Goal: Task Accomplishment & Management: Use online tool/utility

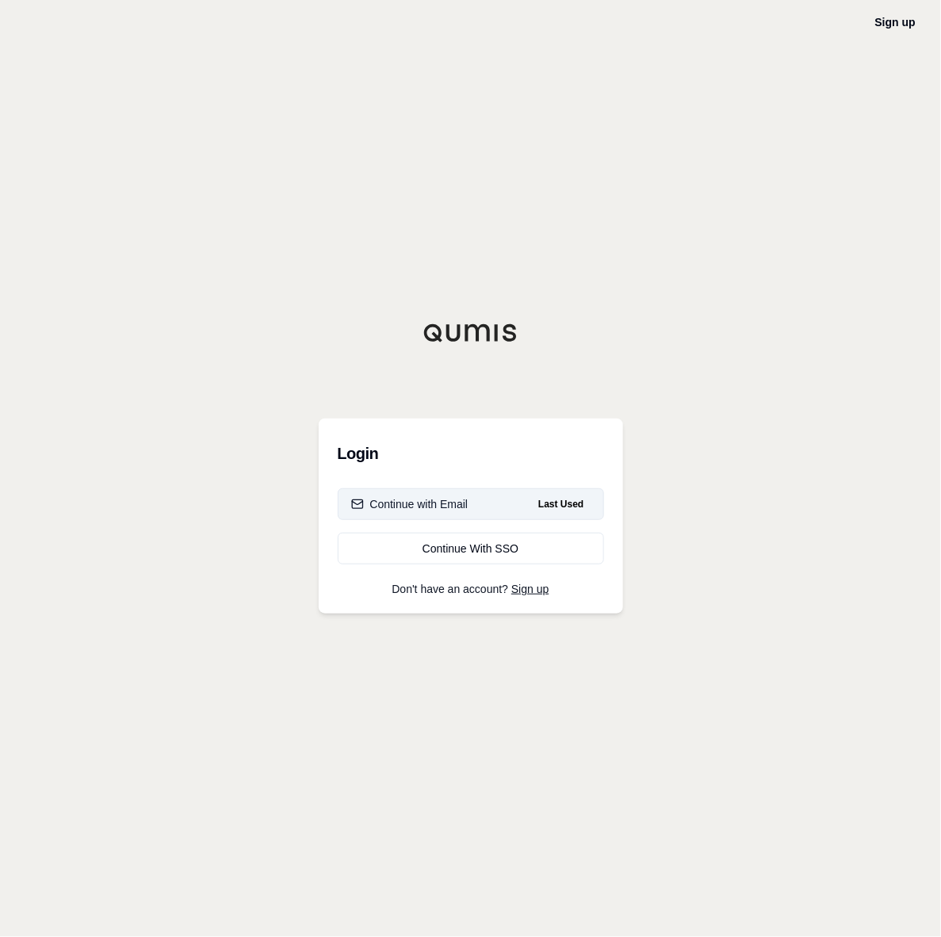
click at [437, 498] on div "Continue with Email" at bounding box center [409, 504] width 117 height 16
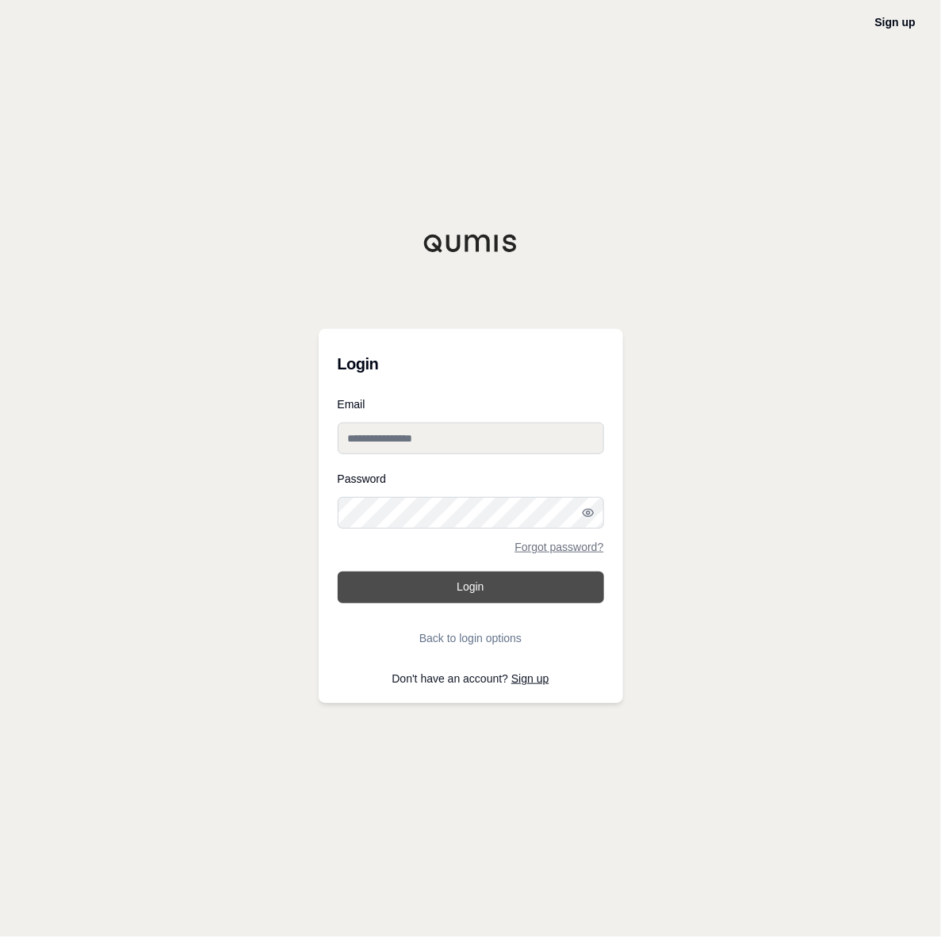
type input "**********"
click at [458, 590] on button "Login" at bounding box center [471, 587] width 266 height 32
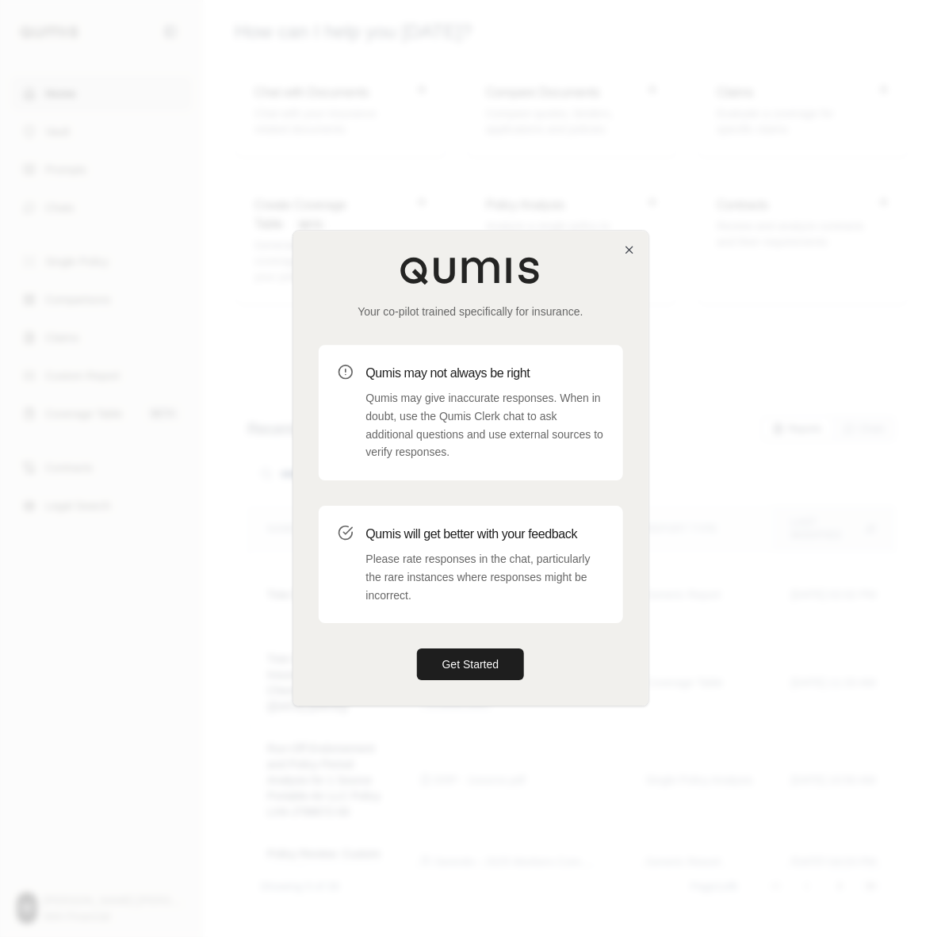
click at [636, 246] on div "Your co-pilot trained specifically for insurance. Qumis may not always be right…" at bounding box center [470, 468] width 355 height 475
click at [623, 247] on icon "button" at bounding box center [629, 249] width 13 height 13
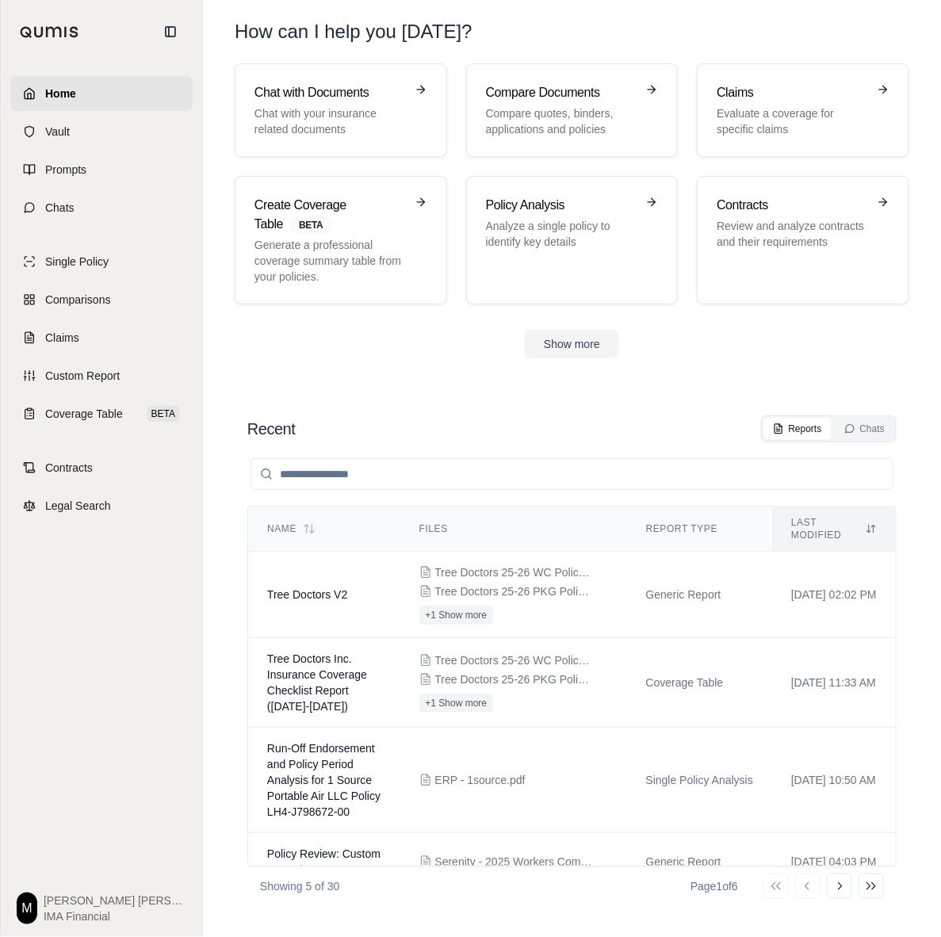
click at [387, 369] on section "Chat with Documents Chat with your insurance related documents Compare Document…" at bounding box center [571, 223] width 725 height 320
click at [152, 377] on link "Custom Report" at bounding box center [101, 375] width 182 height 35
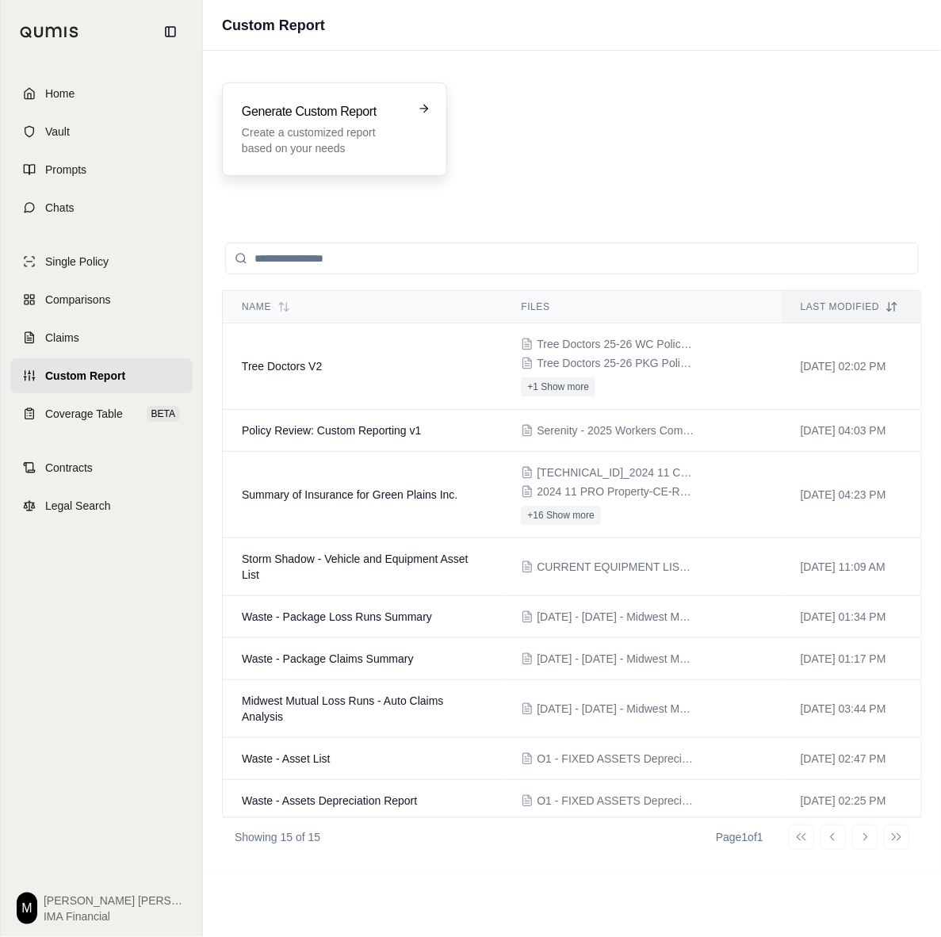
click at [375, 124] on p "Create a customized report based on your needs" at bounding box center [323, 140] width 163 height 32
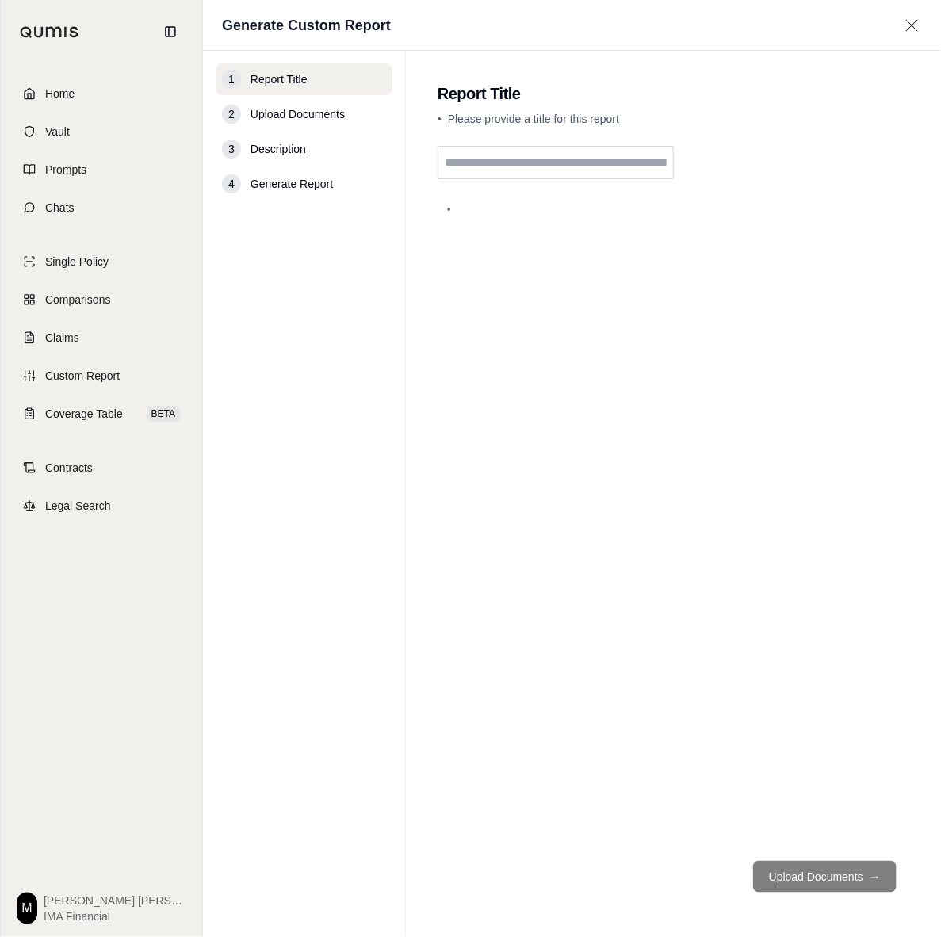
click at [520, 168] on input "text" at bounding box center [555, 162] width 236 height 33
type input "**********"
click at [828, 873] on button "Upload Documents →" at bounding box center [824, 877] width 143 height 32
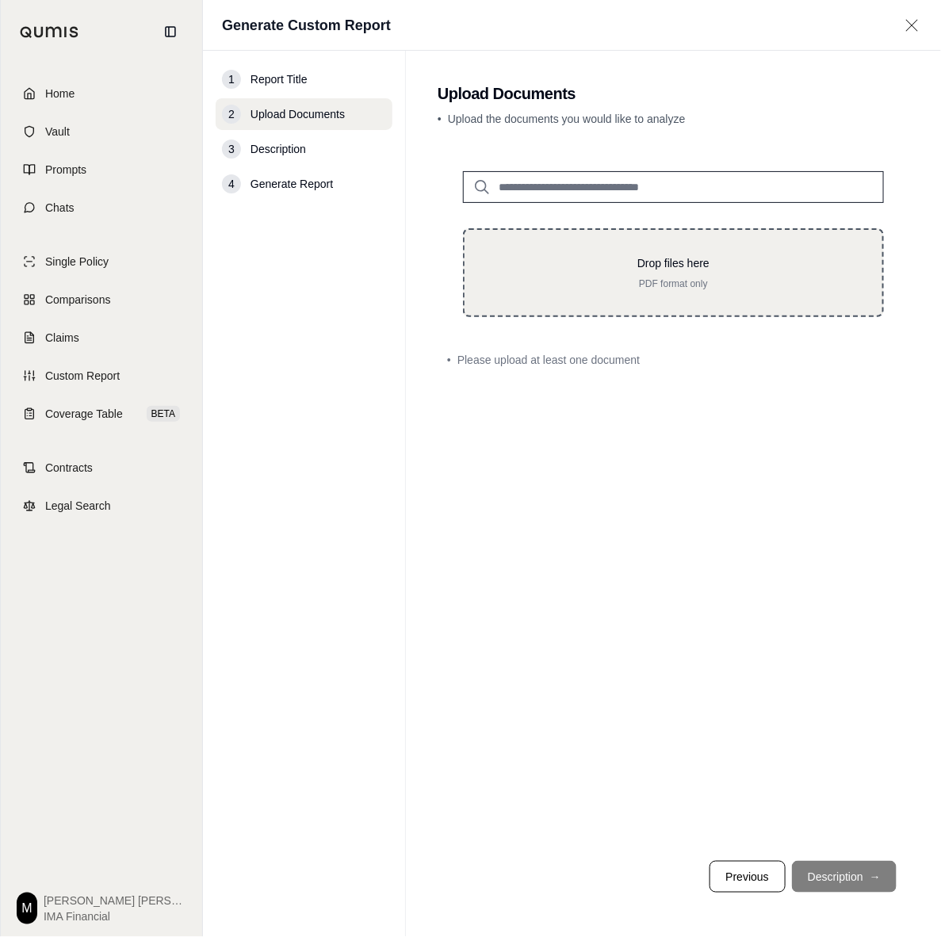
click at [683, 239] on div "Drop files here PDF format only" at bounding box center [673, 272] width 421 height 89
type input "**********"
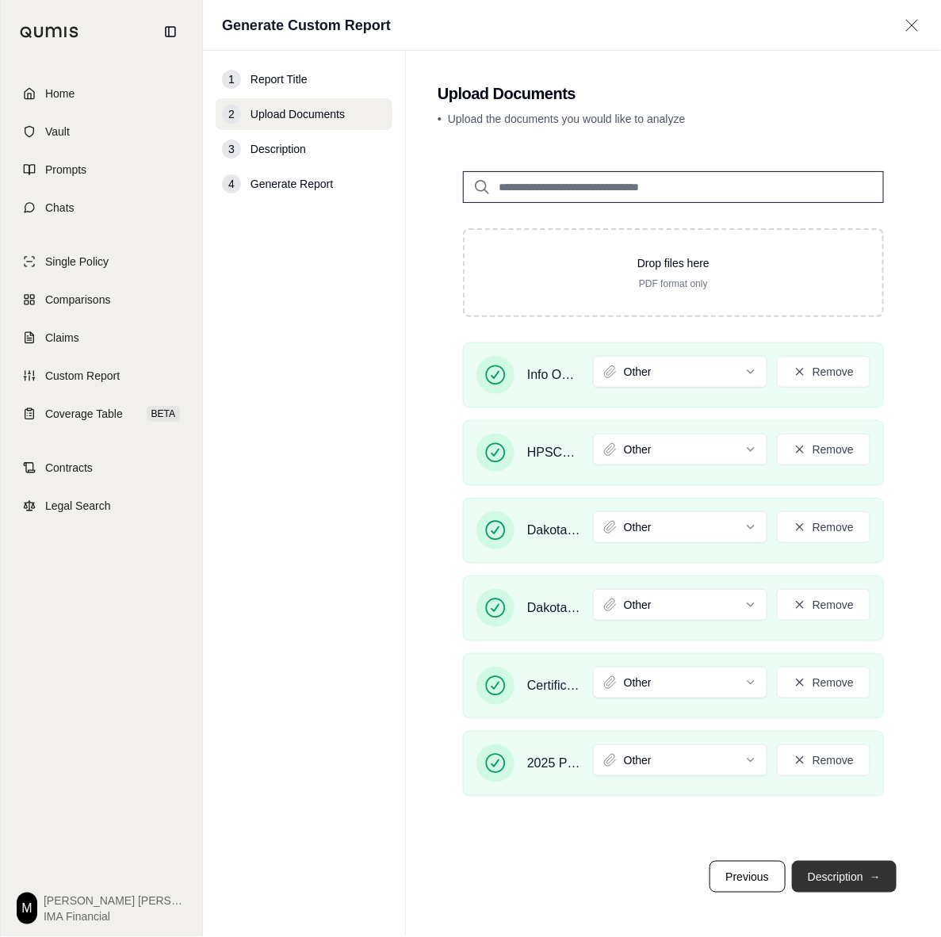
click at [833, 891] on button "Description →" at bounding box center [844, 877] width 105 height 32
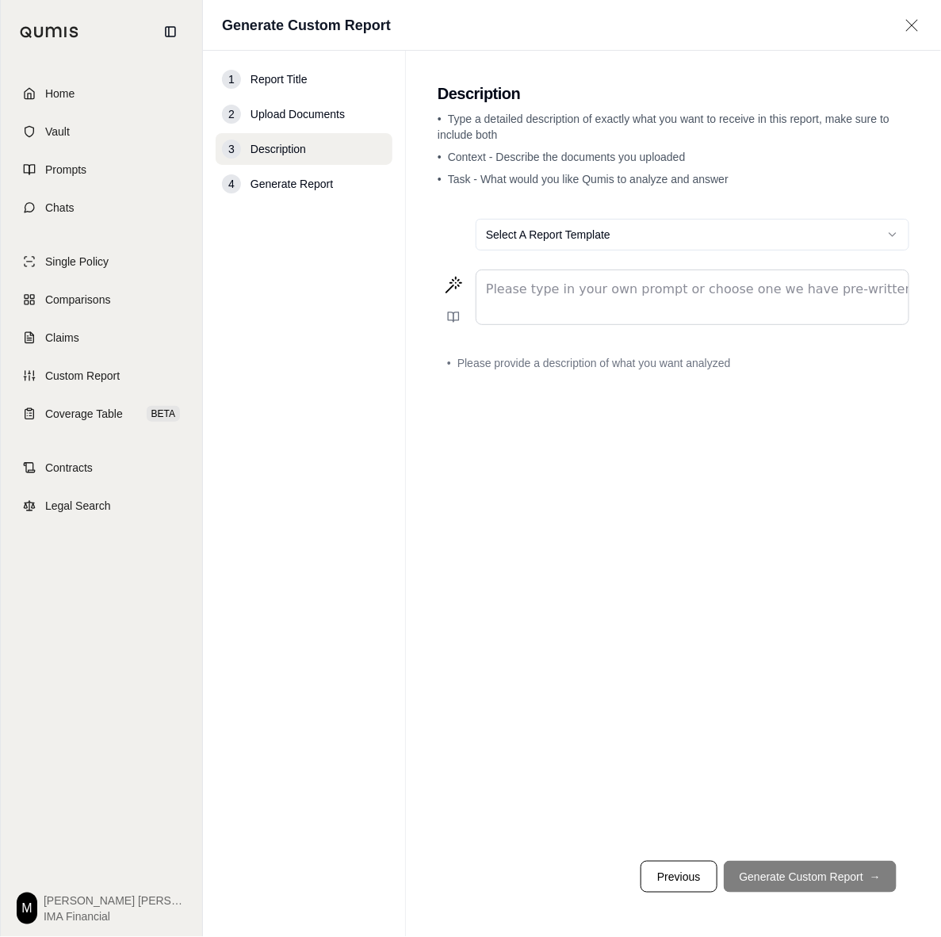
click at [579, 290] on p "editable markdown" at bounding box center [692, 289] width 413 height 19
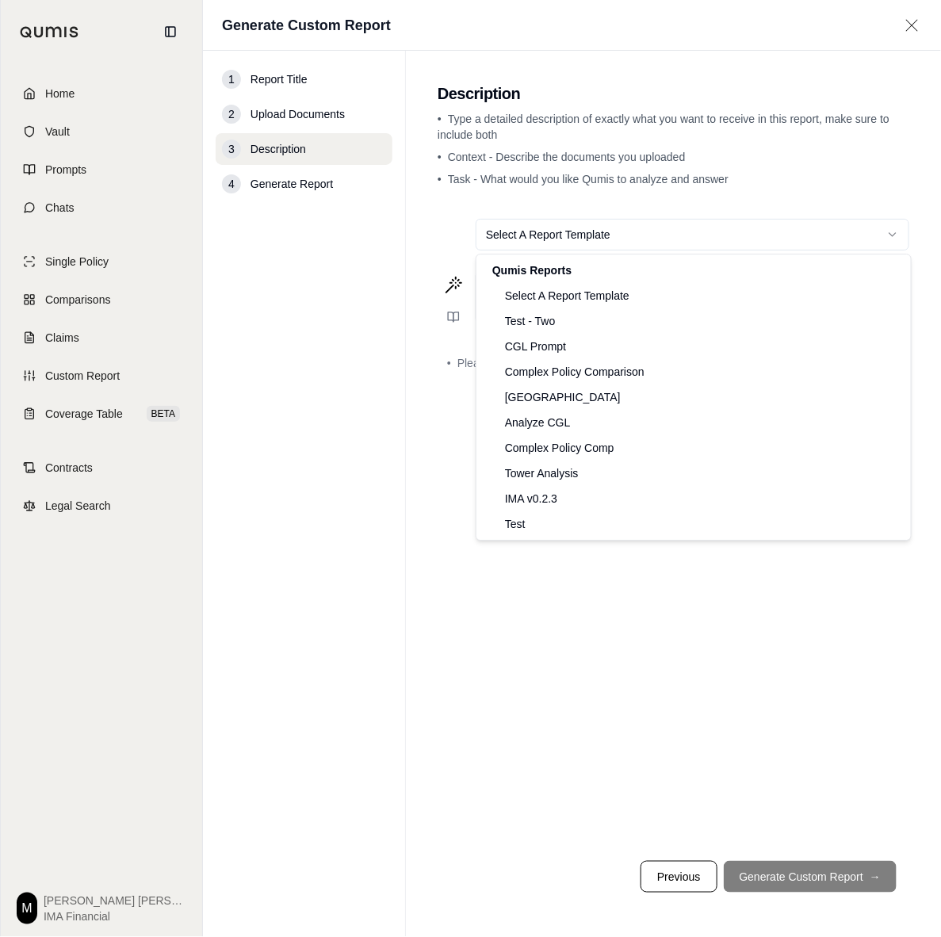
click at [696, 228] on html "Home Vault Prompts Chats Single Policy Comparisons Claims Custom Report Coverag…" at bounding box center [470, 468] width 941 height 937
click at [597, 596] on html "Home Vault Prompts Chats Single Policy Comparisons Claims Custom Report Coverag…" at bounding box center [470, 468] width 941 height 937
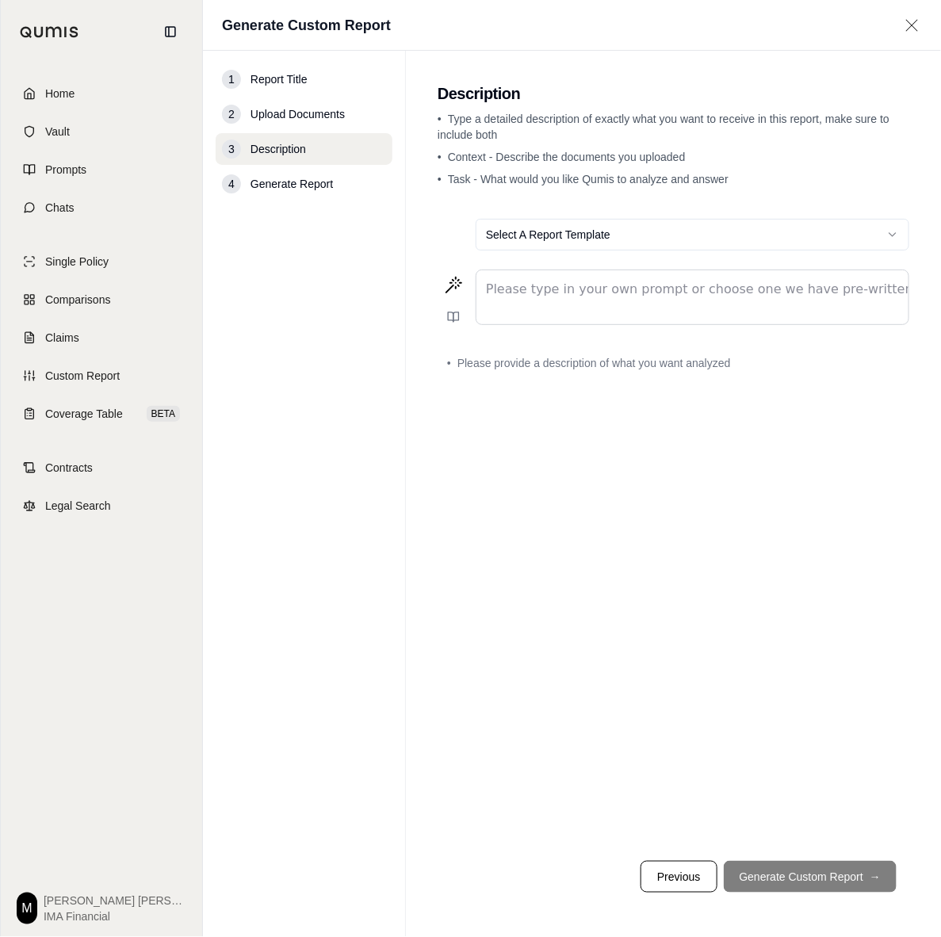
click at [549, 307] on div "editable markdown" at bounding box center [692, 297] width 432 height 54
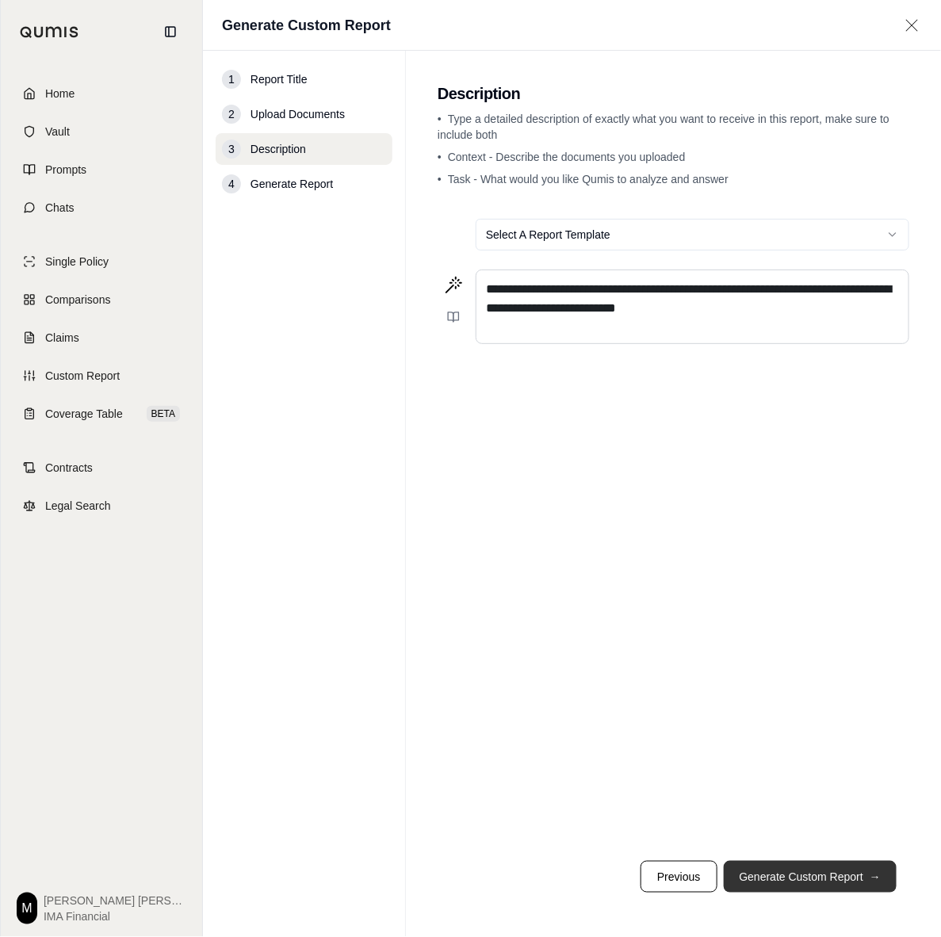
click at [807, 886] on button "Generate Custom Report →" at bounding box center [809, 877] width 173 height 32
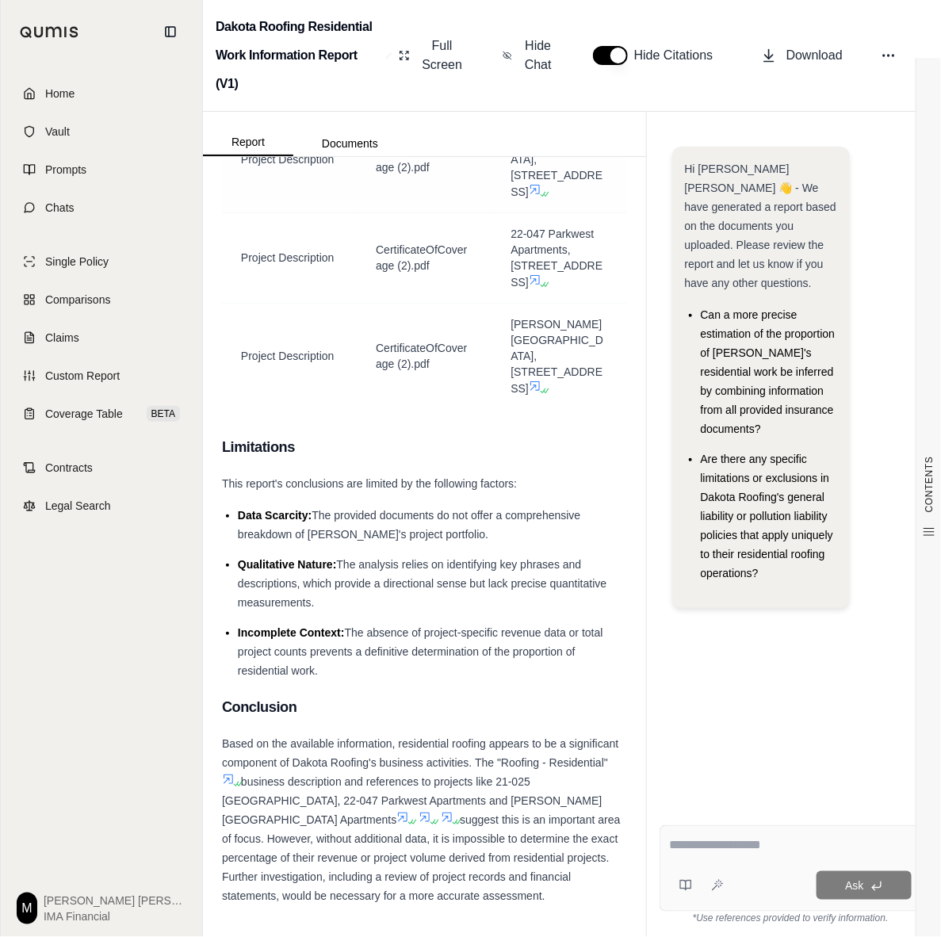
scroll to position [1322, 0]
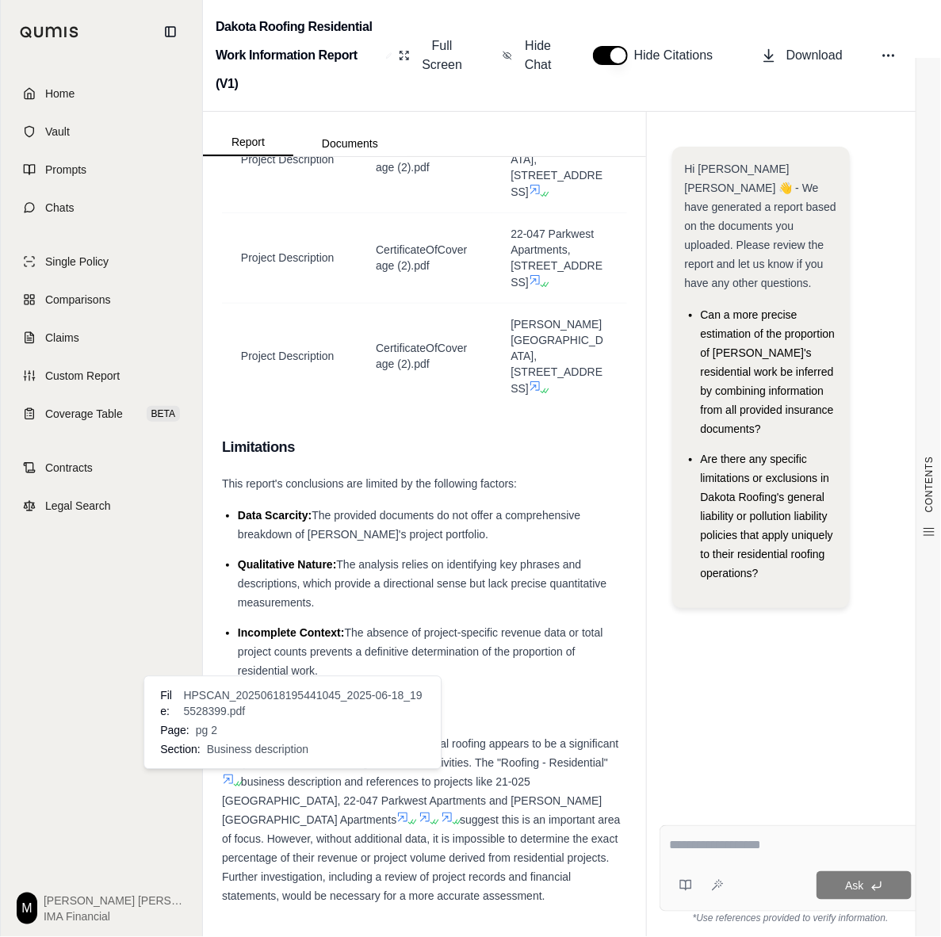
click at [233, 775] on icon at bounding box center [228, 780] width 10 height 10
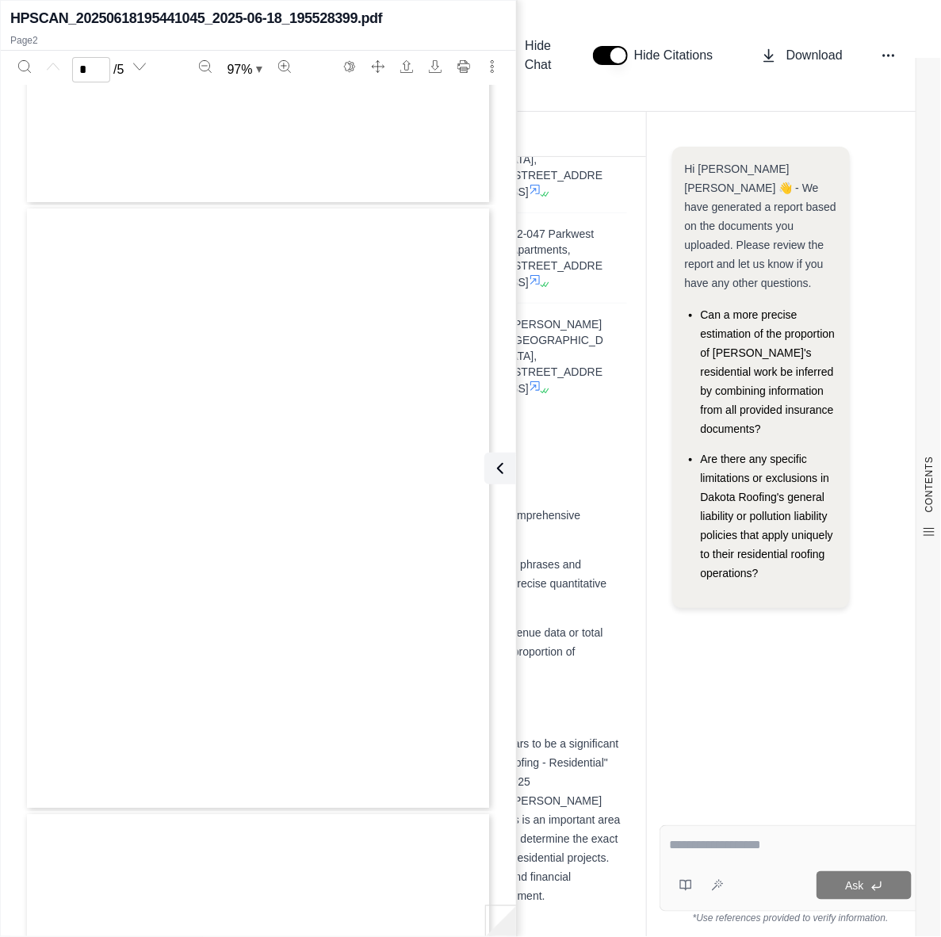
type input "*"
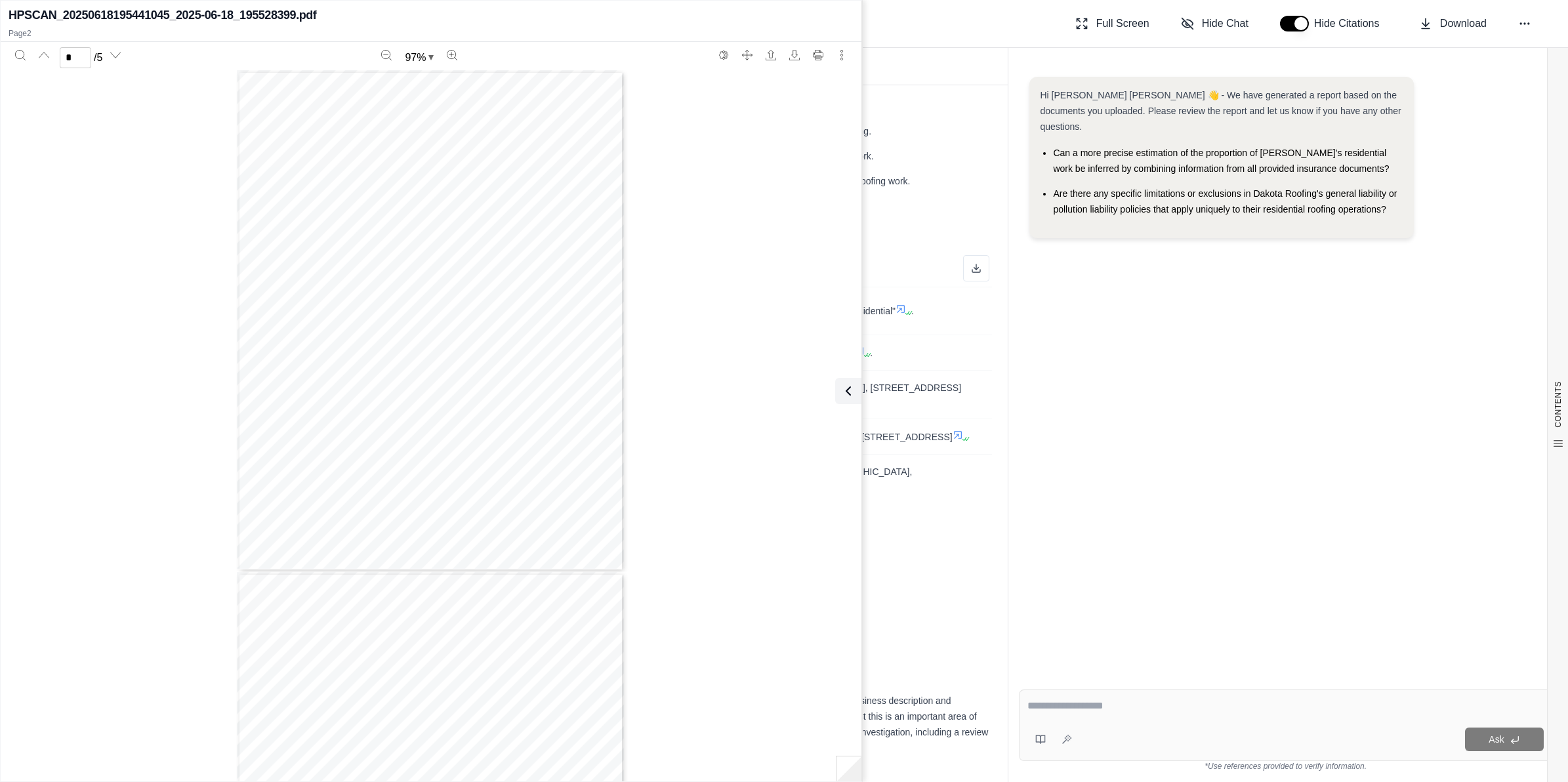
scroll to position [1063, 0]
click at [778, 381] on button at bounding box center [846, 391] width 26 height 26
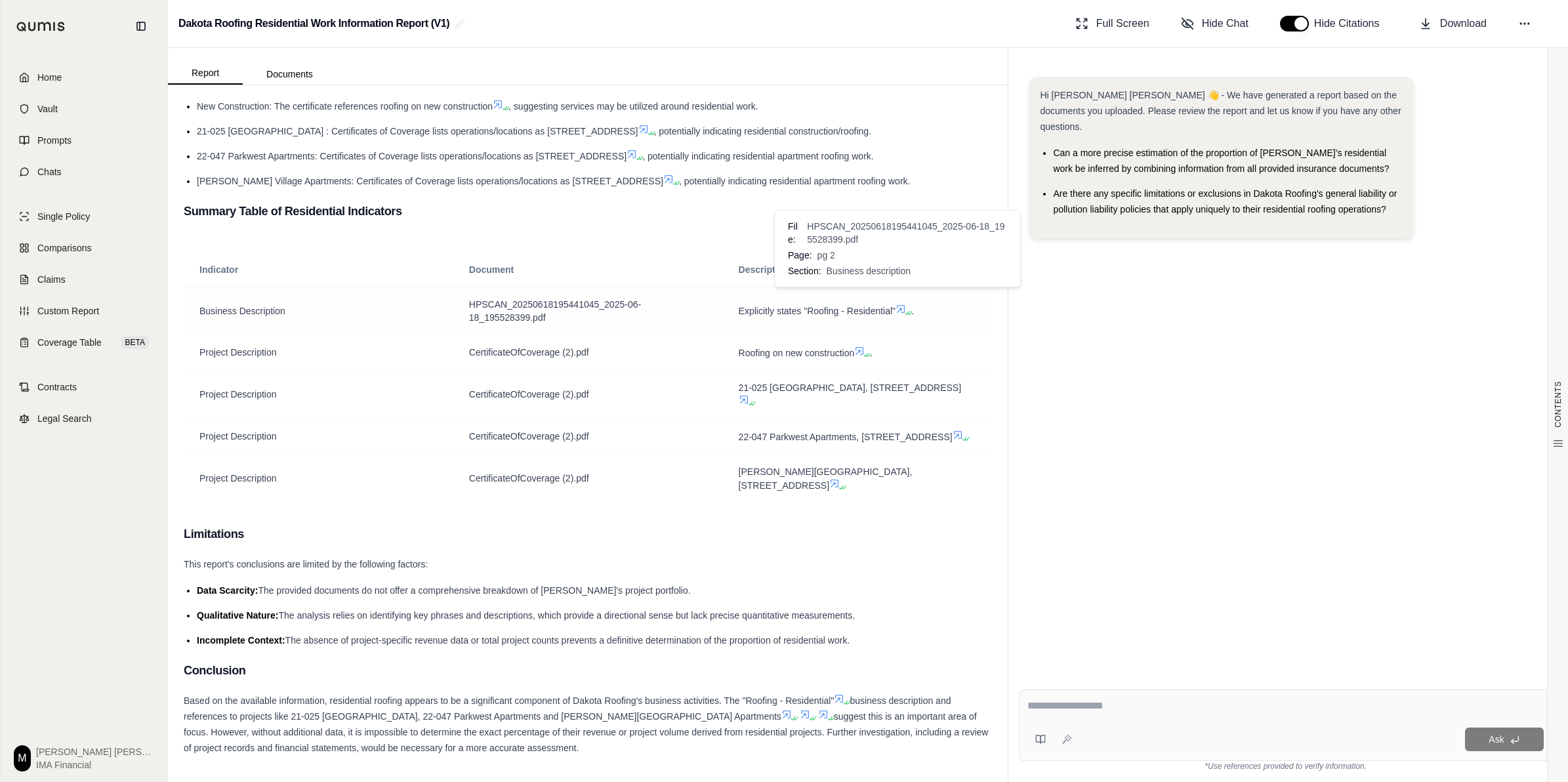
click at [778, 304] on icon at bounding box center [901, 309] width 11 height 11
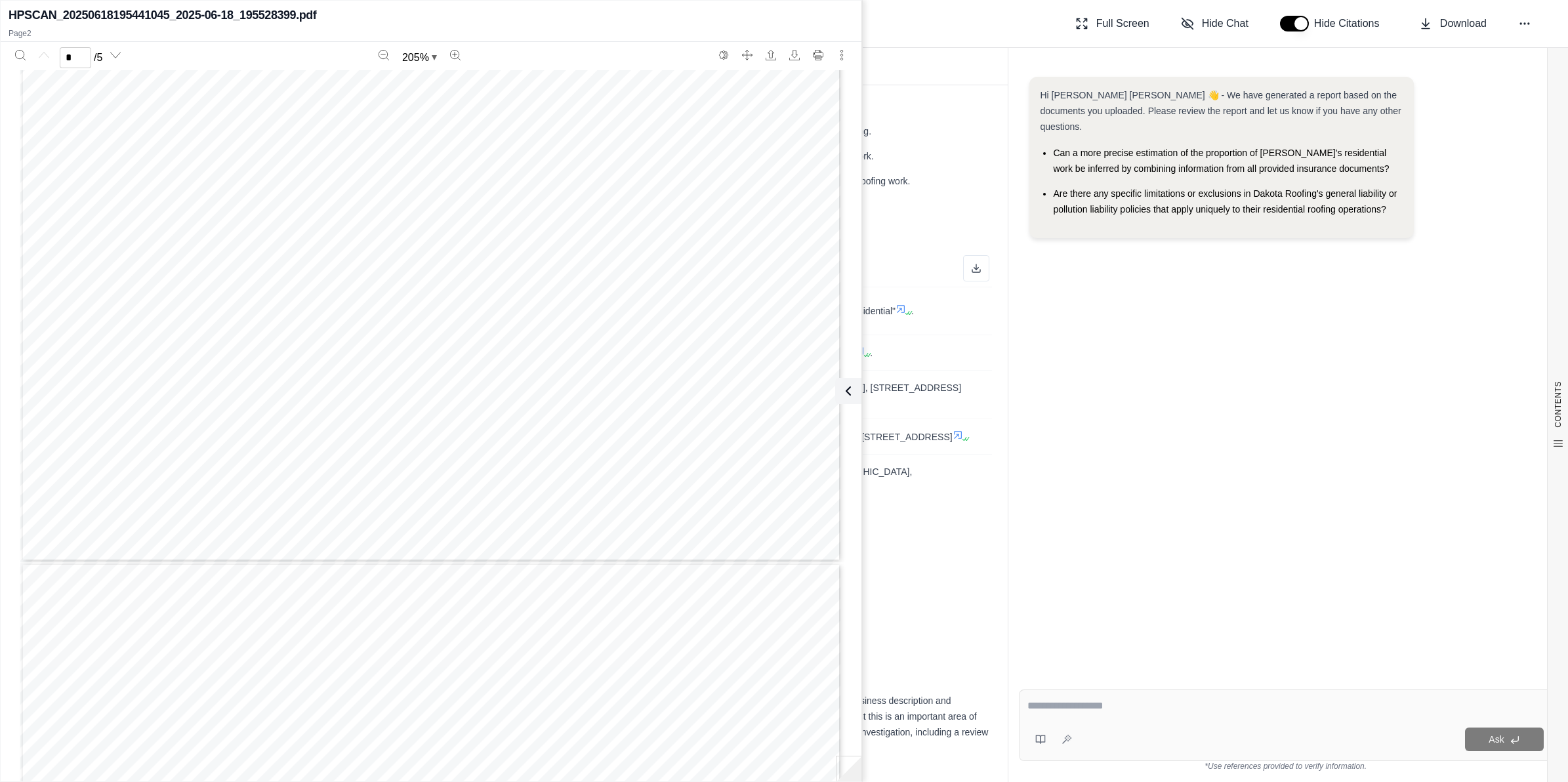
scroll to position [324, 0]
type input "*"
click at [778, 391] on button at bounding box center [849, 391] width 26 height 26
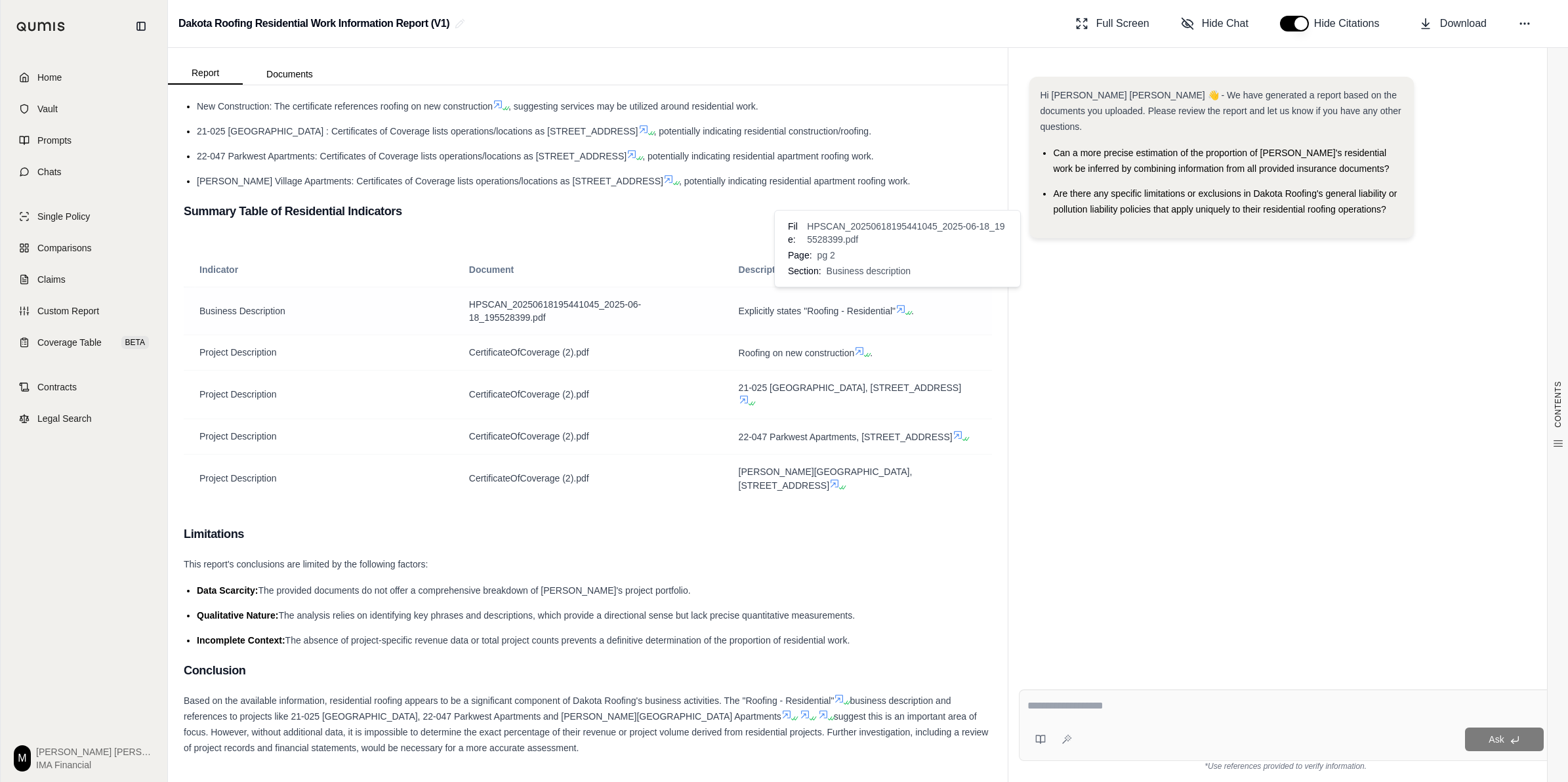
click at [778, 304] on icon at bounding box center [901, 309] width 11 height 11
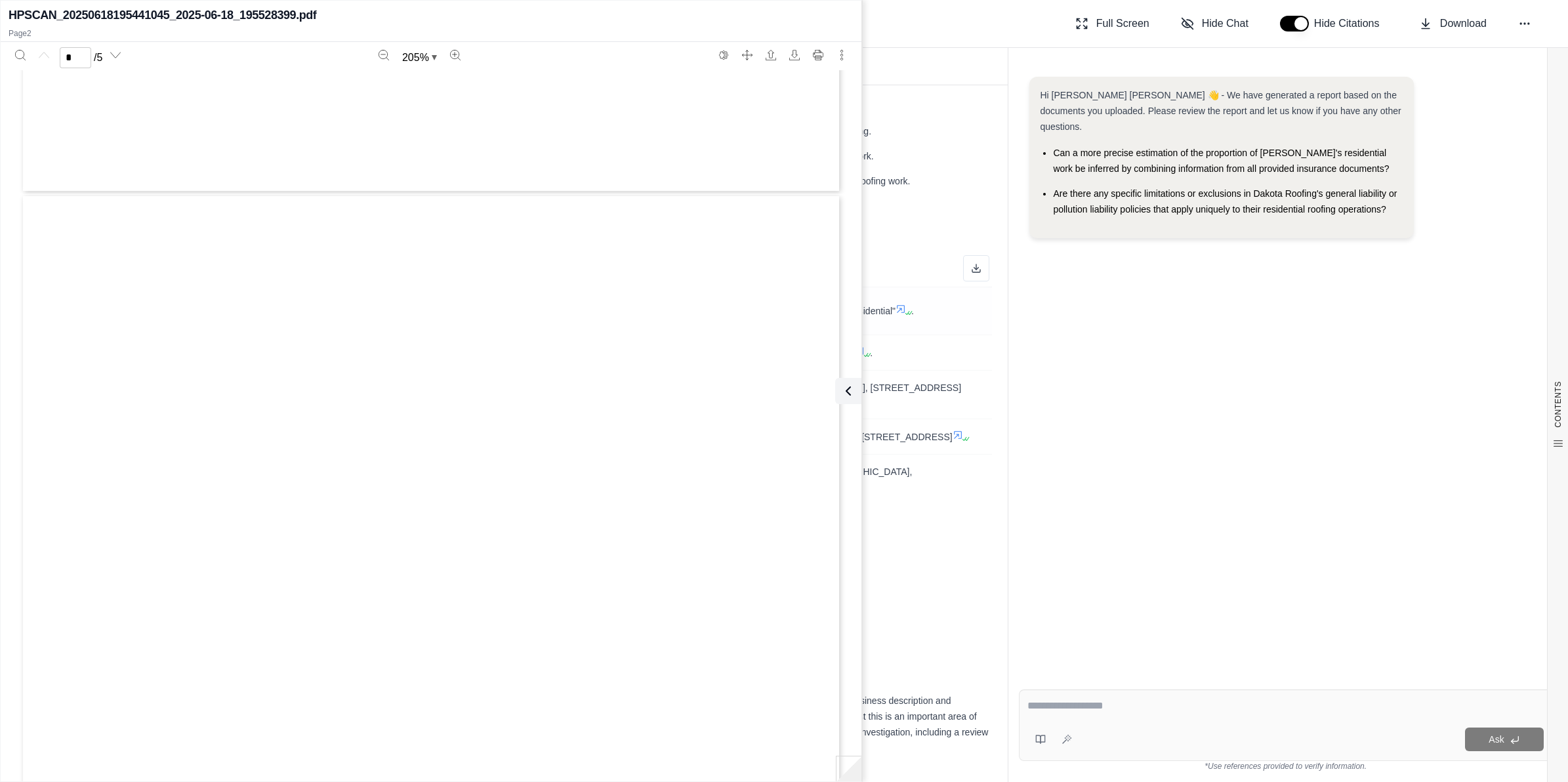
type input "*"
click at [778, 395] on icon at bounding box center [845, 391] width 16 height 16
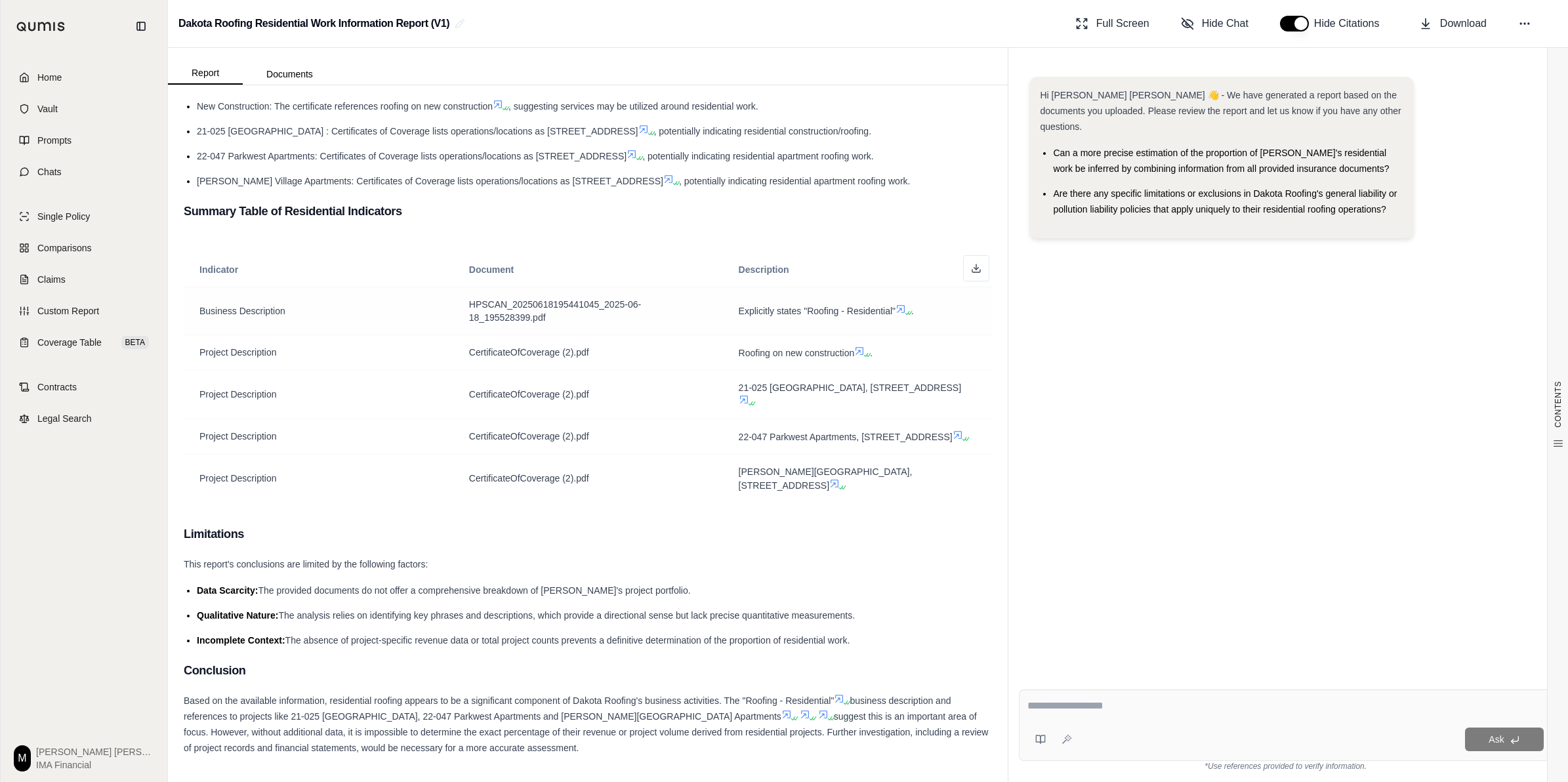
click at [778, 305] on icon at bounding box center [901, 309] width 8 height 8
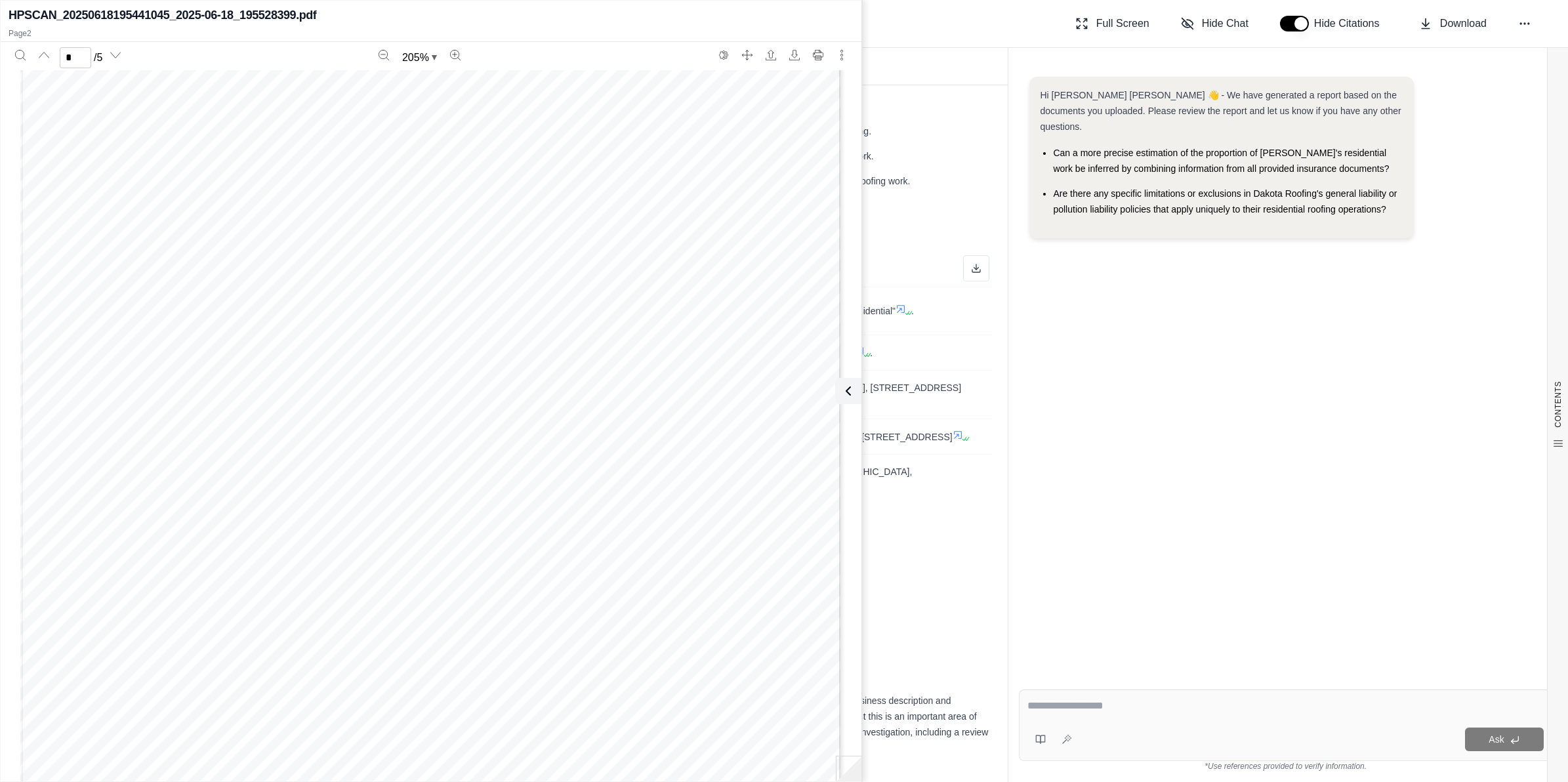
scroll to position [2209, 0]
type input "*"
click at [778, 313] on td "Explicitly states "Roofing - Residential" ." at bounding box center [858, 310] width 270 height 48
click at [778, 393] on icon at bounding box center [845, 391] width 16 height 16
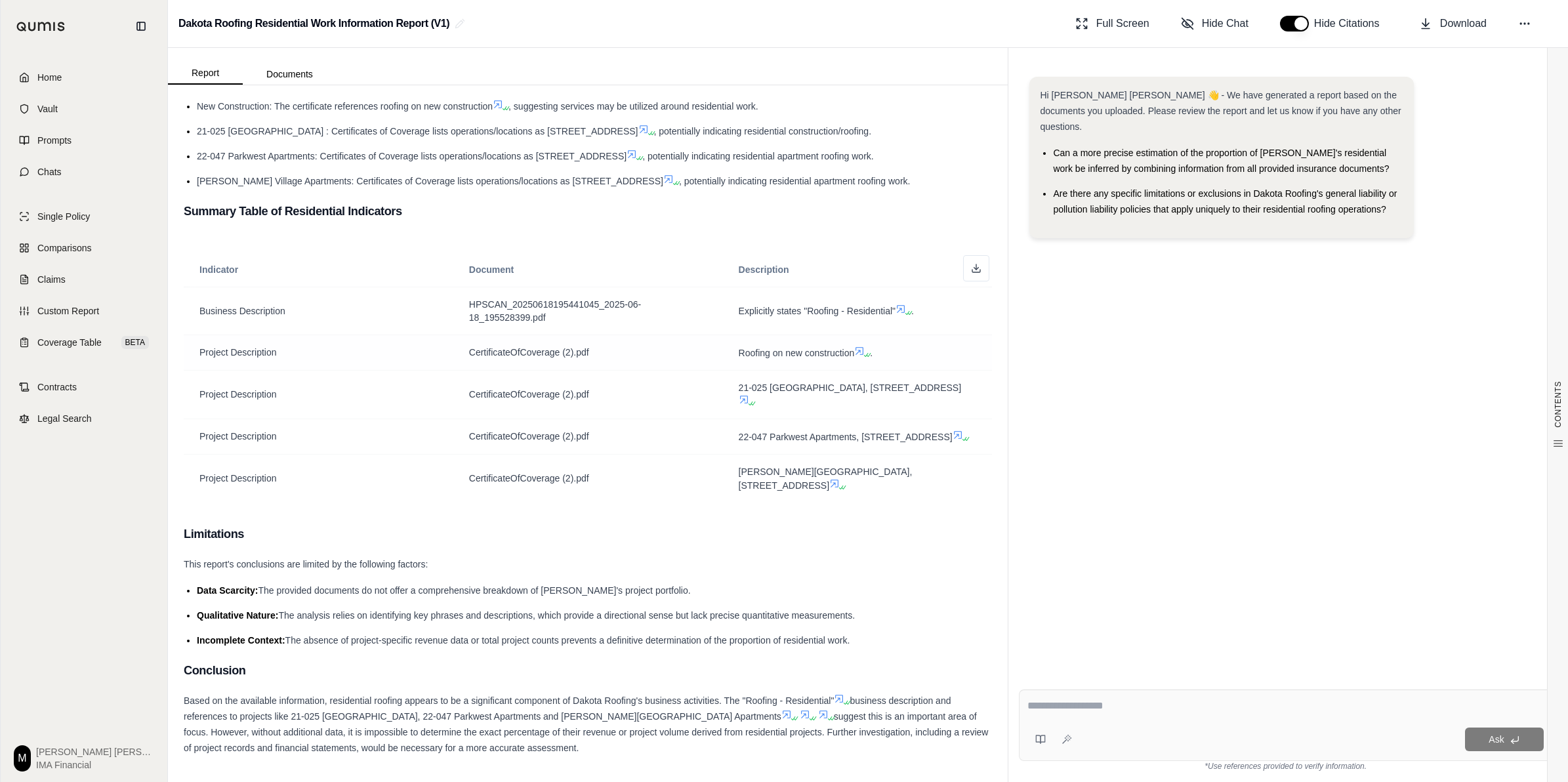
click at [778, 351] on icon at bounding box center [868, 355] width 8 height 8
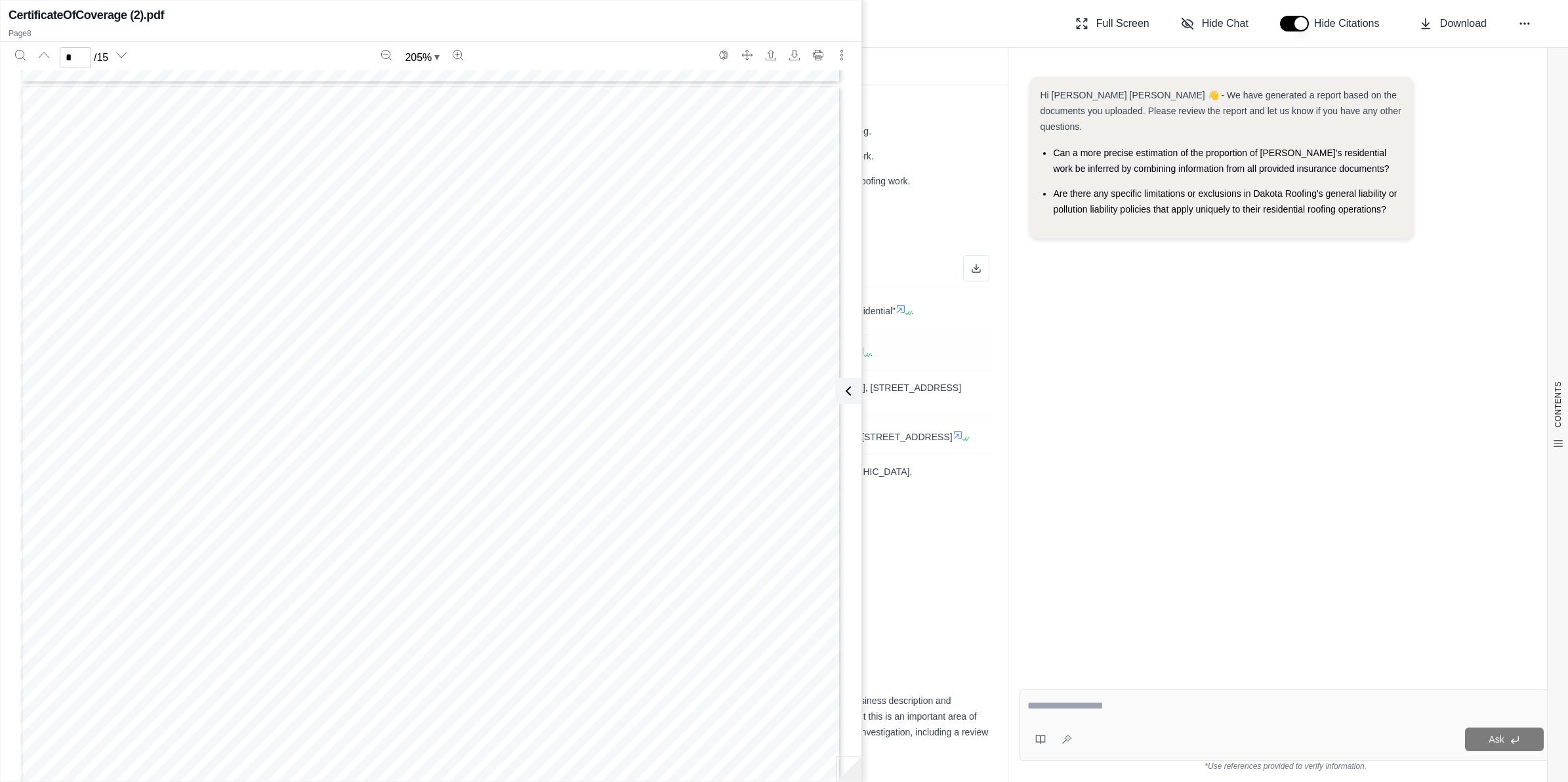
scroll to position [7437, 0]
click at [778, 349] on td "Roofing on new construction ." at bounding box center [858, 352] width 270 height 36
type input "*"
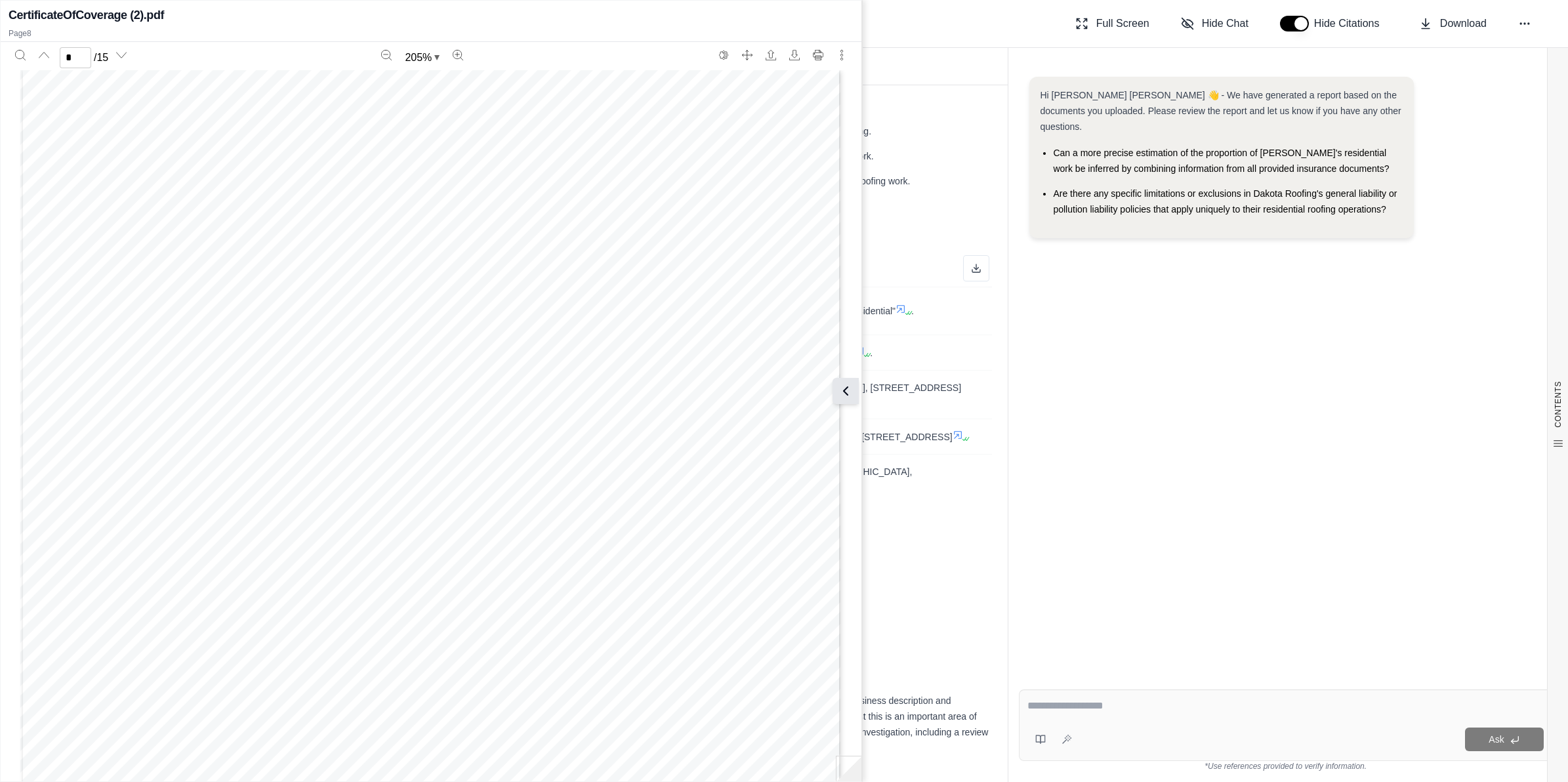
click at [778, 387] on icon at bounding box center [845, 391] width 16 height 16
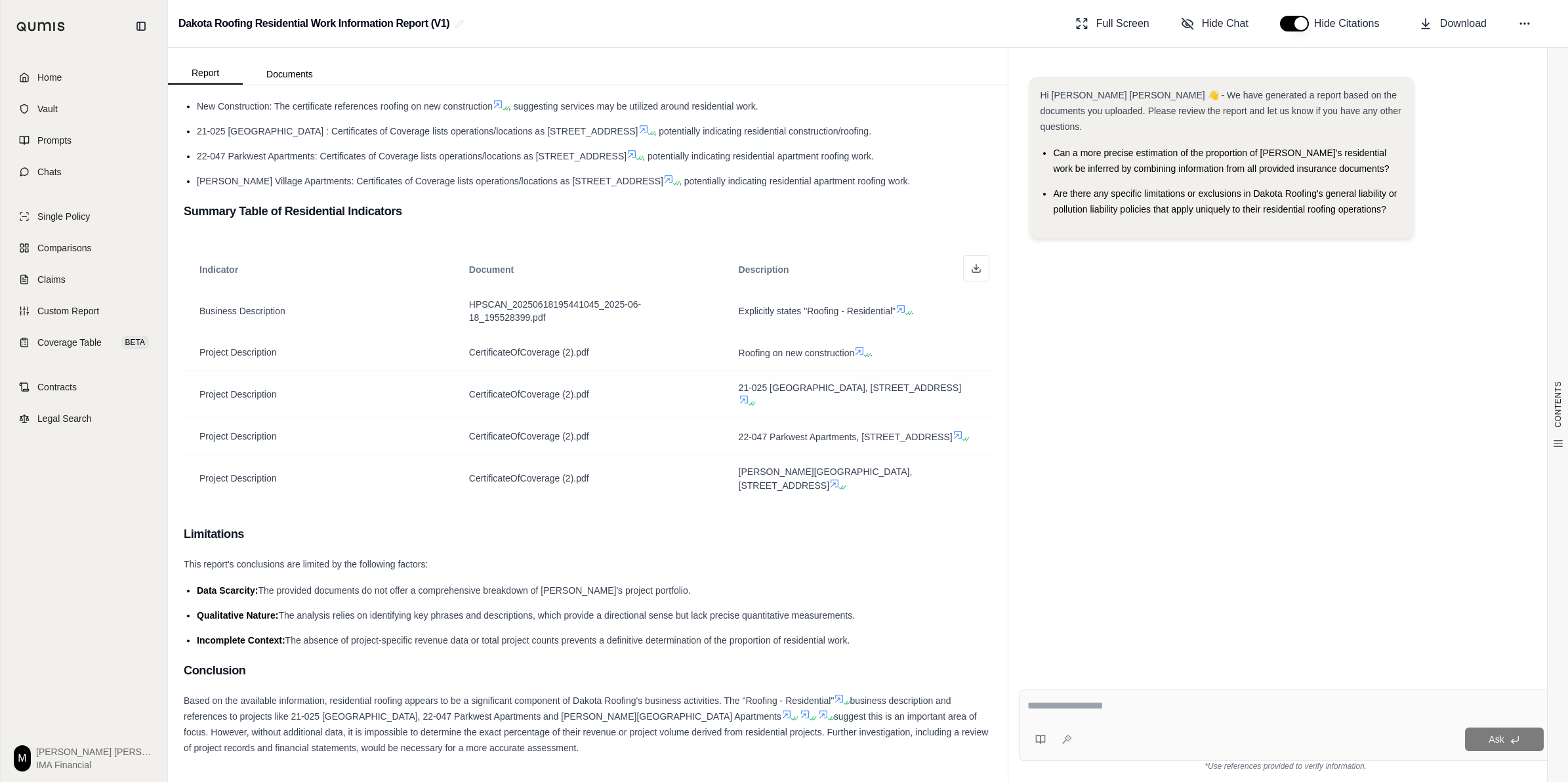
click at [749, 400] on icon at bounding box center [753, 404] width 8 height 8
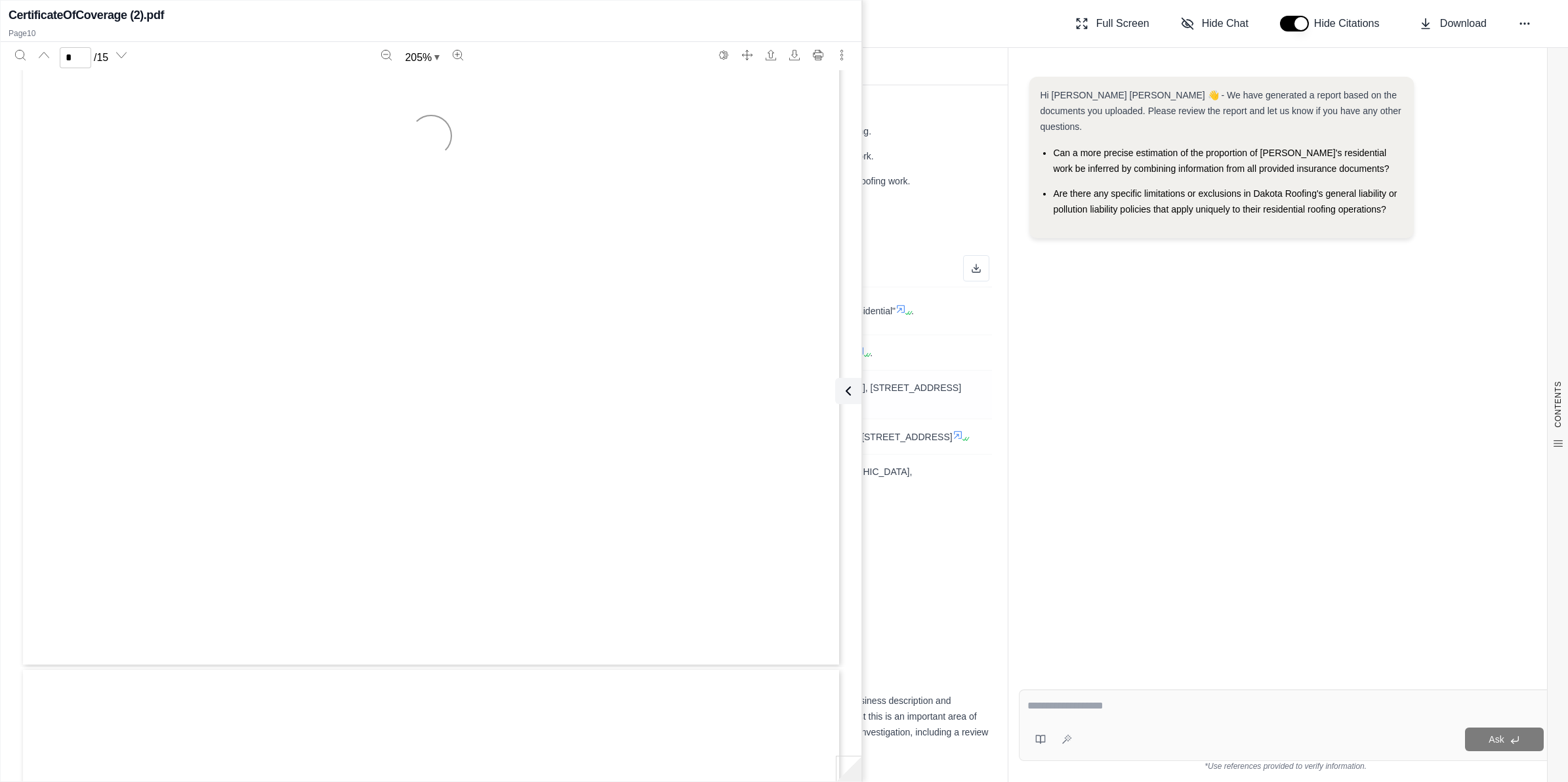
type input "**"
click at [778, 388] on icon at bounding box center [845, 391] width 16 height 16
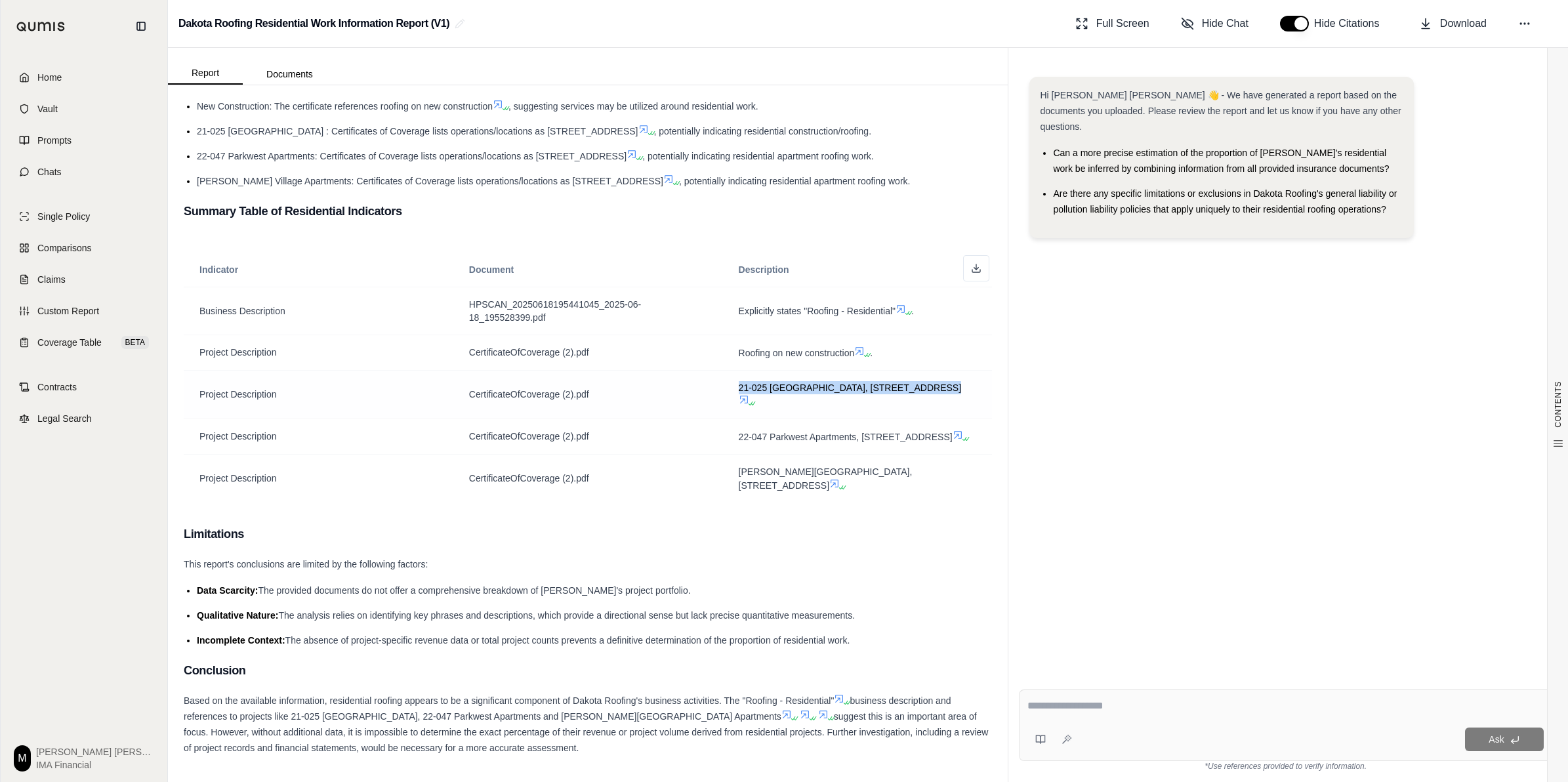
drag, startPoint x: 730, startPoint y: 374, endPoint x: 909, endPoint y: 376, distance: 179.0
click at [778, 382] on span "21-025 [GEOGRAPHIC_DATA], [STREET_ADDRESS]" at bounding box center [849, 387] width 223 height 11
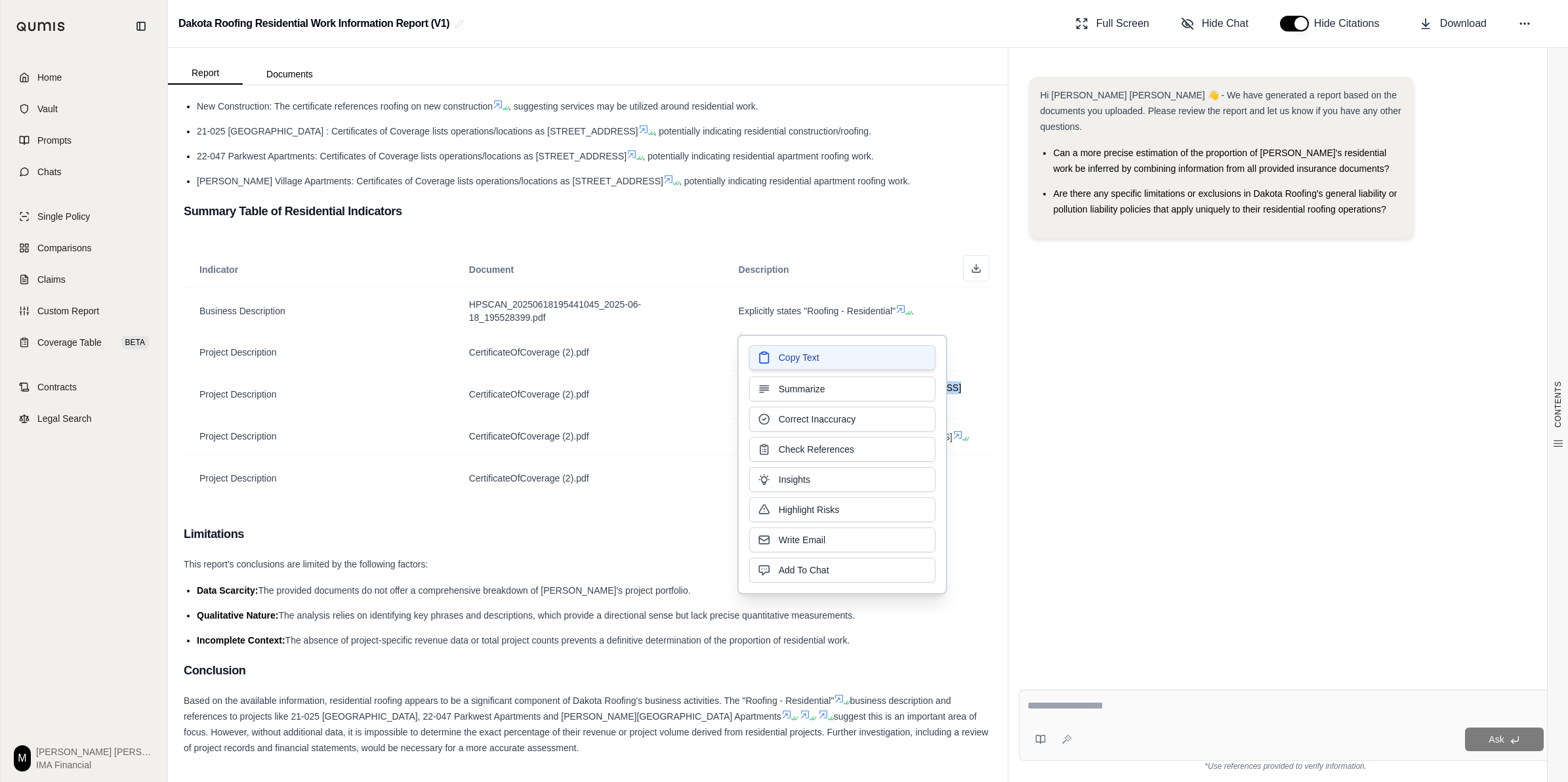
drag, startPoint x: 909, startPoint y: 376, endPoint x: 812, endPoint y: 362, distance: 98.0
click at [778, 362] on span "Copy Text" at bounding box center [799, 357] width 41 height 13
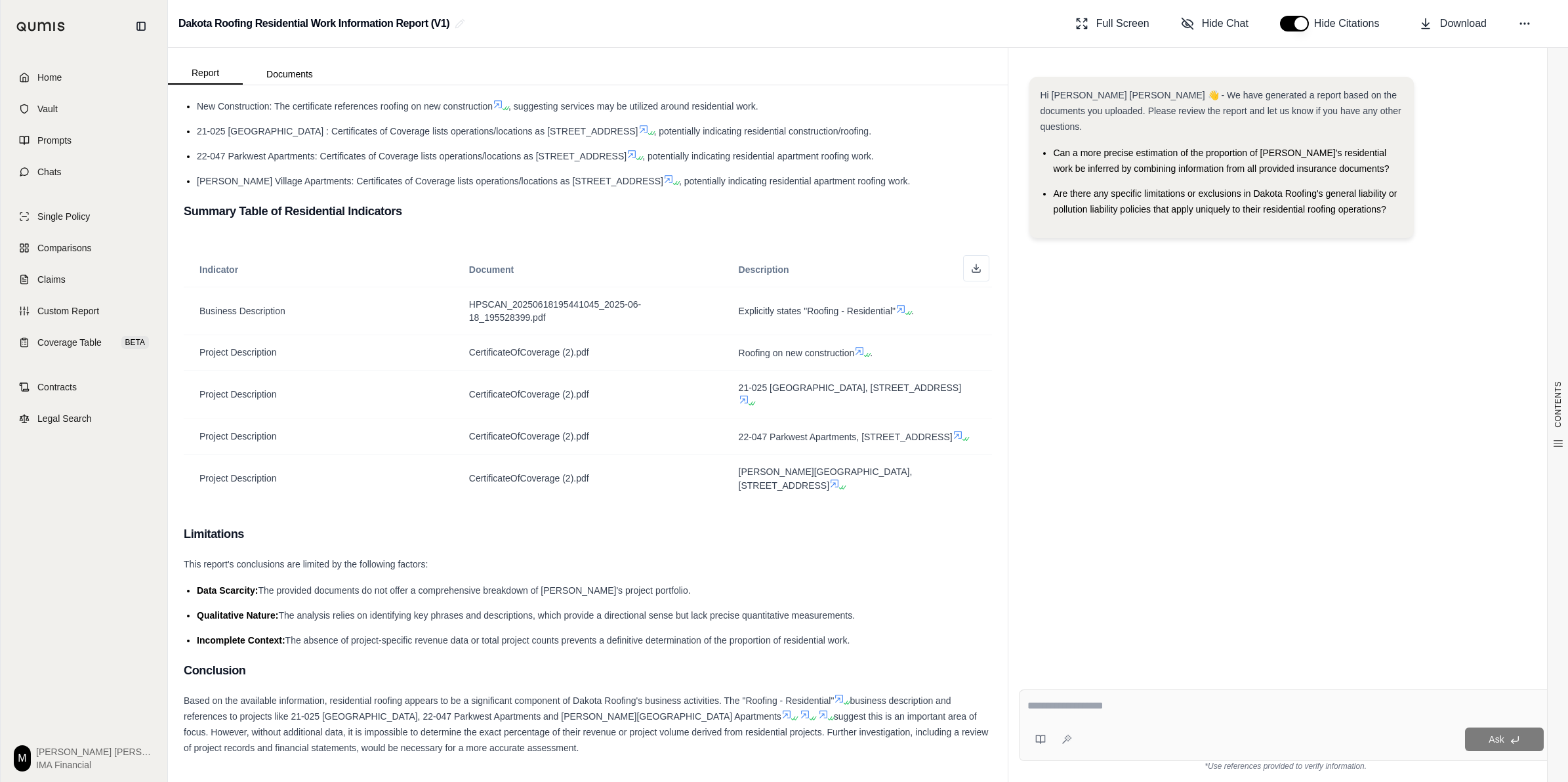
click at [778, 522] on h3 "Limitations" at bounding box center [588, 534] width 808 height 24
click at [738, 394] on icon at bounding box center [743, 399] width 11 height 11
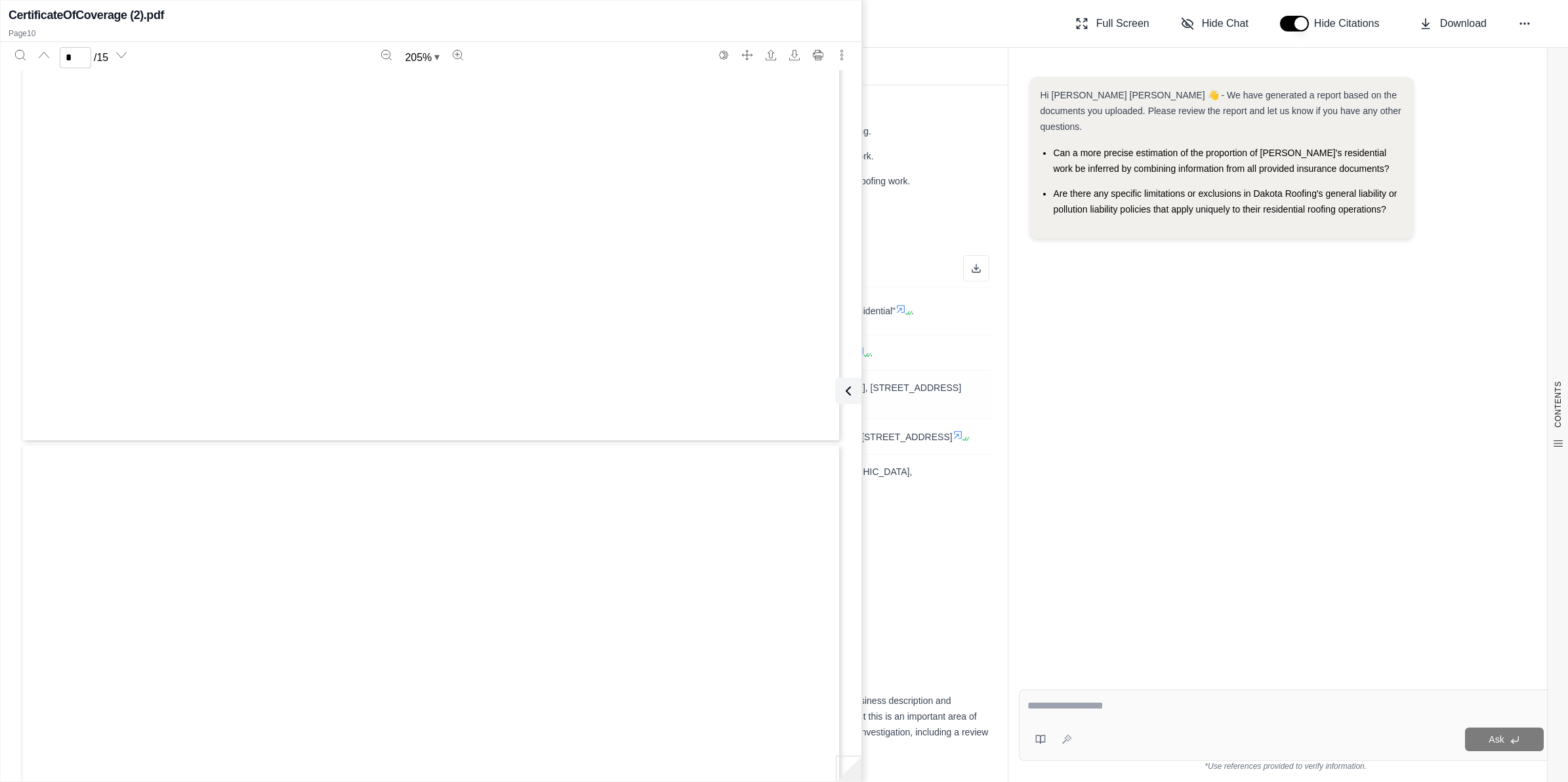
type input "**"
click at [778, 385] on icon at bounding box center [845, 391] width 16 height 16
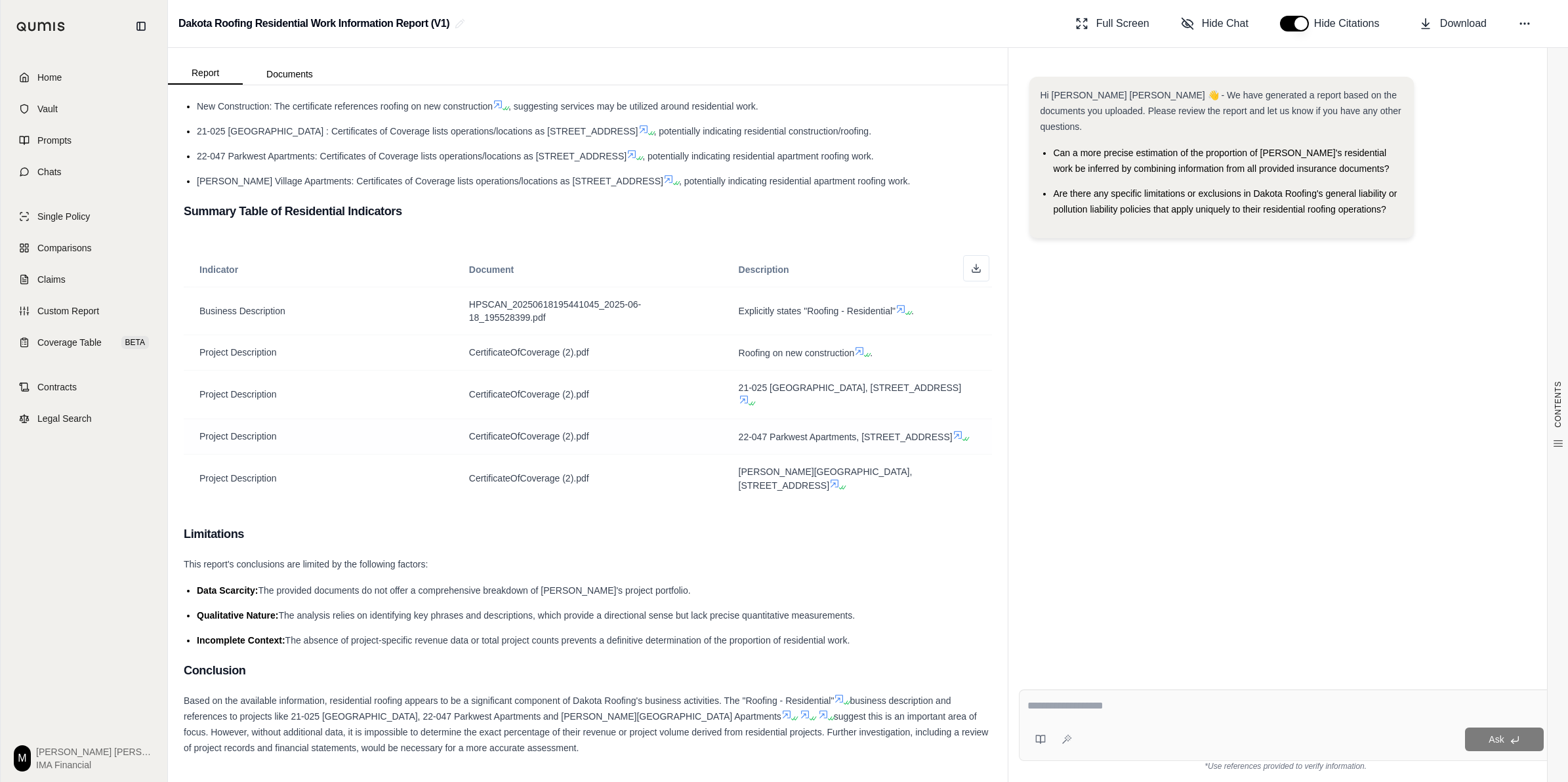
click at [778, 438] on icon at bounding box center [958, 435] width 8 height 8
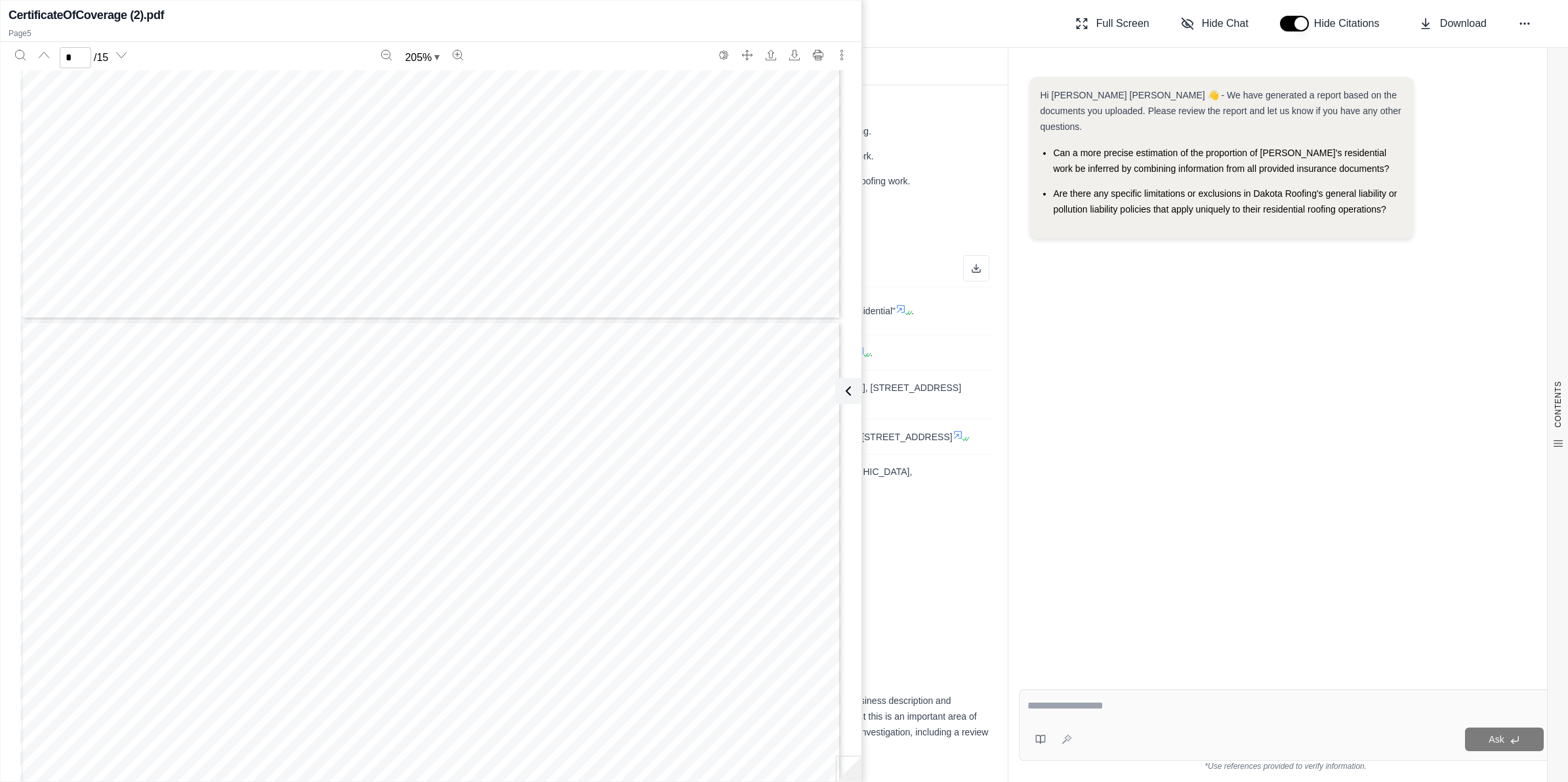
type input "*"
click at [778, 385] on button at bounding box center [846, 391] width 26 height 26
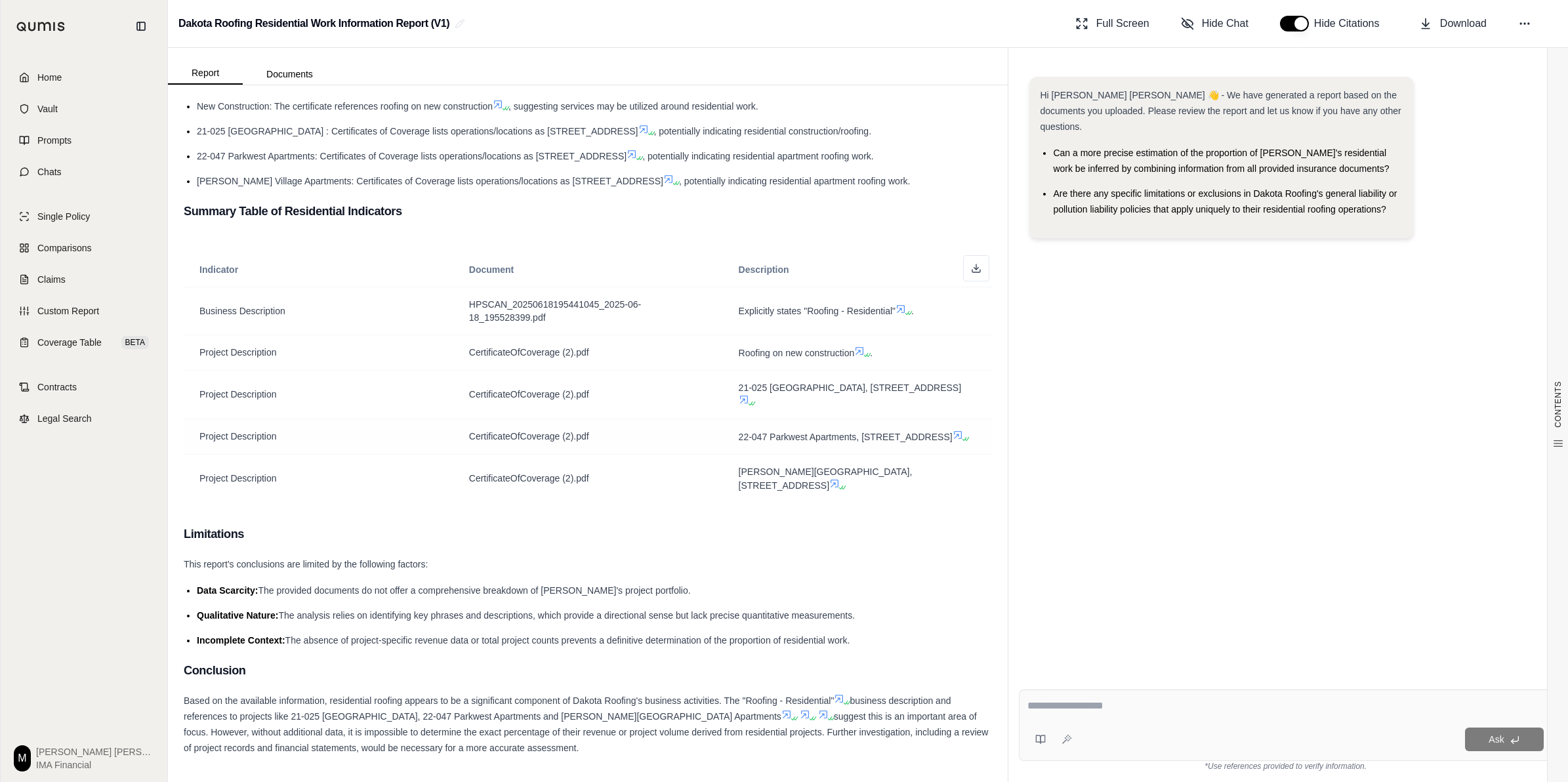
click at [778, 433] on icon at bounding box center [958, 434] width 11 height 11
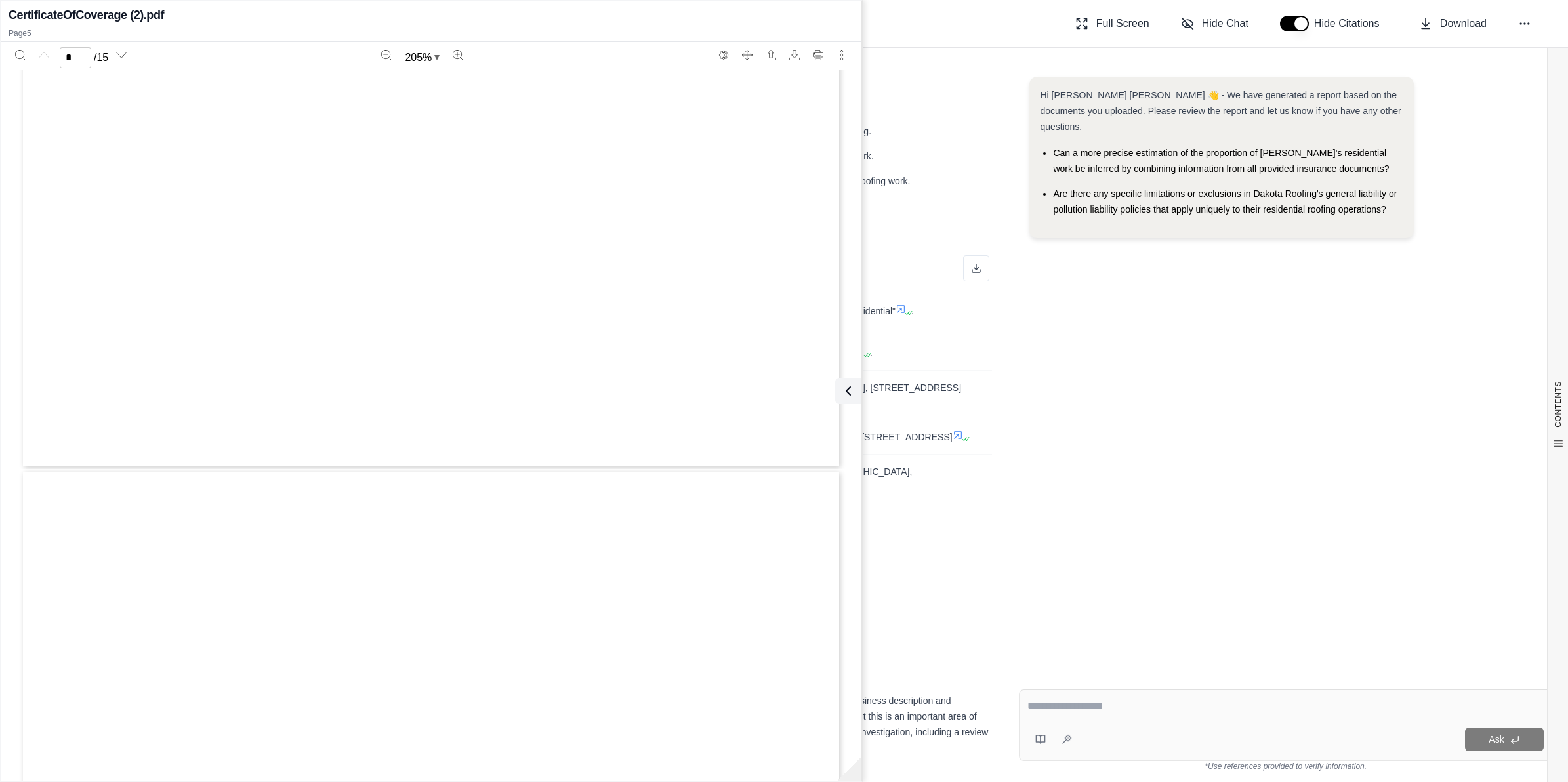
type input "*"
click at [778, 388] on button at bounding box center [846, 391] width 26 height 26
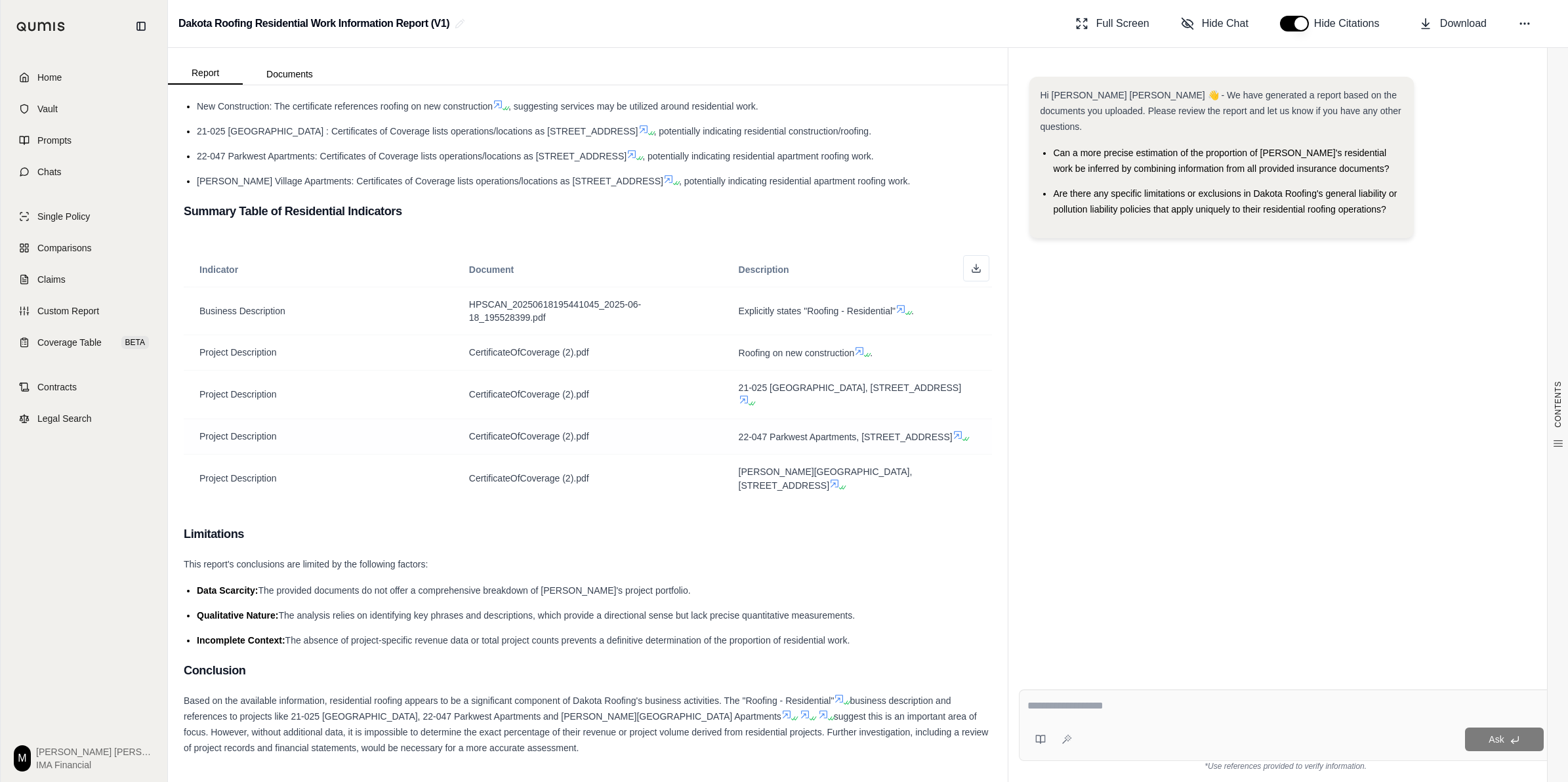
drag, startPoint x: 729, startPoint y: 422, endPoint x: 771, endPoint y: 441, distance: 46.1
click at [771, 441] on span "22-047 Parkwest Apartments, [STREET_ADDRESS]" at bounding box center [853, 436] width 229 height 14
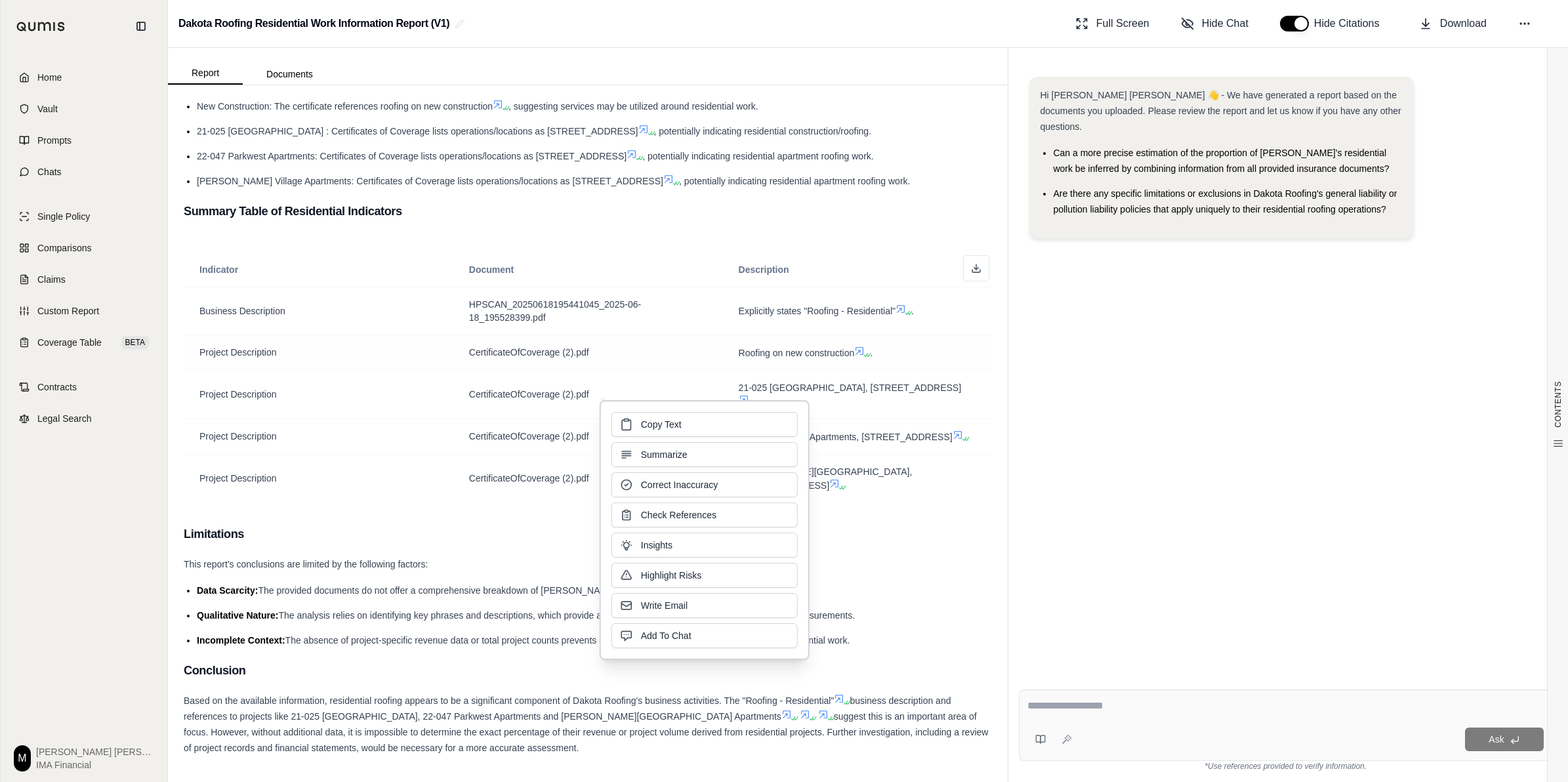
copy span "22-047 Parkwest Apartments, [STREET_ADDRESS]"
drag, startPoint x: 897, startPoint y: 496, endPoint x: 873, endPoint y: 501, distance: 24.5
click at [778, 496] on td "[PERSON_NAME][GEOGRAPHIC_DATA], [STREET_ADDRESS]" at bounding box center [858, 477] width 270 height 49
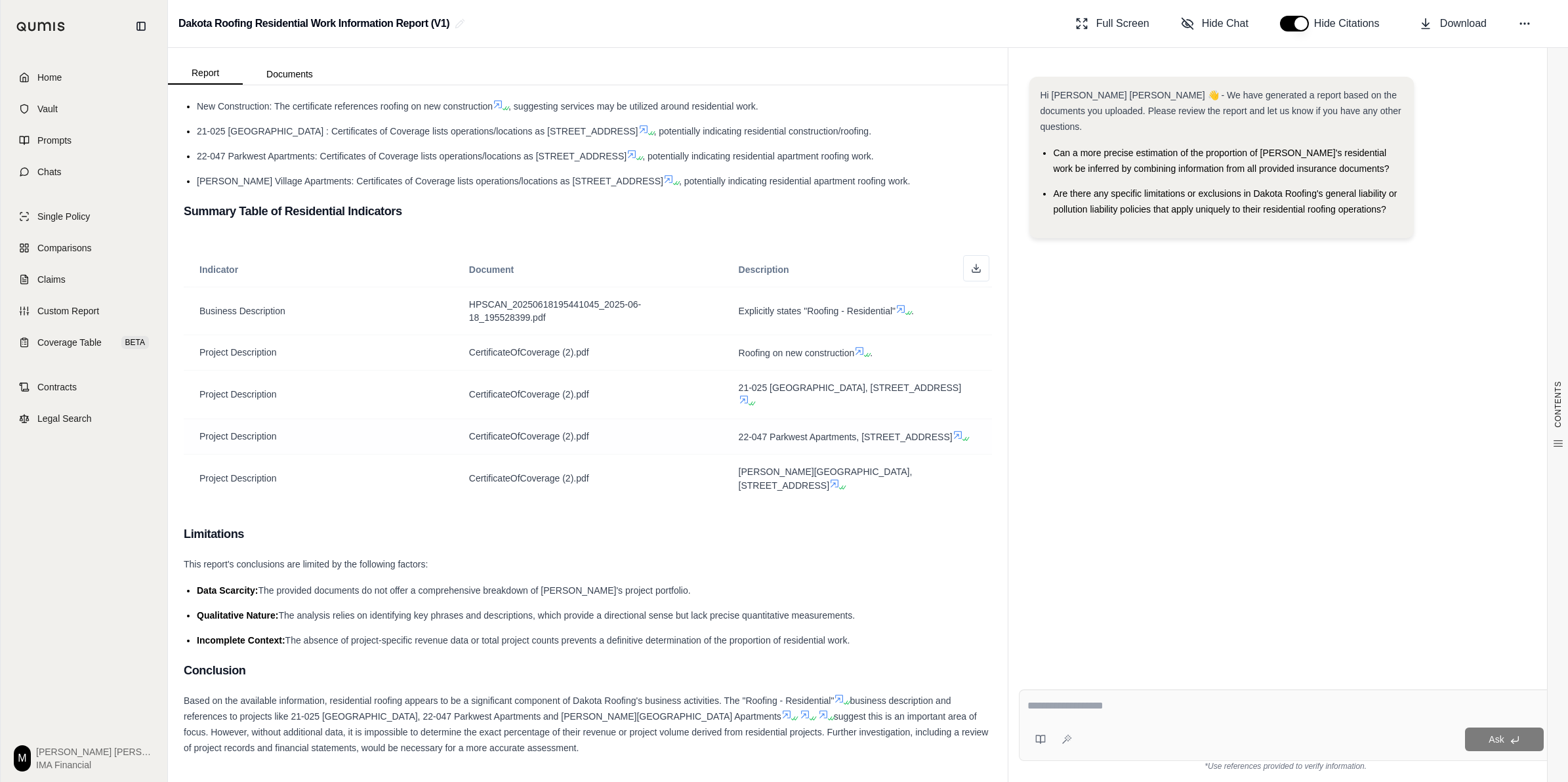
drag, startPoint x: 729, startPoint y: 434, endPoint x: 771, endPoint y: 438, distance: 42.2
click at [771, 438] on td "22-047 Parkwest Apartments, [STREET_ADDRESS]" at bounding box center [858, 436] width 270 height 36
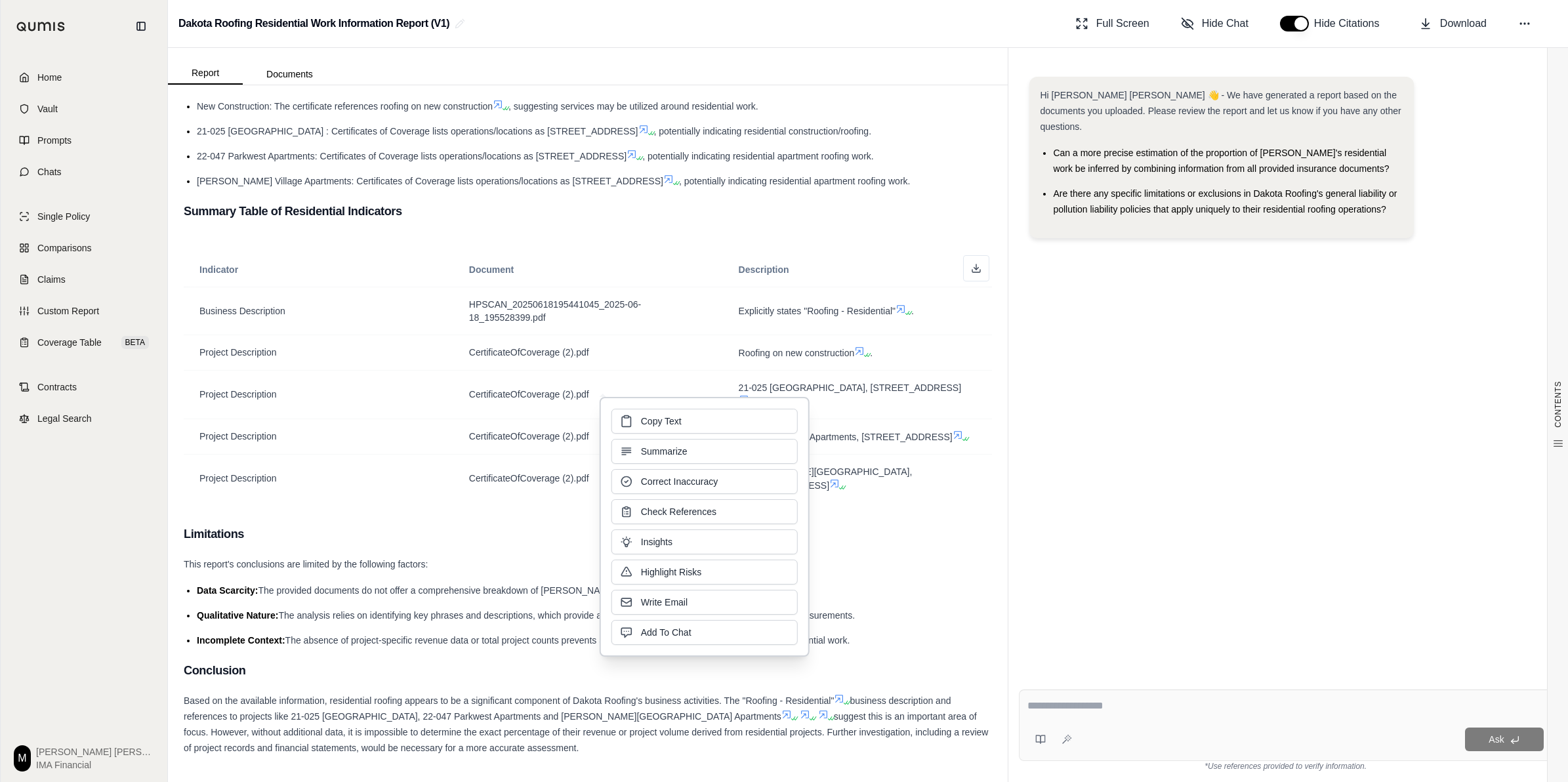
copy span "OR 97351"
click at [778, 491] on span "[PERSON_NAME][GEOGRAPHIC_DATA], [STREET_ADDRESS]" at bounding box center [858, 478] width 238 height 26
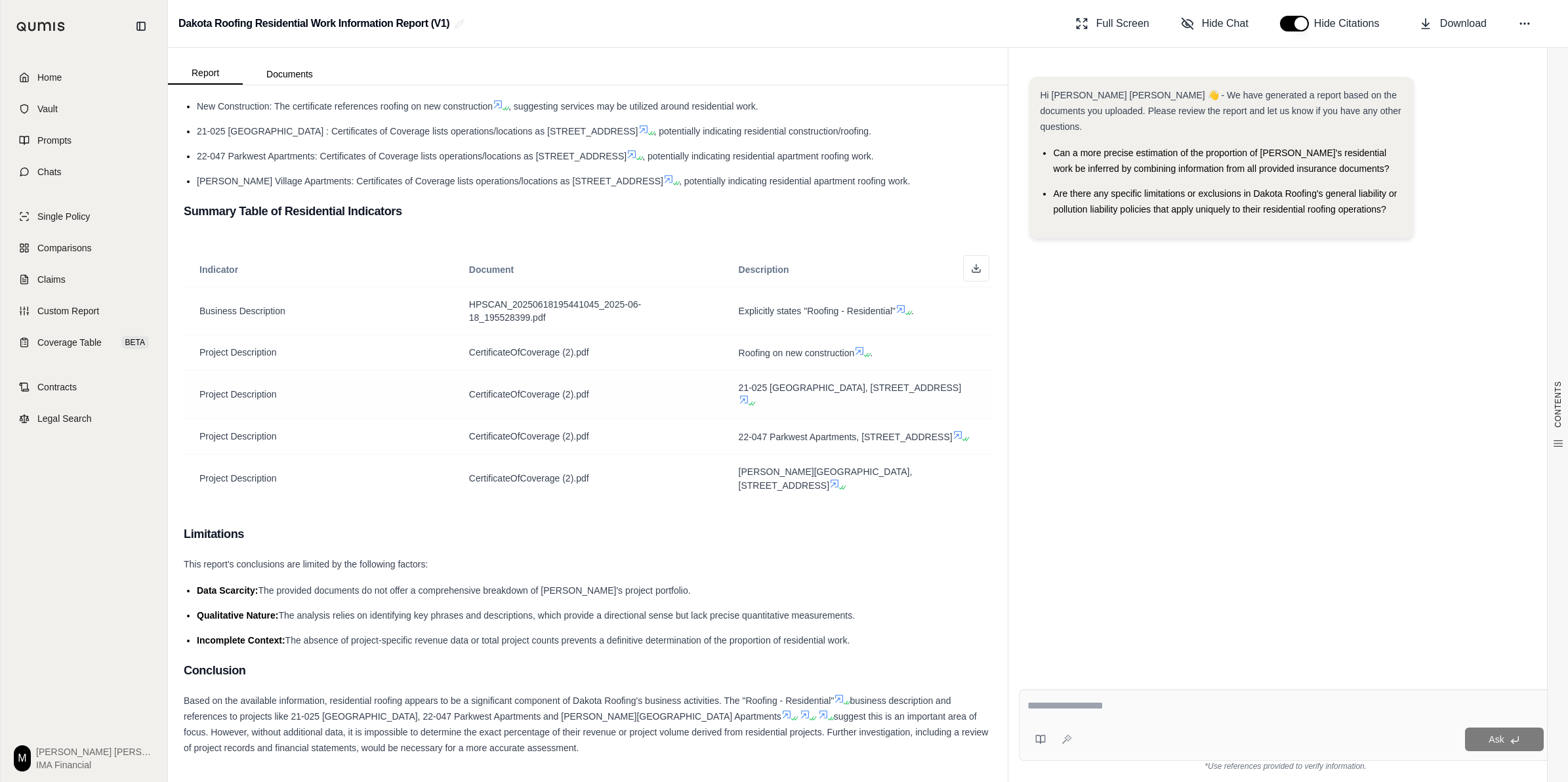
click at [778, 382] on span "21-025 [GEOGRAPHIC_DATA], [STREET_ADDRESS]" at bounding box center [849, 387] width 223 height 11
drag, startPoint x: 931, startPoint y: 375, endPoint x: 1008, endPoint y: 440, distance: 100.8
click at [778, 444] on div "Hi [PERSON_NAME] [PERSON_NAME] 👋 - We have generated a report based on the docu…" at bounding box center [1287, 415] width 560 height 734
click at [778, 382] on span "21-025 [GEOGRAPHIC_DATA], [STREET_ADDRESS]" at bounding box center [849, 387] width 223 height 11
drag, startPoint x: 913, startPoint y: 374, endPoint x: 953, endPoint y: 374, distance: 40.0
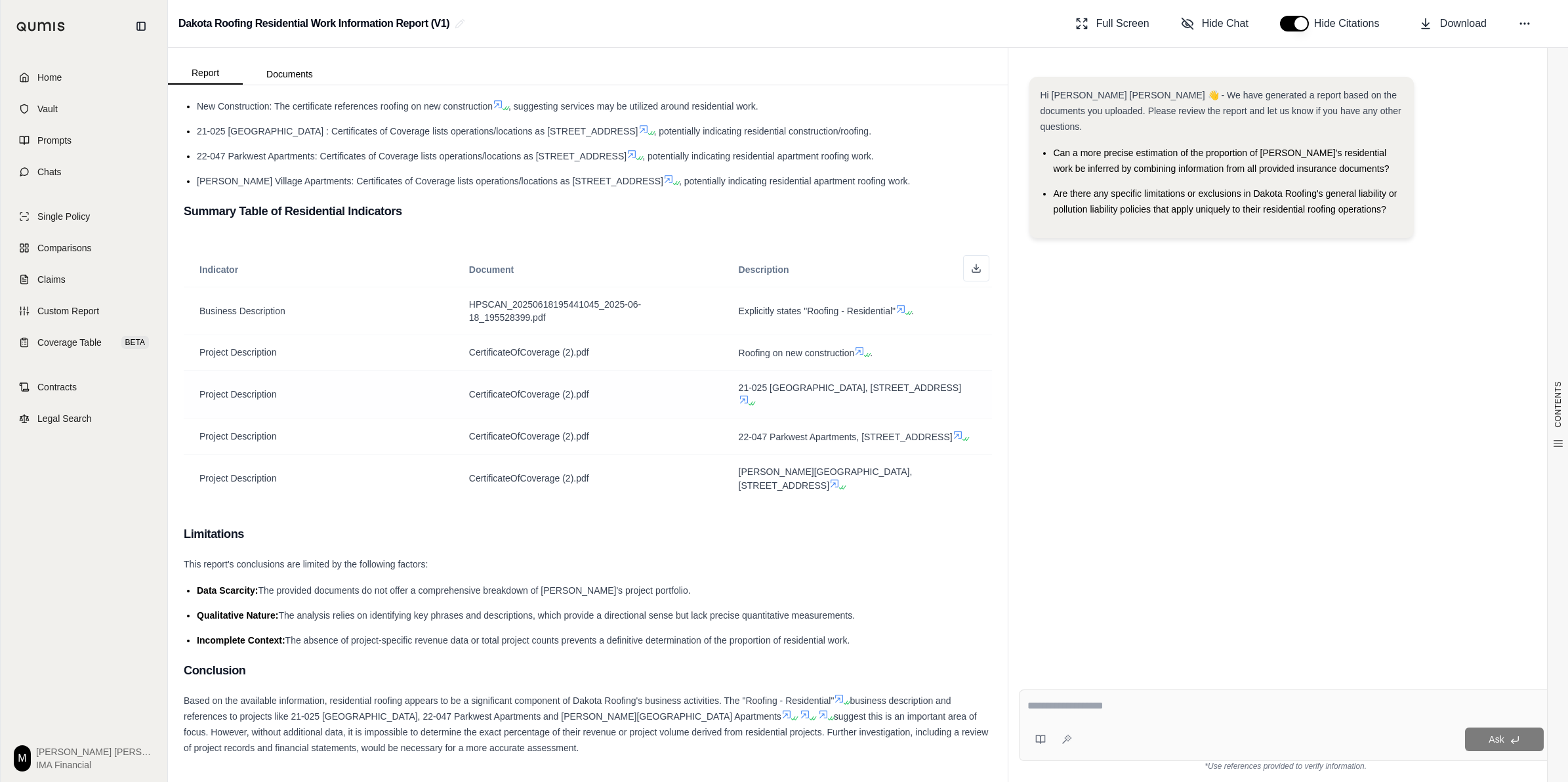
click at [778, 382] on span "21-025 [GEOGRAPHIC_DATA], [STREET_ADDRESS]" at bounding box center [849, 387] width 223 height 11
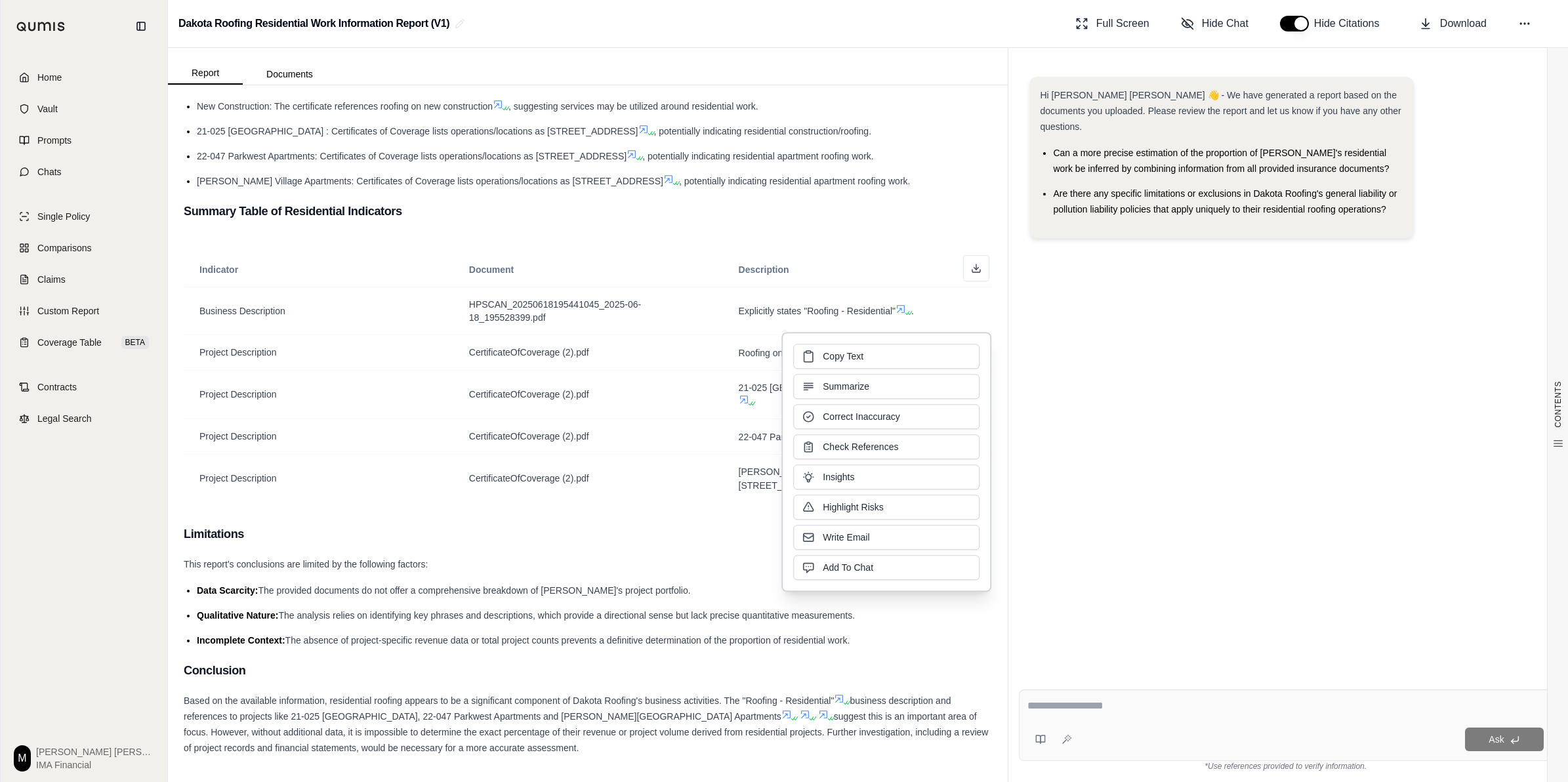
copy span "OR 97338"
click at [549, 477] on span "CertificateOfCoverage (2).pdf" at bounding box center [529, 477] width 120 height 11
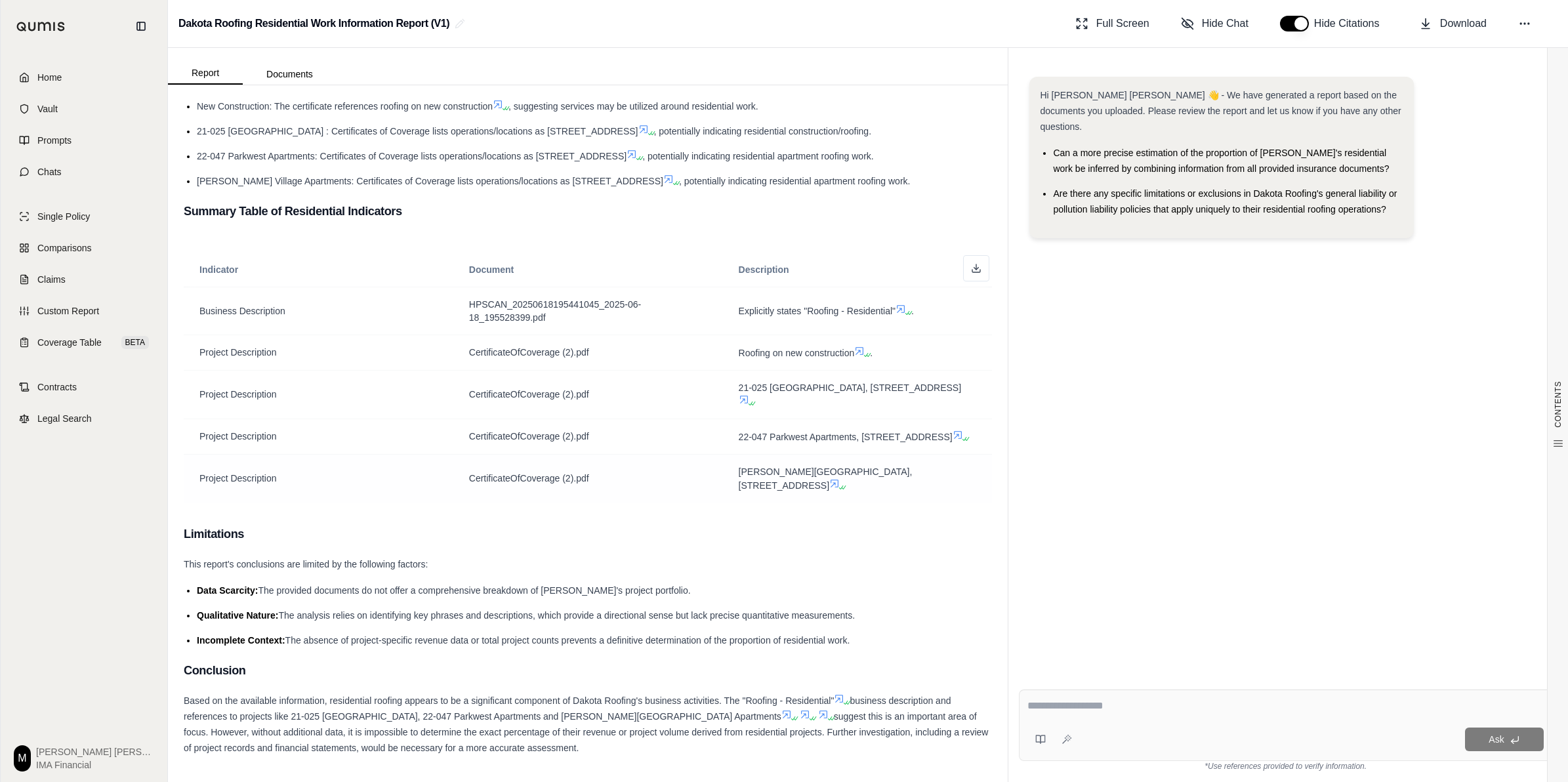
click at [778, 485] on icon at bounding box center [844, 487] width 8 height 8
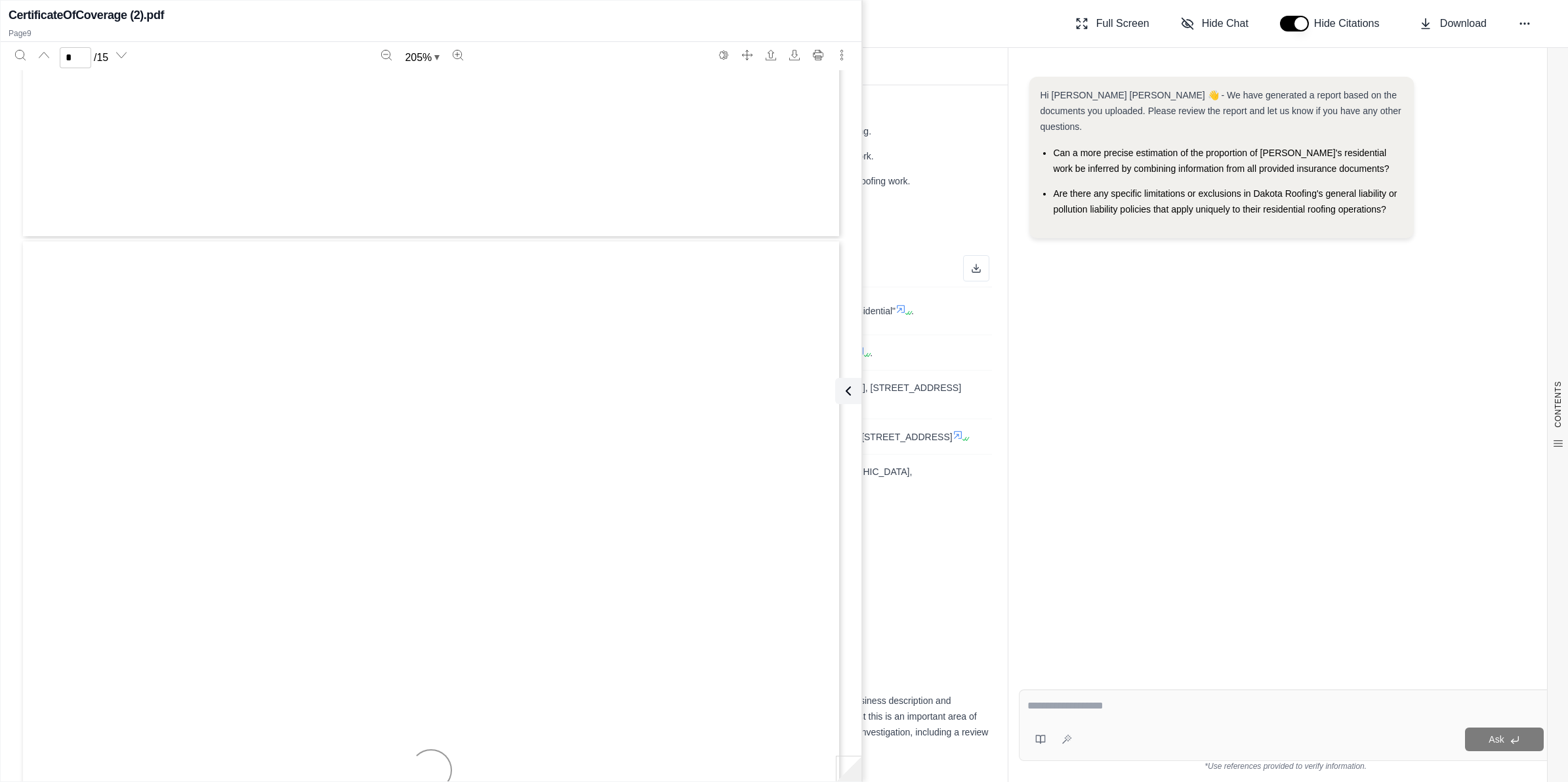
type input "*"
click at [778, 387] on button at bounding box center [846, 391] width 26 height 26
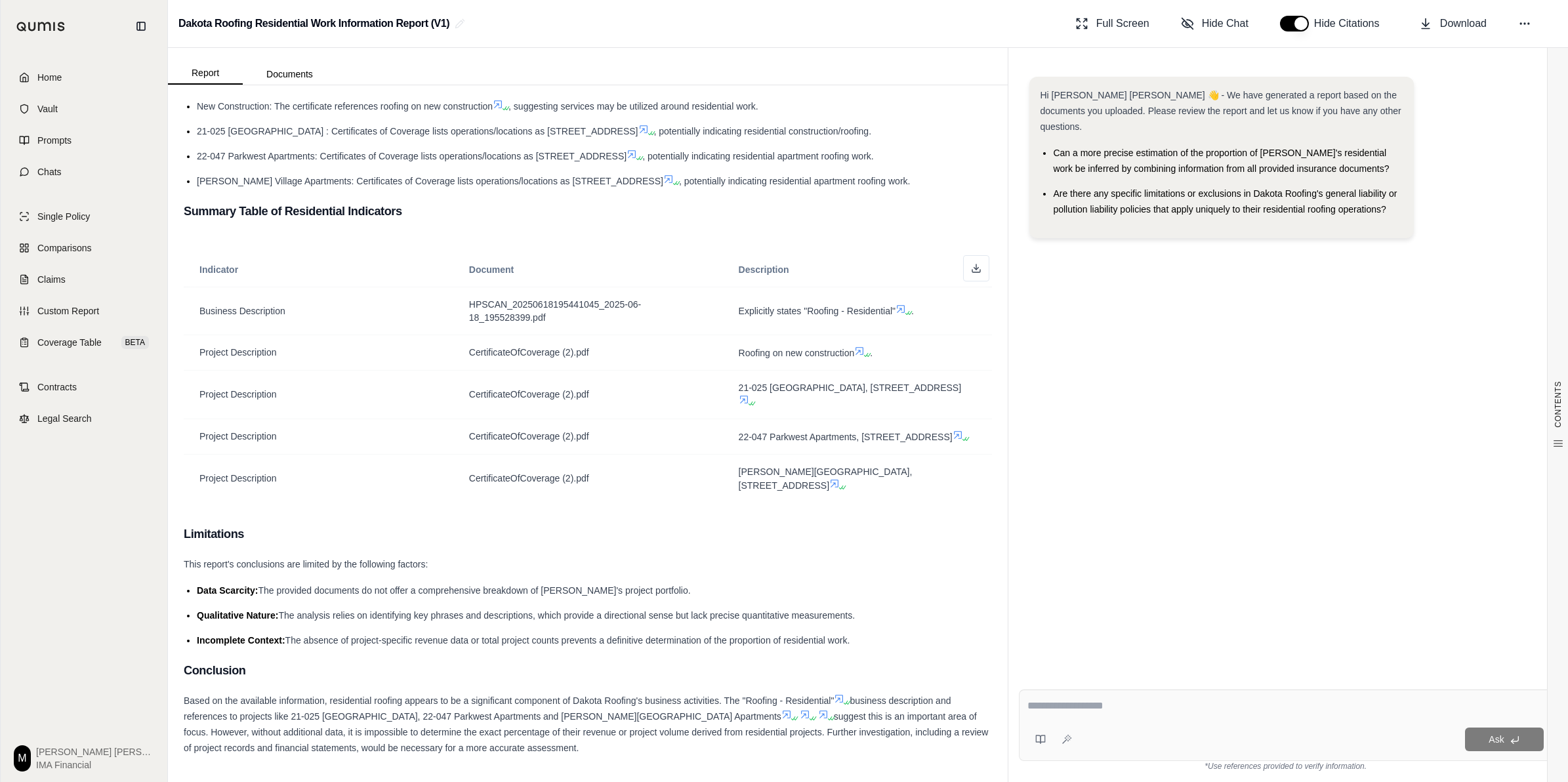
click at [778, 545] on h3 "Limitations" at bounding box center [588, 534] width 808 height 24
click at [72, 79] on link "Home" at bounding box center [84, 77] width 151 height 29
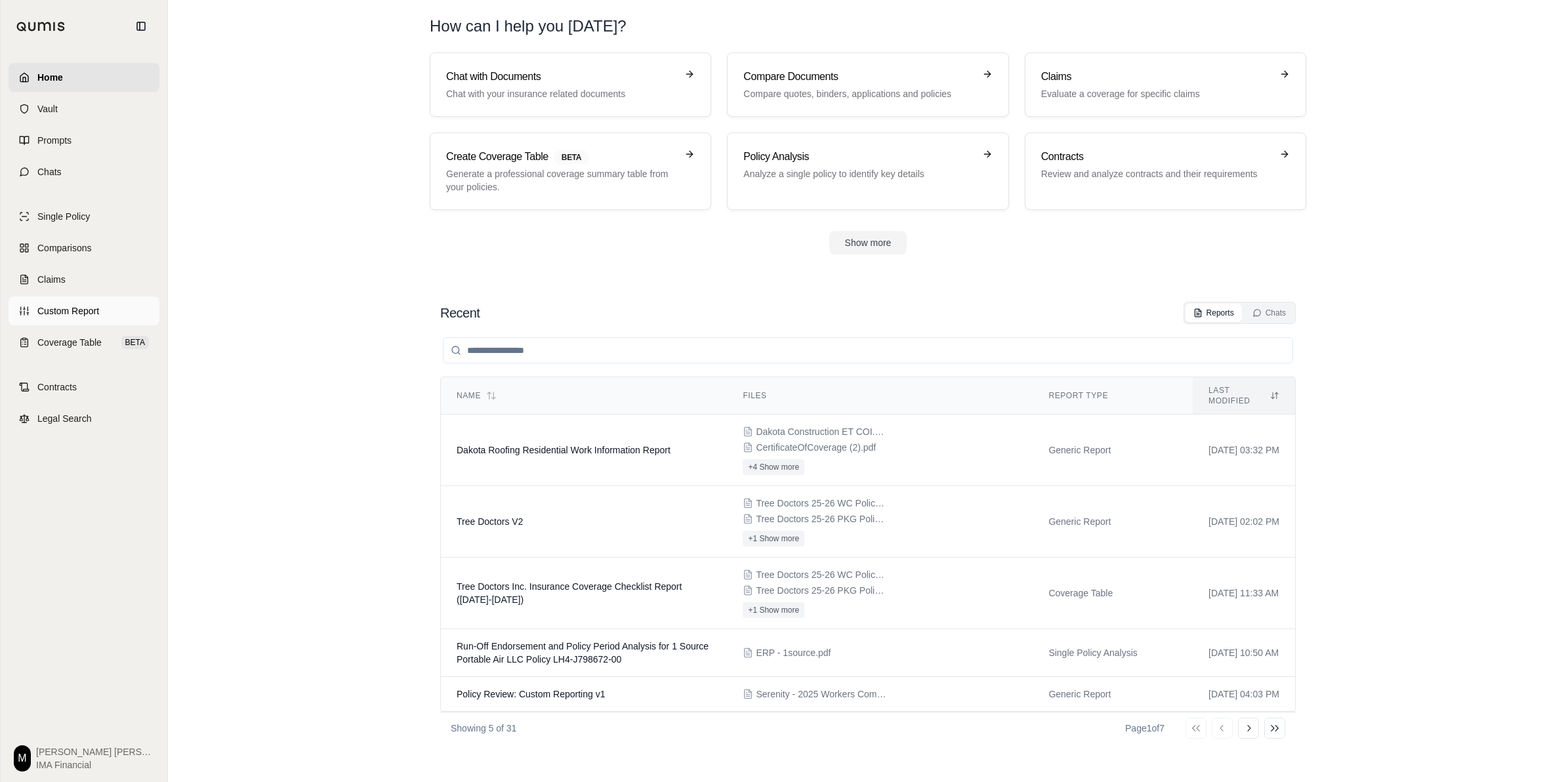
click at [74, 319] on link "Custom Report" at bounding box center [84, 310] width 151 height 29
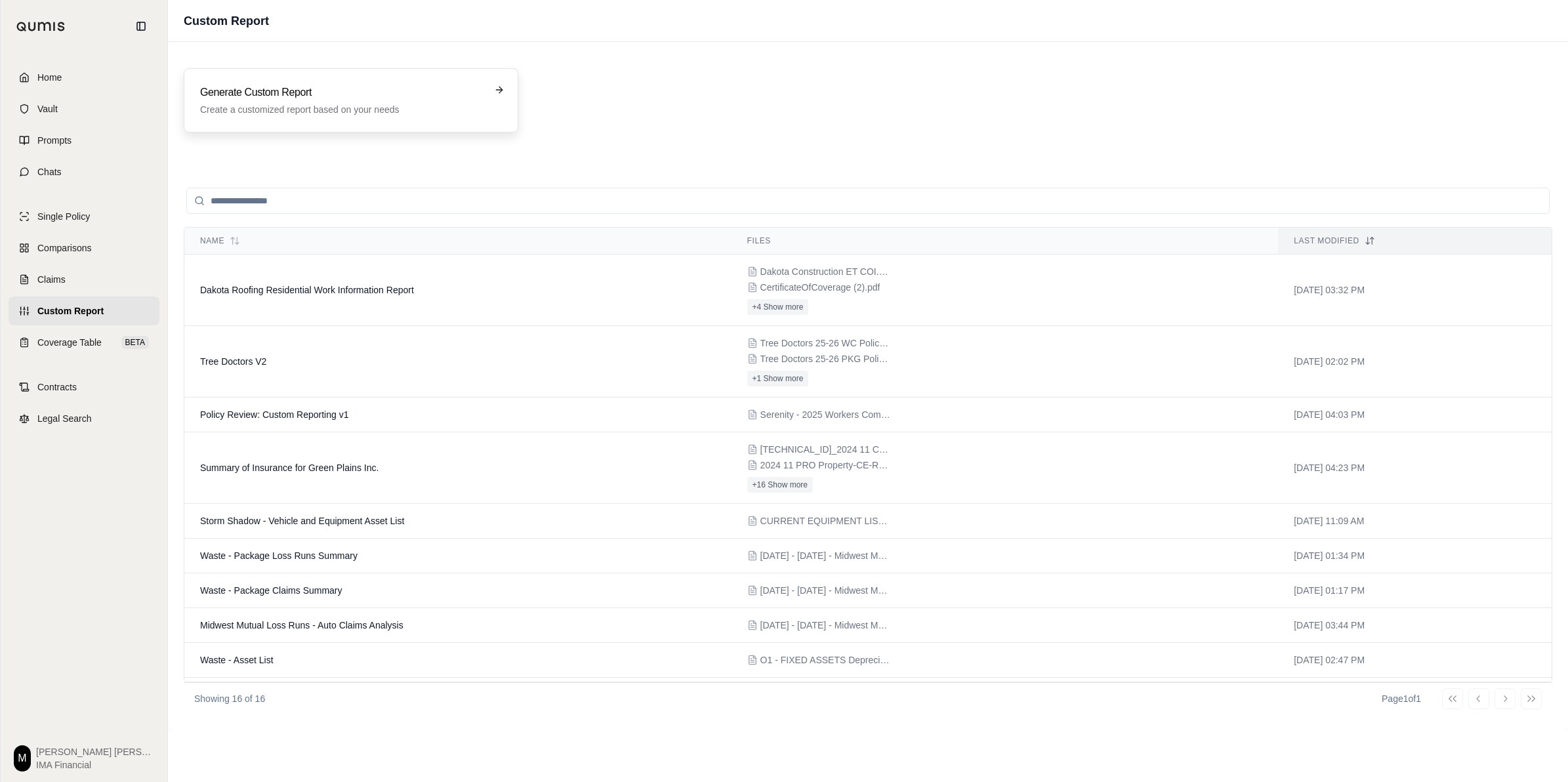
click at [267, 98] on h3 "Generate Custom Report" at bounding box center [342, 92] width 283 height 16
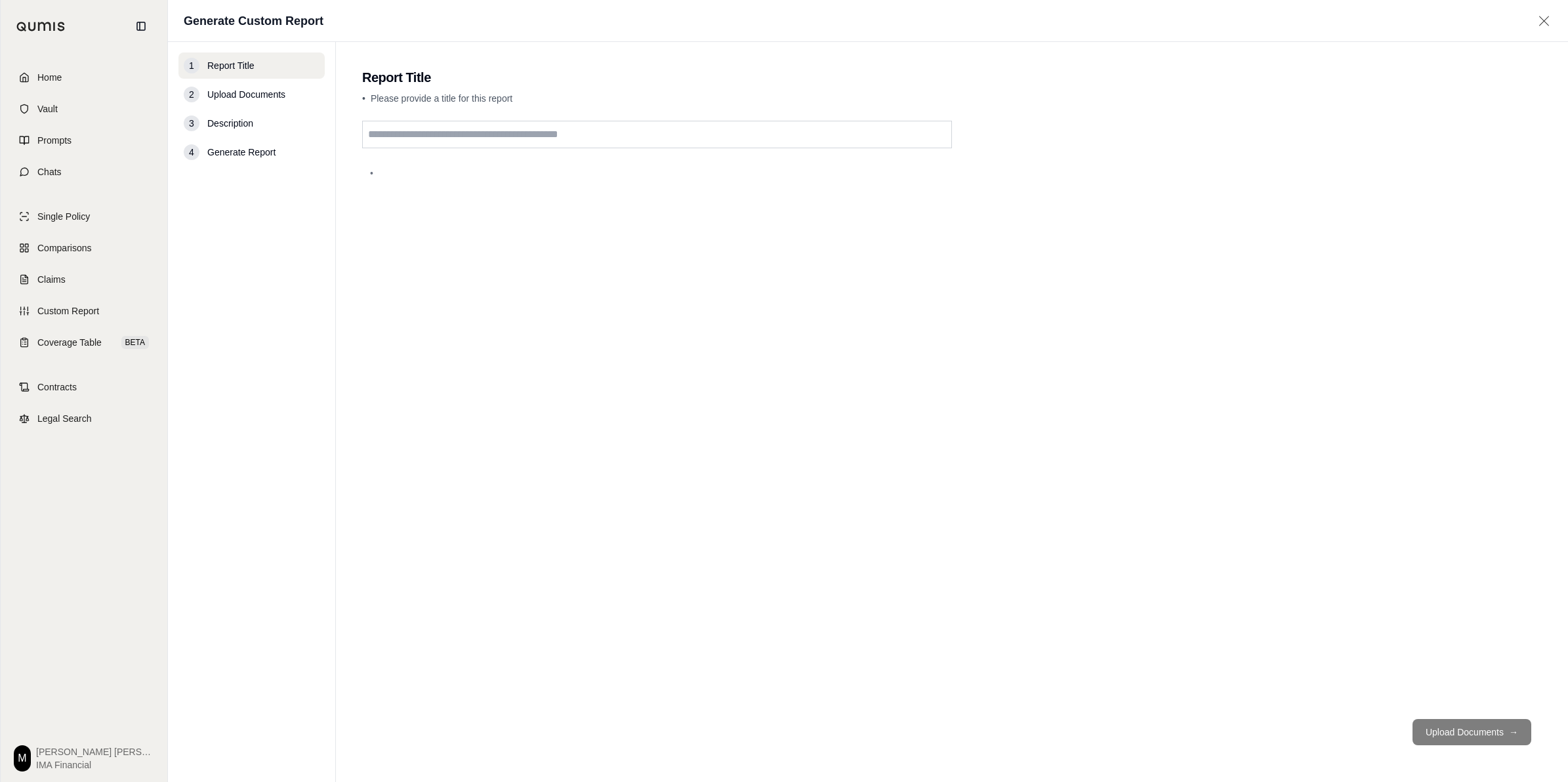
click at [497, 126] on input "text" at bounding box center [657, 134] width 589 height 27
type input "**********"
click at [778, 732] on button "Upload Documents →" at bounding box center [1471, 732] width 118 height 26
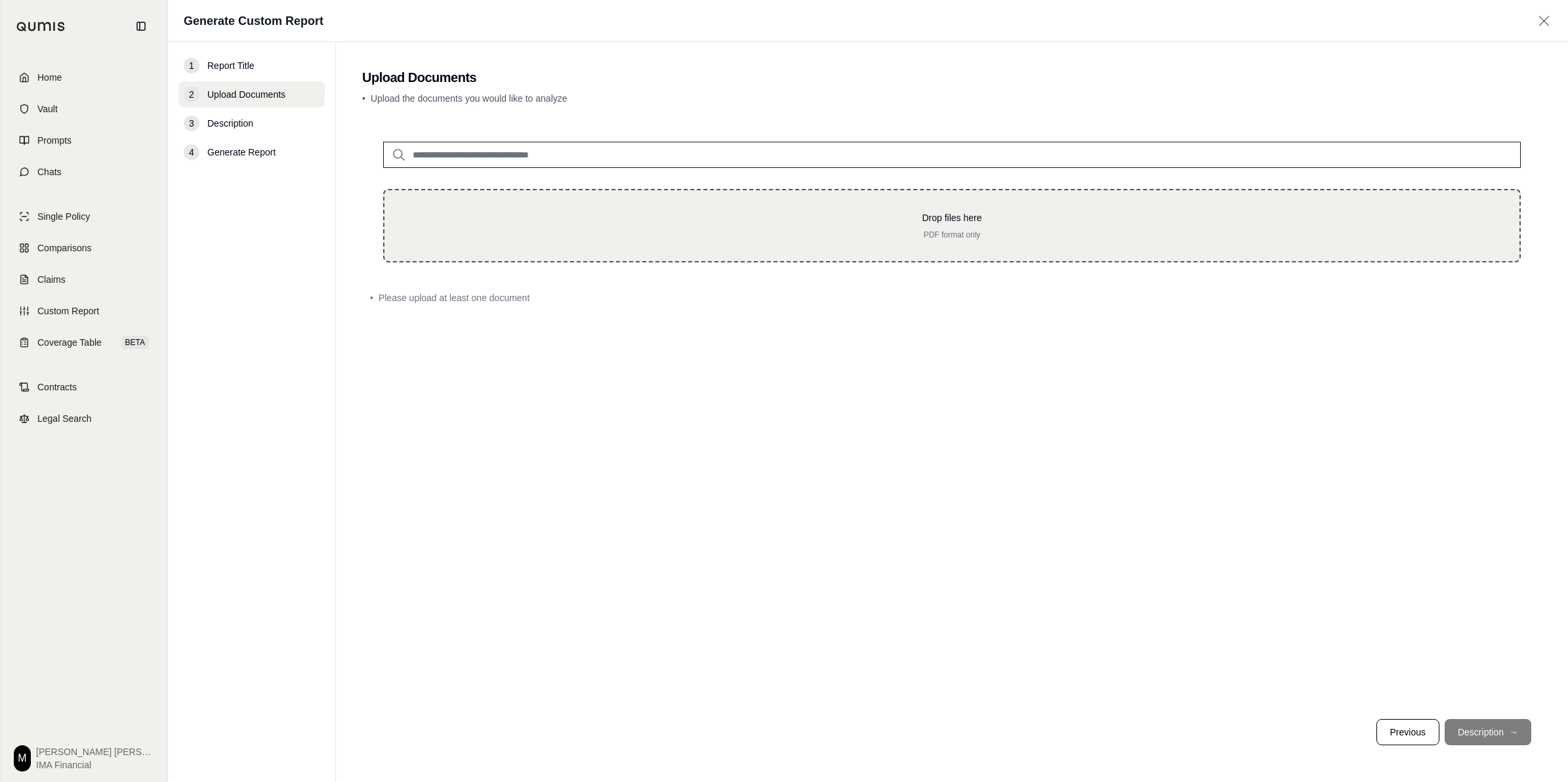
click at [641, 233] on p "PDF format only" at bounding box center [952, 234] width 1093 height 11
type input "**********"
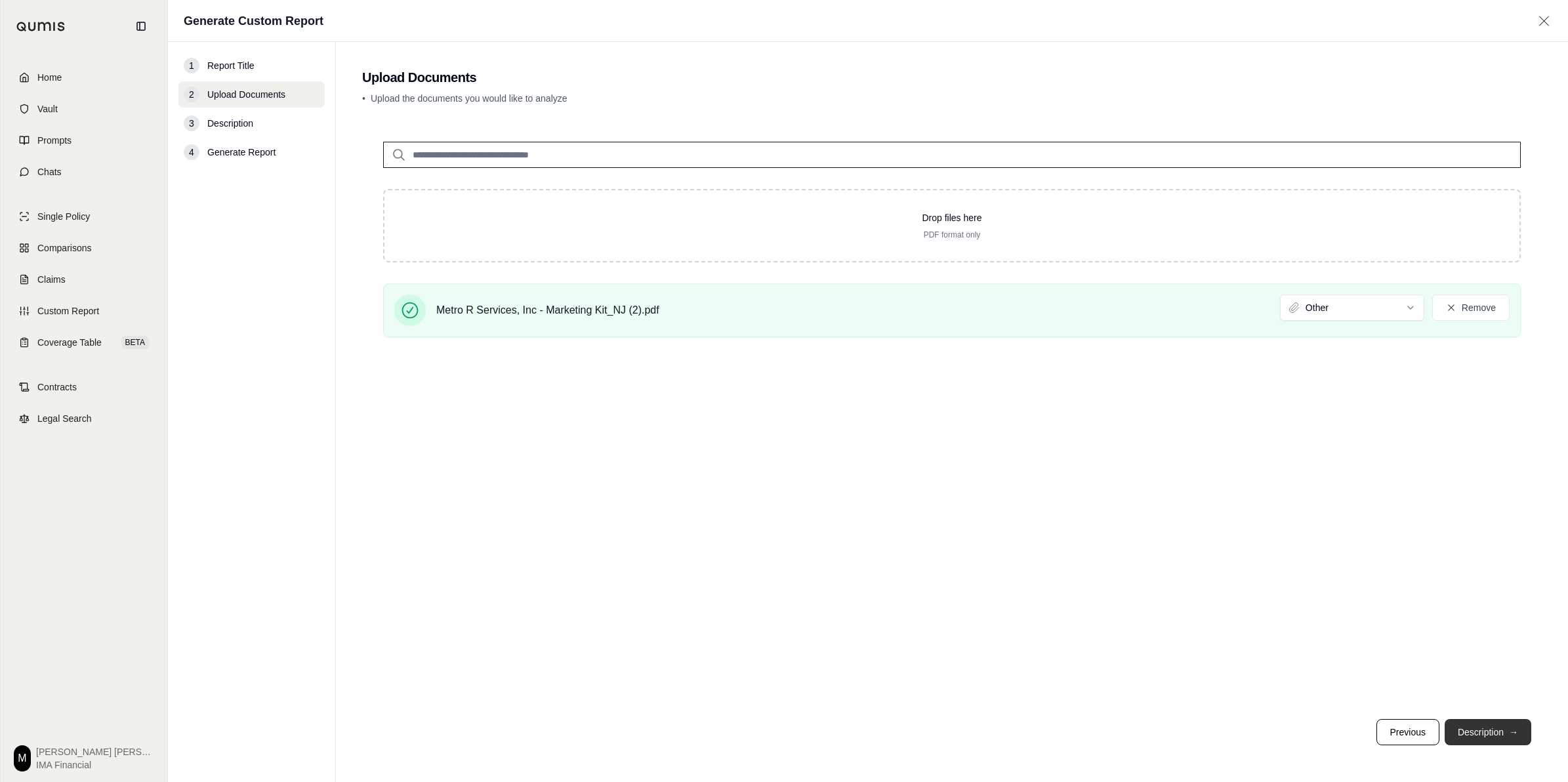
click at [778, 735] on button "Description →" at bounding box center [1488, 732] width 87 height 26
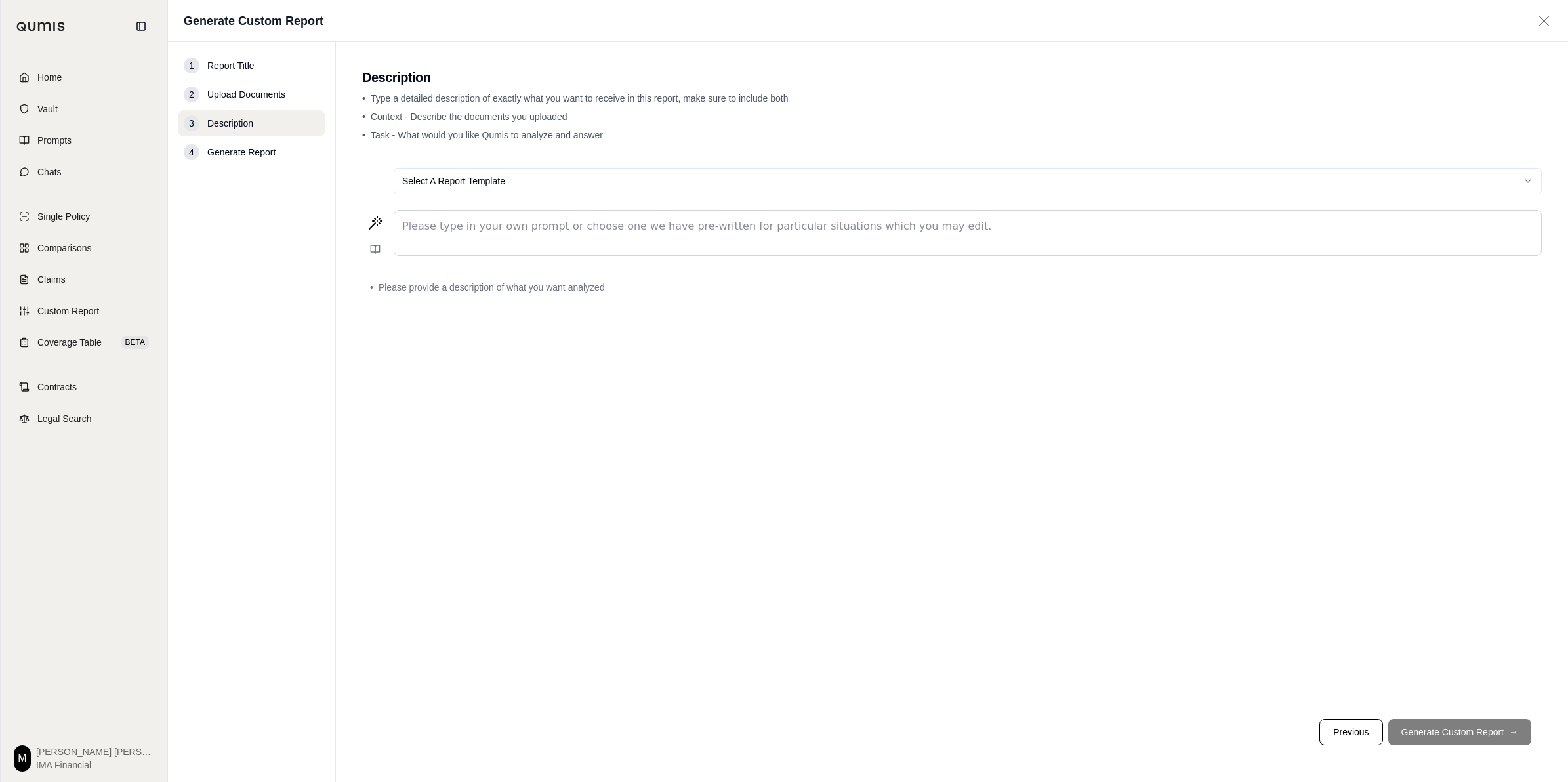
click at [539, 236] on div "editable markdown" at bounding box center [967, 233] width 1147 height 45
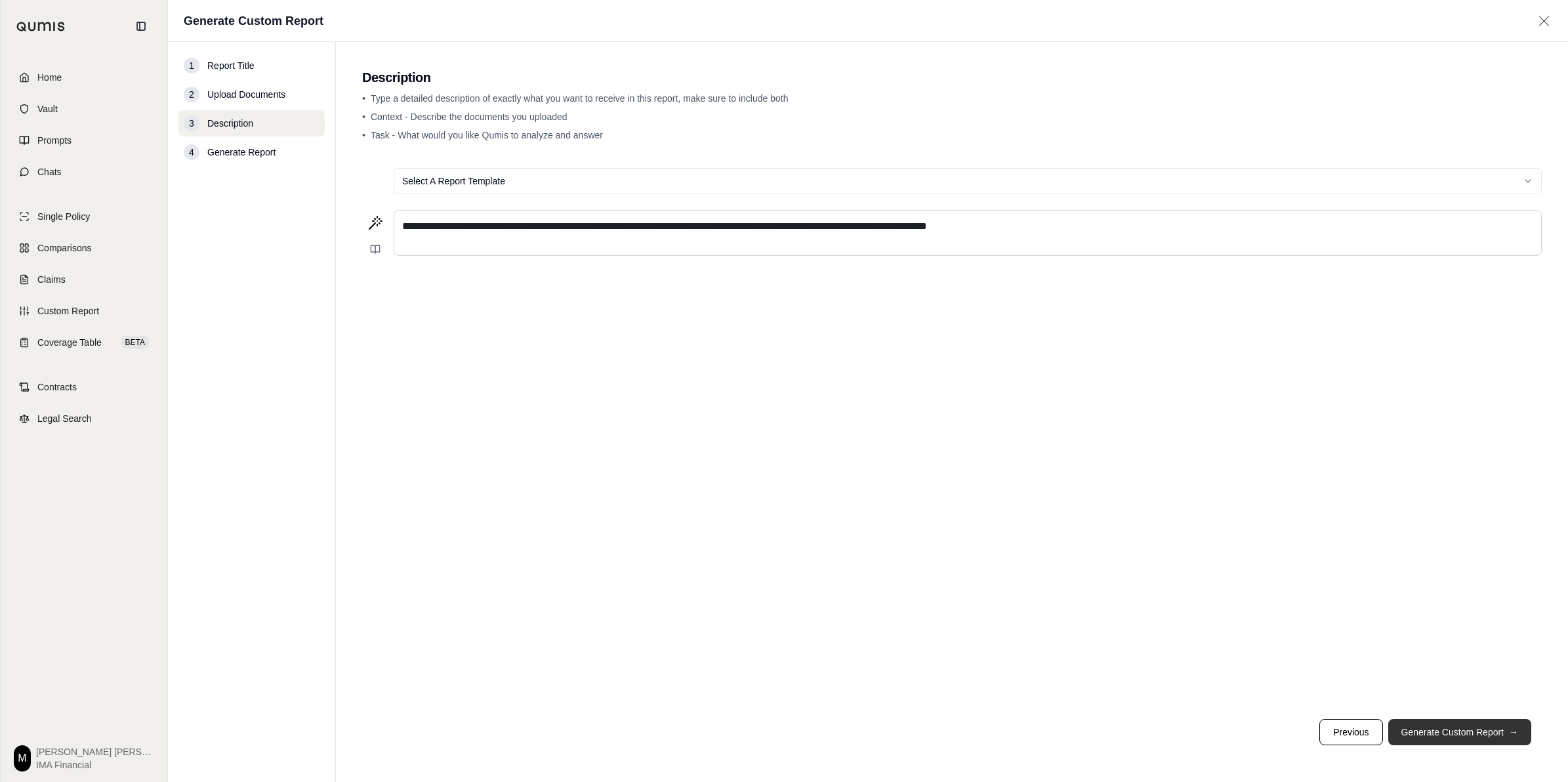
click at [778, 736] on button "Generate Custom Report →" at bounding box center [1460, 732] width 143 height 26
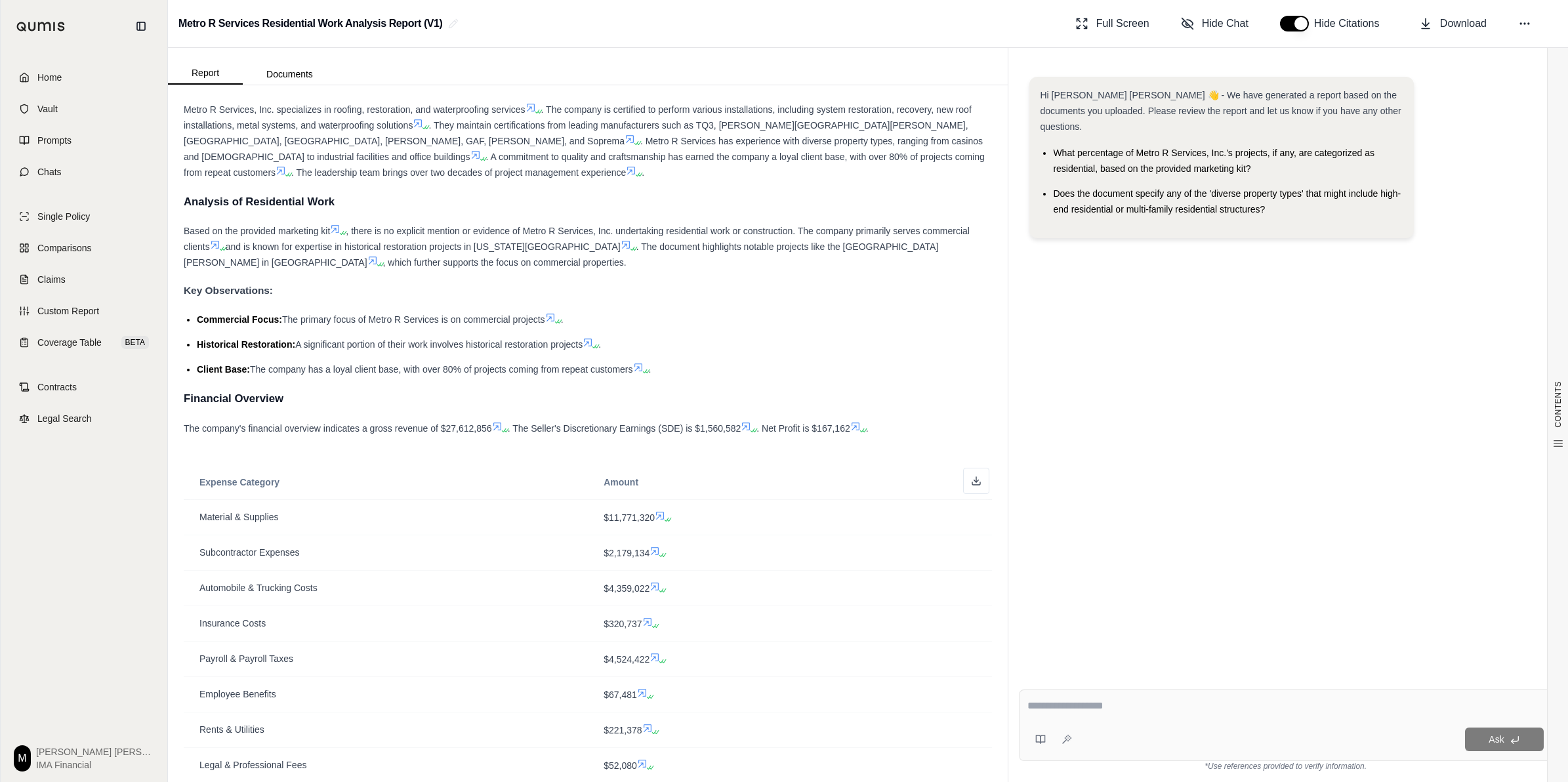
scroll to position [147, 0]
click at [103, 318] on link "Custom Report" at bounding box center [84, 310] width 151 height 29
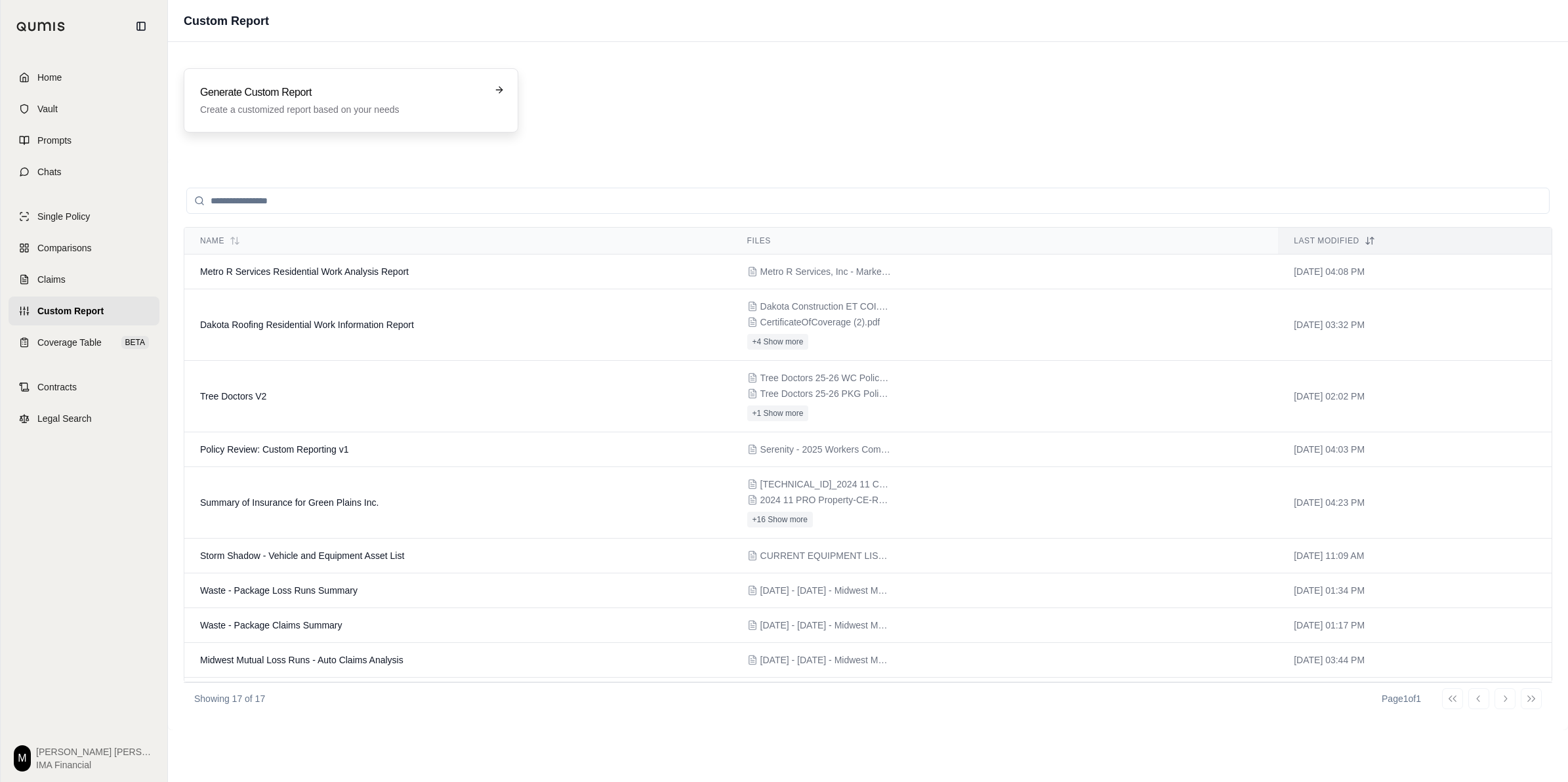
click at [404, 125] on div "Generate Custom Report Create a customized report based on your needs" at bounding box center [351, 100] width 334 height 65
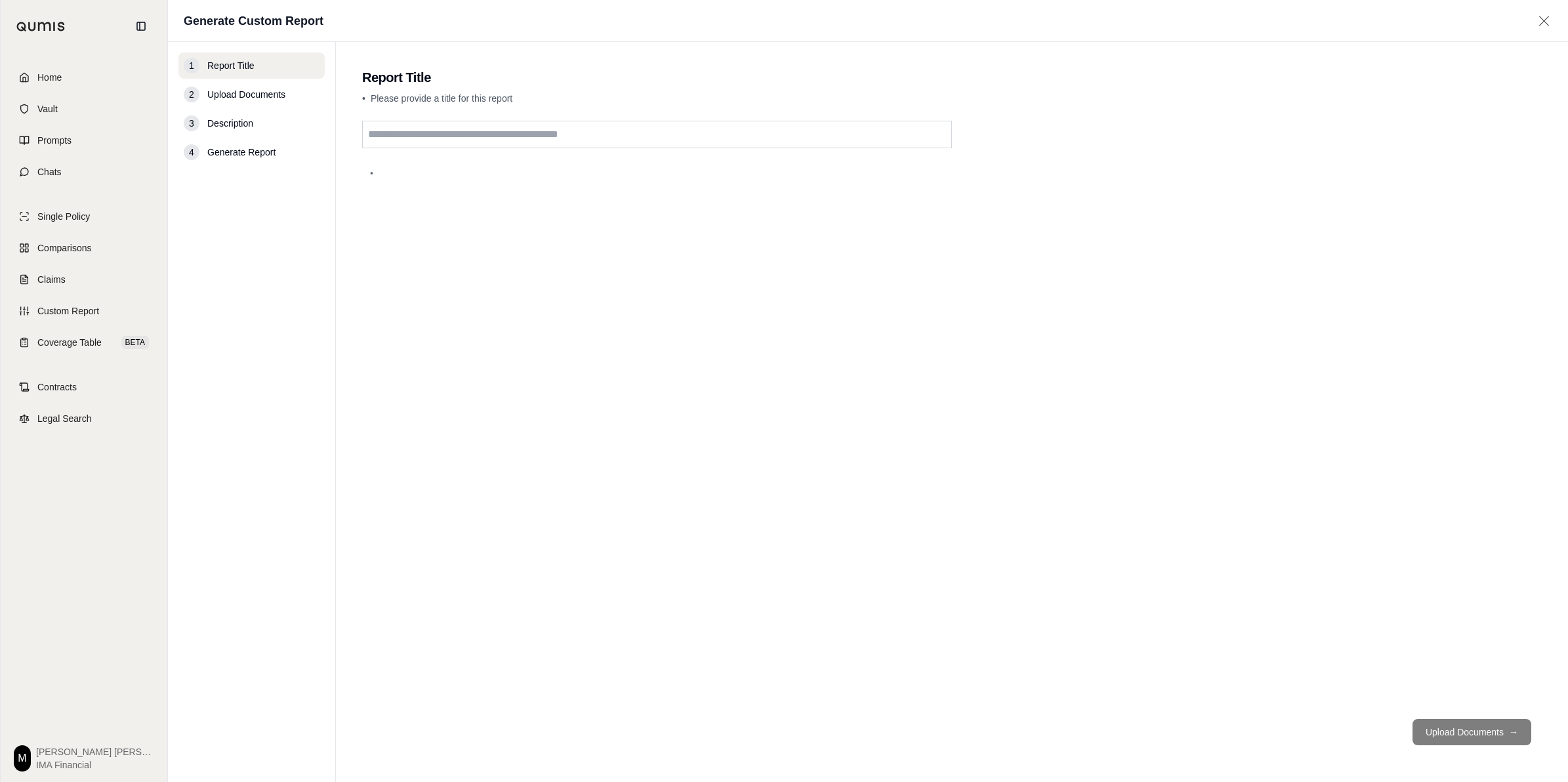
click at [573, 137] on input "text" at bounding box center [657, 134] width 589 height 27
type input "**********"
click at [778, 728] on button "Upload Documents →" at bounding box center [1471, 732] width 118 height 26
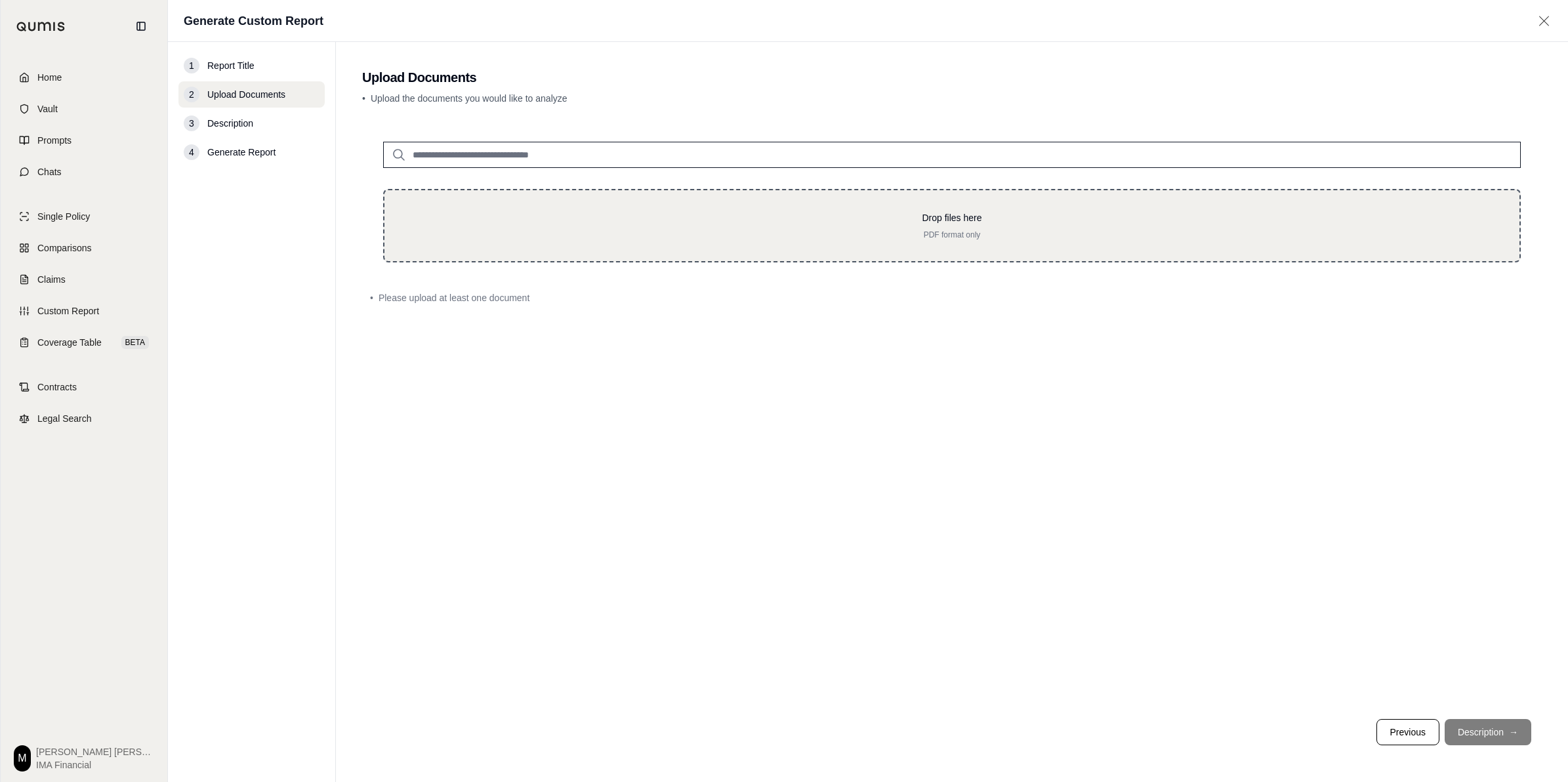
click at [778, 211] on p "Drop files here" at bounding box center [952, 218] width 1093 height 13
type input "**********"
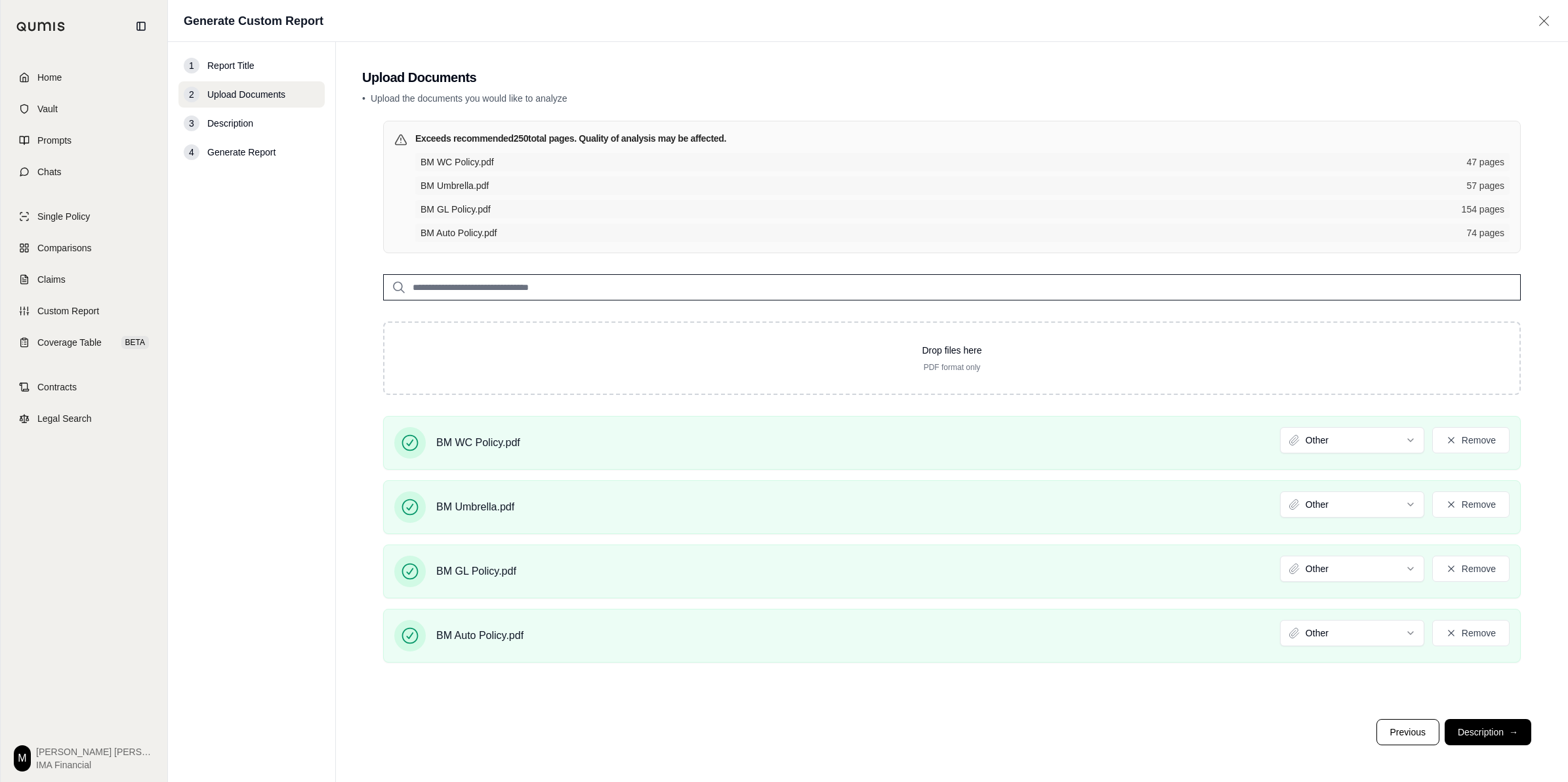
click at [778, 684] on div "Exceeds recommended 250 total pages. Quality of analysis may be affected. BM WC…" at bounding box center [951, 415] width 1180 height 588
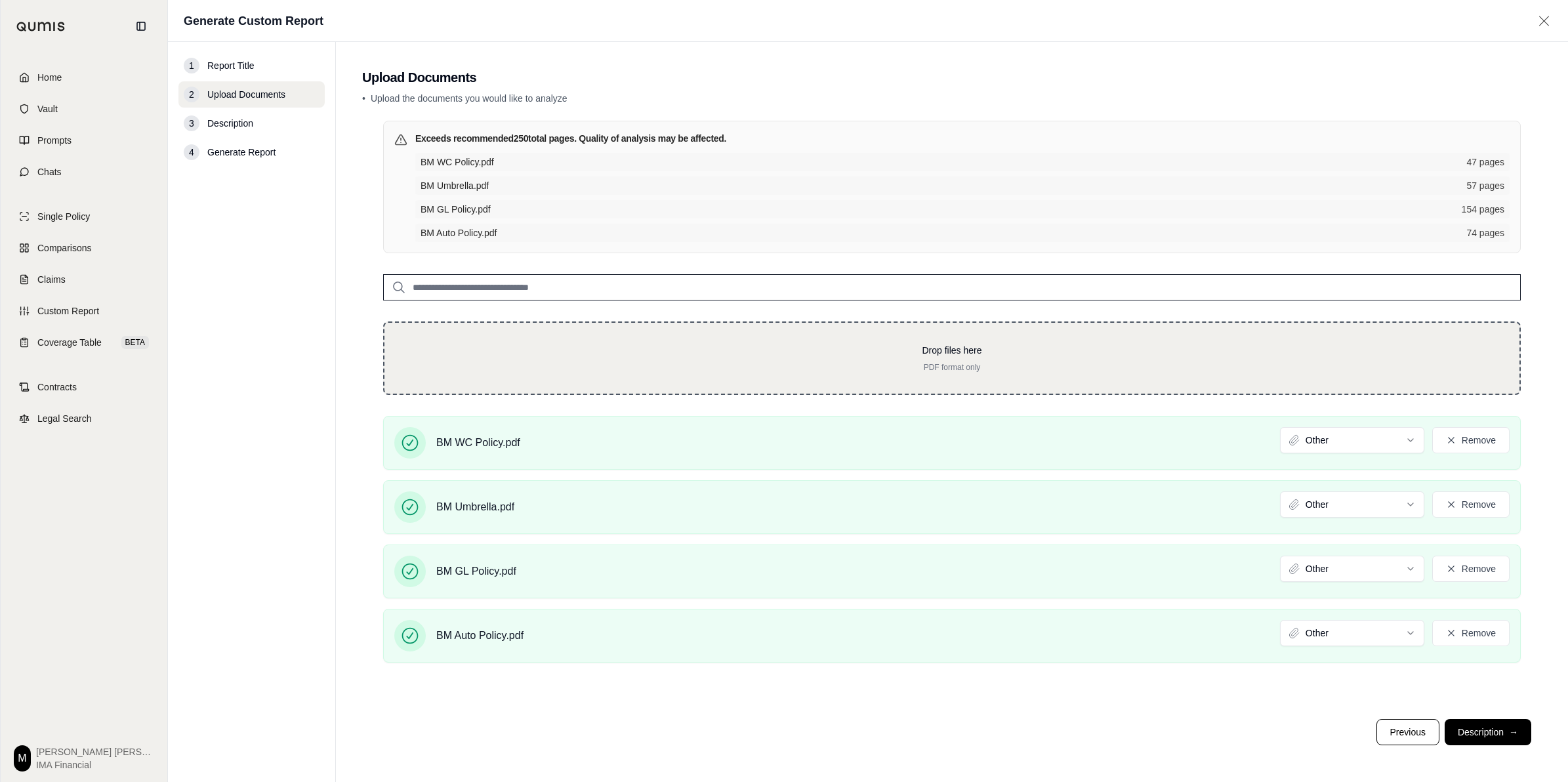
click at [772, 355] on p "Drop files here" at bounding box center [952, 350] width 1093 height 13
type input "**********"
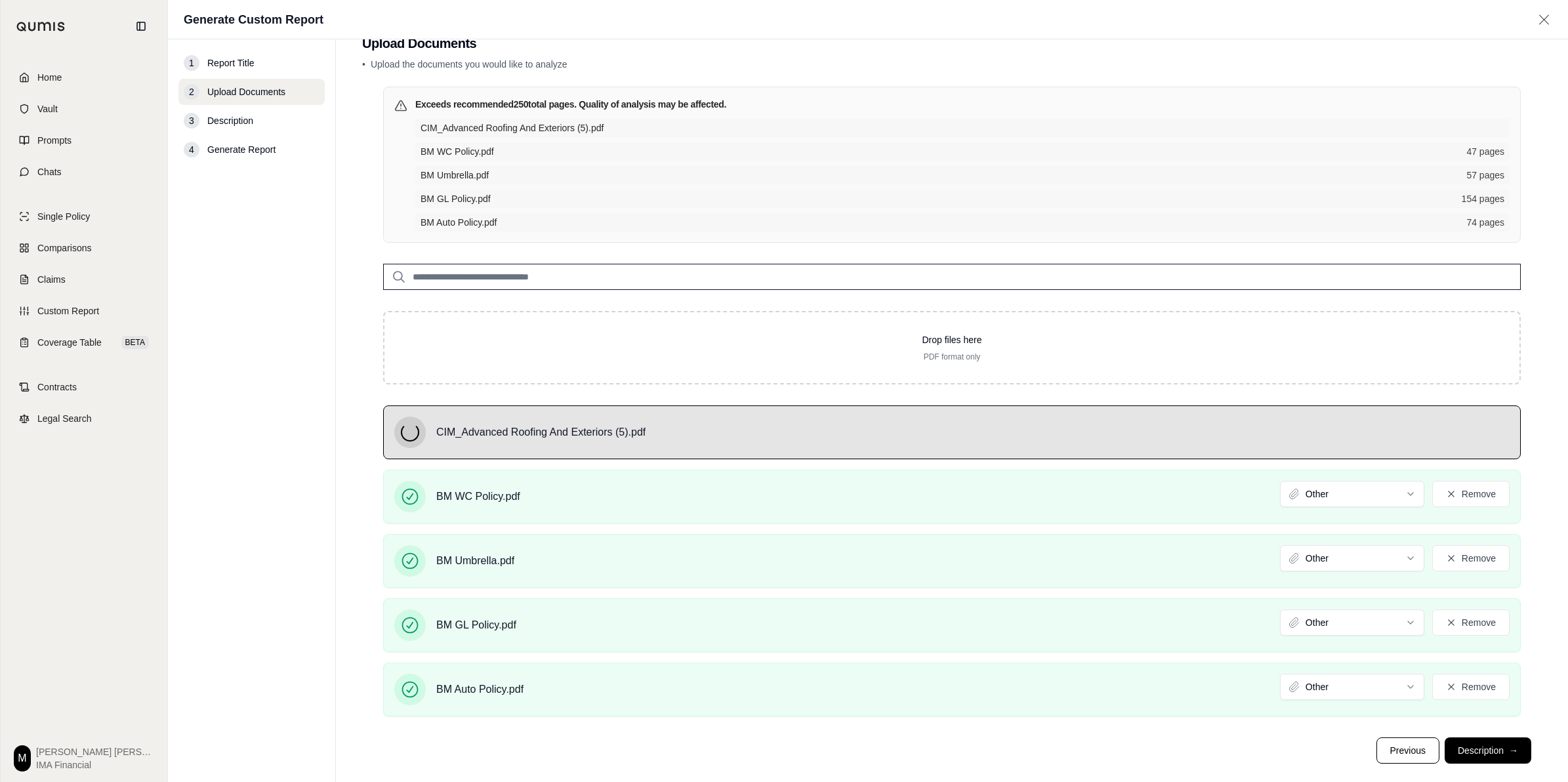
scroll to position [50, 0]
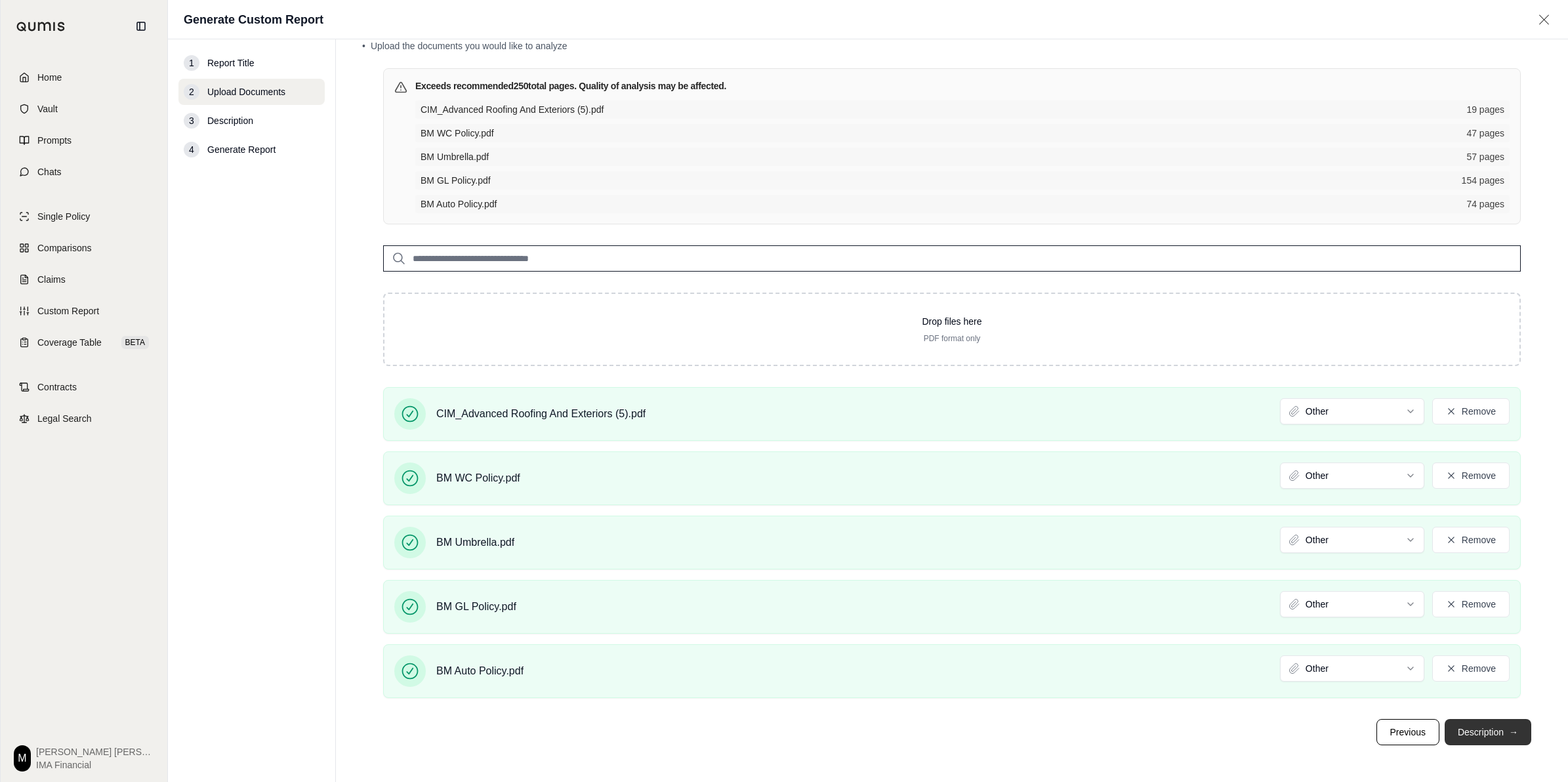
click at [778, 730] on button "Description →" at bounding box center [1488, 732] width 87 height 26
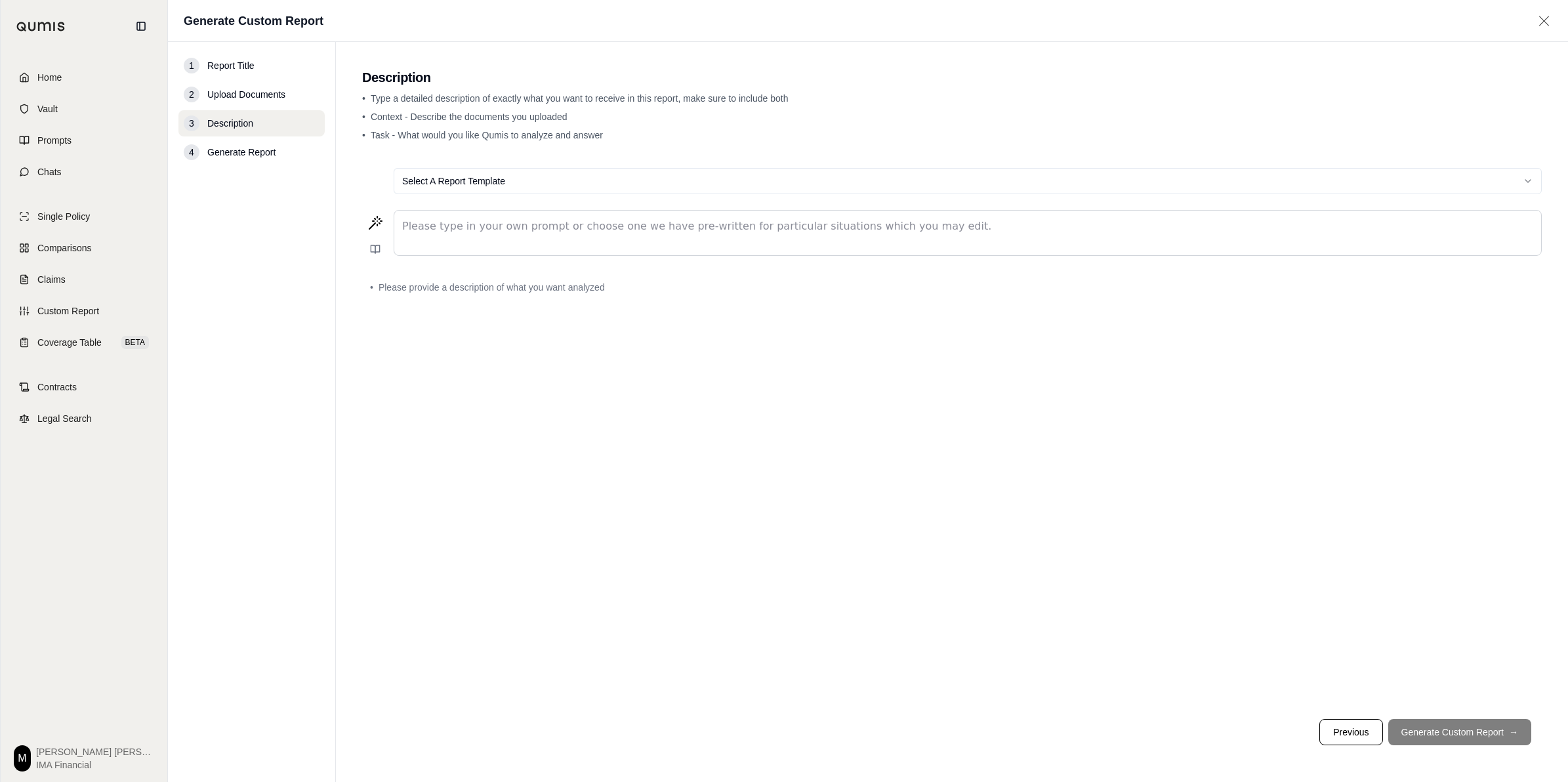
click at [479, 238] on div "editable markdown" at bounding box center [967, 233] width 1147 height 45
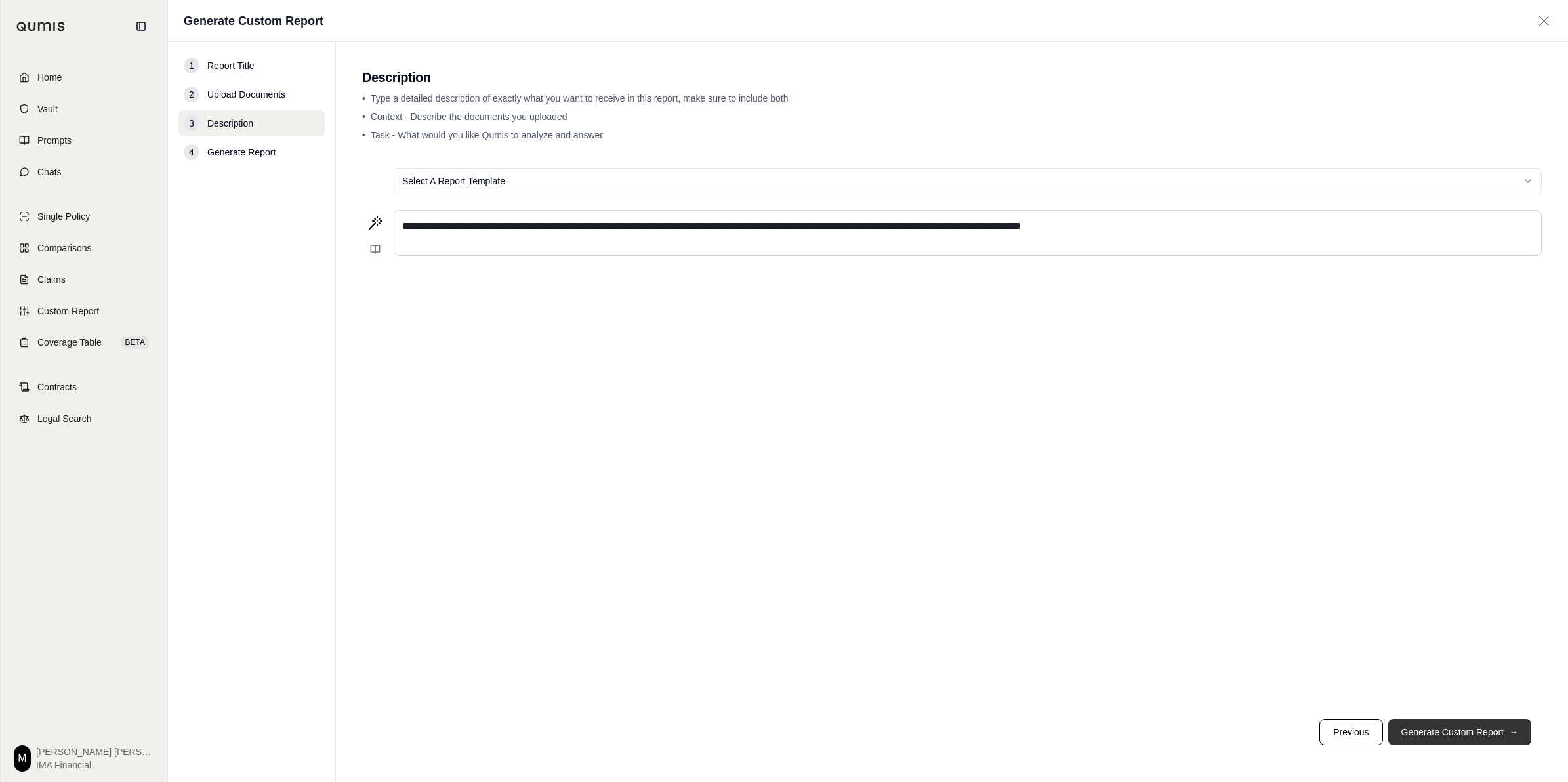
click at [778, 736] on button "Generate Custom Report →" at bounding box center [1460, 732] width 143 height 26
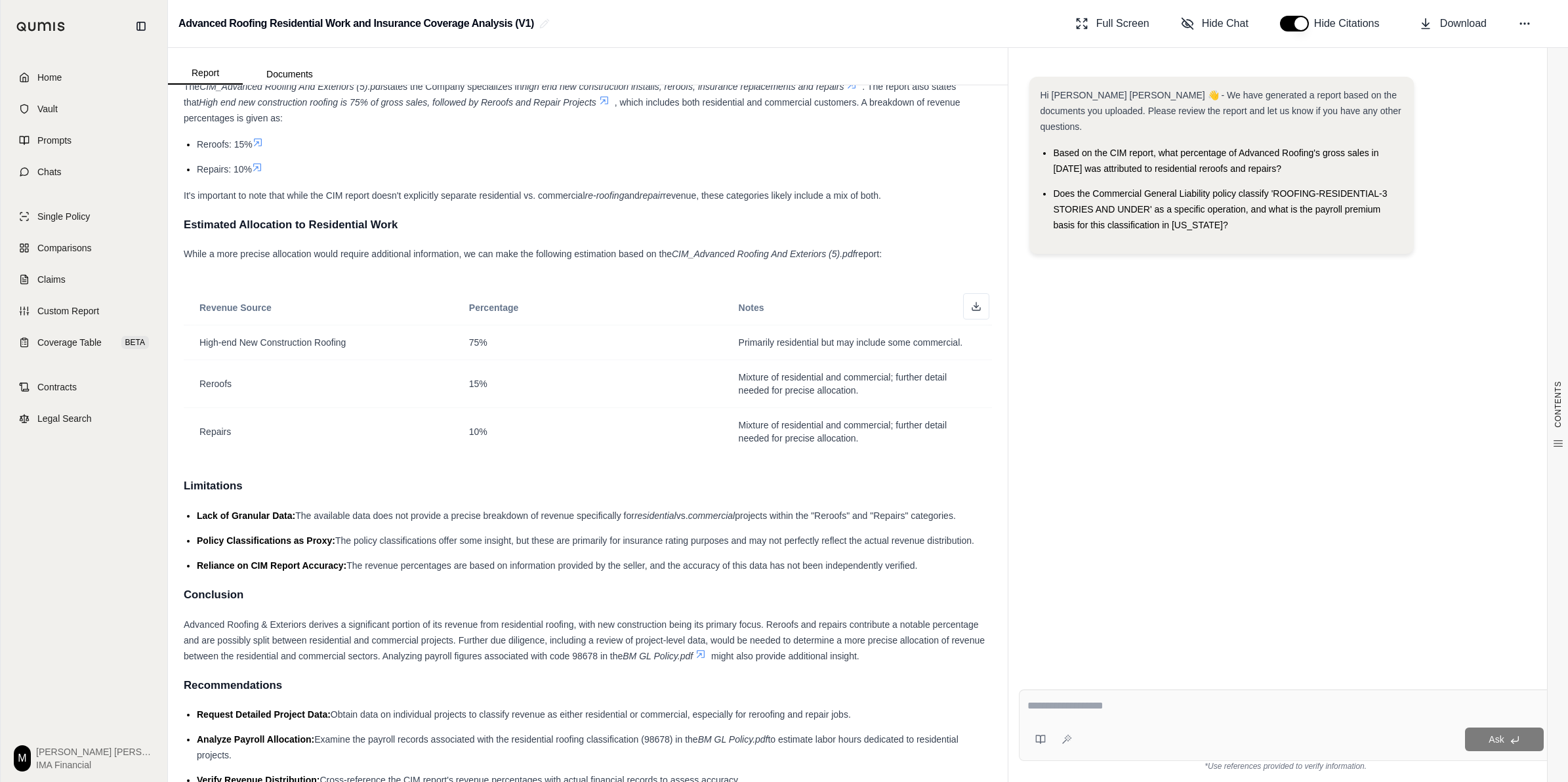
scroll to position [85, 0]
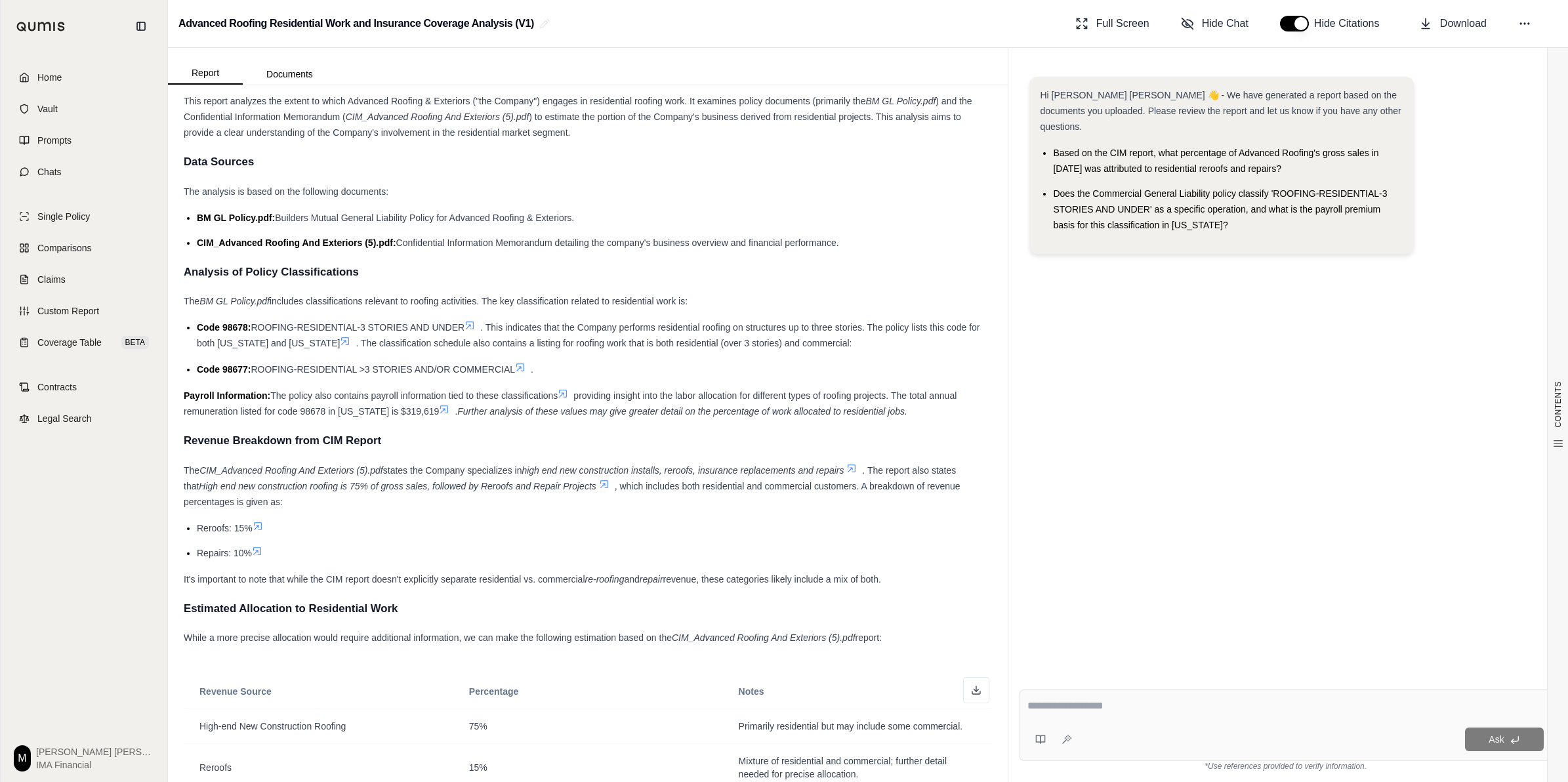
click at [605, 486] on icon at bounding box center [604, 483] width 11 height 11
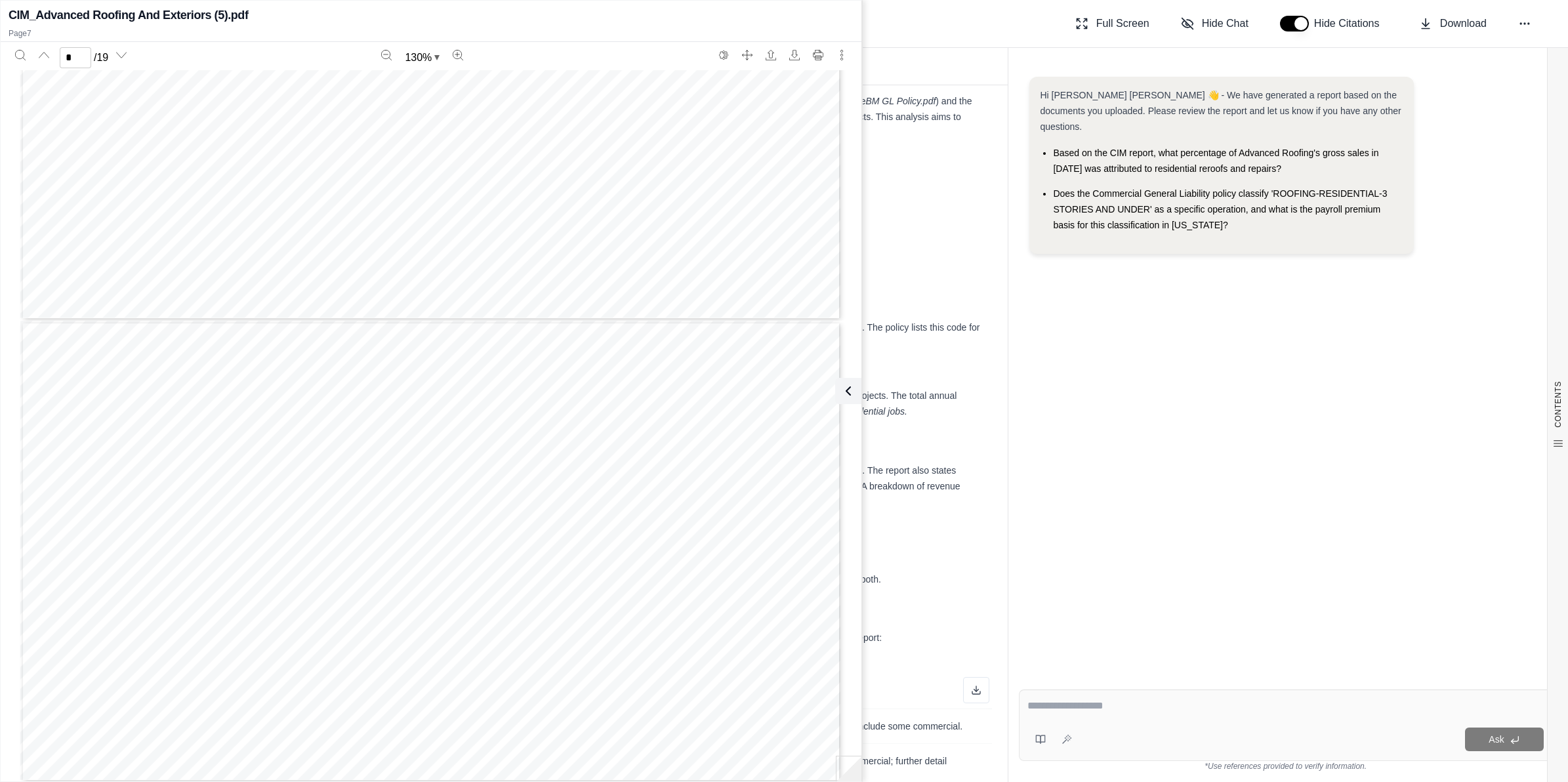
scroll to position [2737, 0]
click at [328, 473] on span "There are strong growth potentials in commercial, multi family and" at bounding box center [281, 470] width 370 height 14
drag, startPoint x: 373, startPoint y: 469, endPoint x: 431, endPoint y: 473, distance: 58.1
click at [431, 473] on span "There are strong growth potentials in commercial, multi family and" at bounding box center [281, 470] width 370 height 14
drag, startPoint x: 431, startPoint y: 473, endPoint x: 434, endPoint y: 499, distance: 26.2
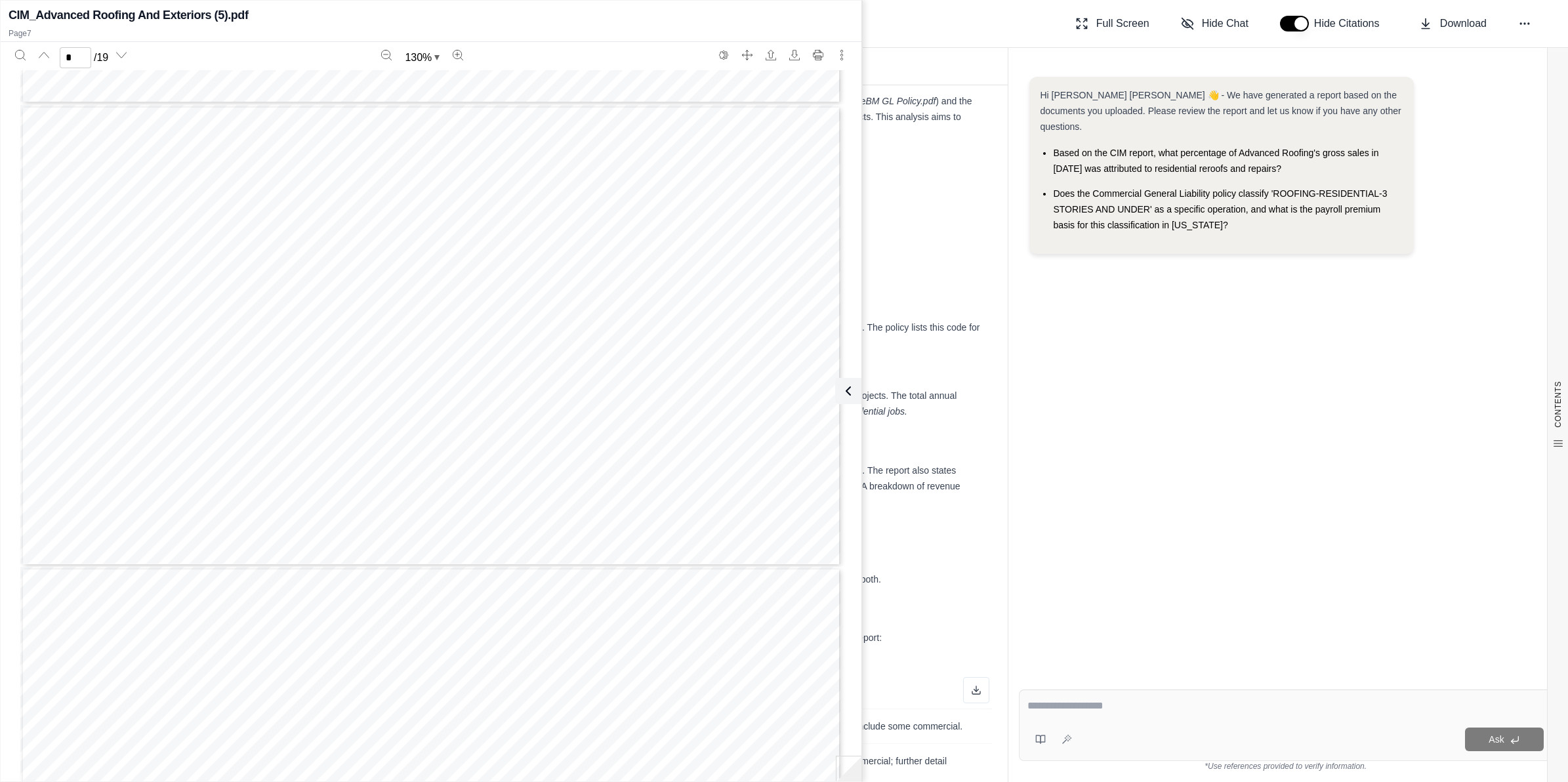
click at [434, 499] on span "become more involved in the" at bounding box center [383, 503] width 163 height 14
type input "*"
click at [778, 385] on icon at bounding box center [845, 391] width 16 height 16
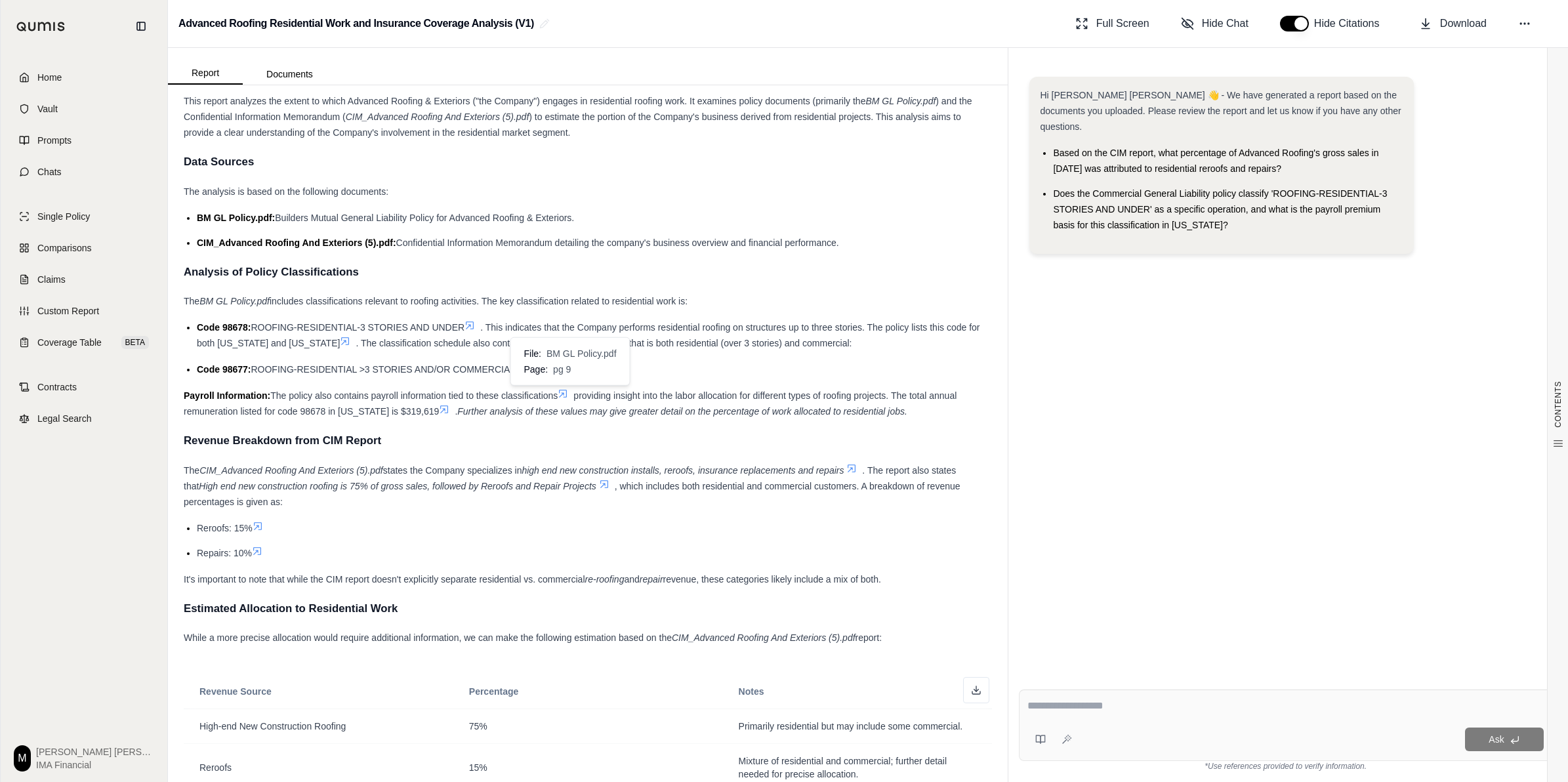
click at [565, 391] on icon at bounding box center [563, 393] width 11 height 11
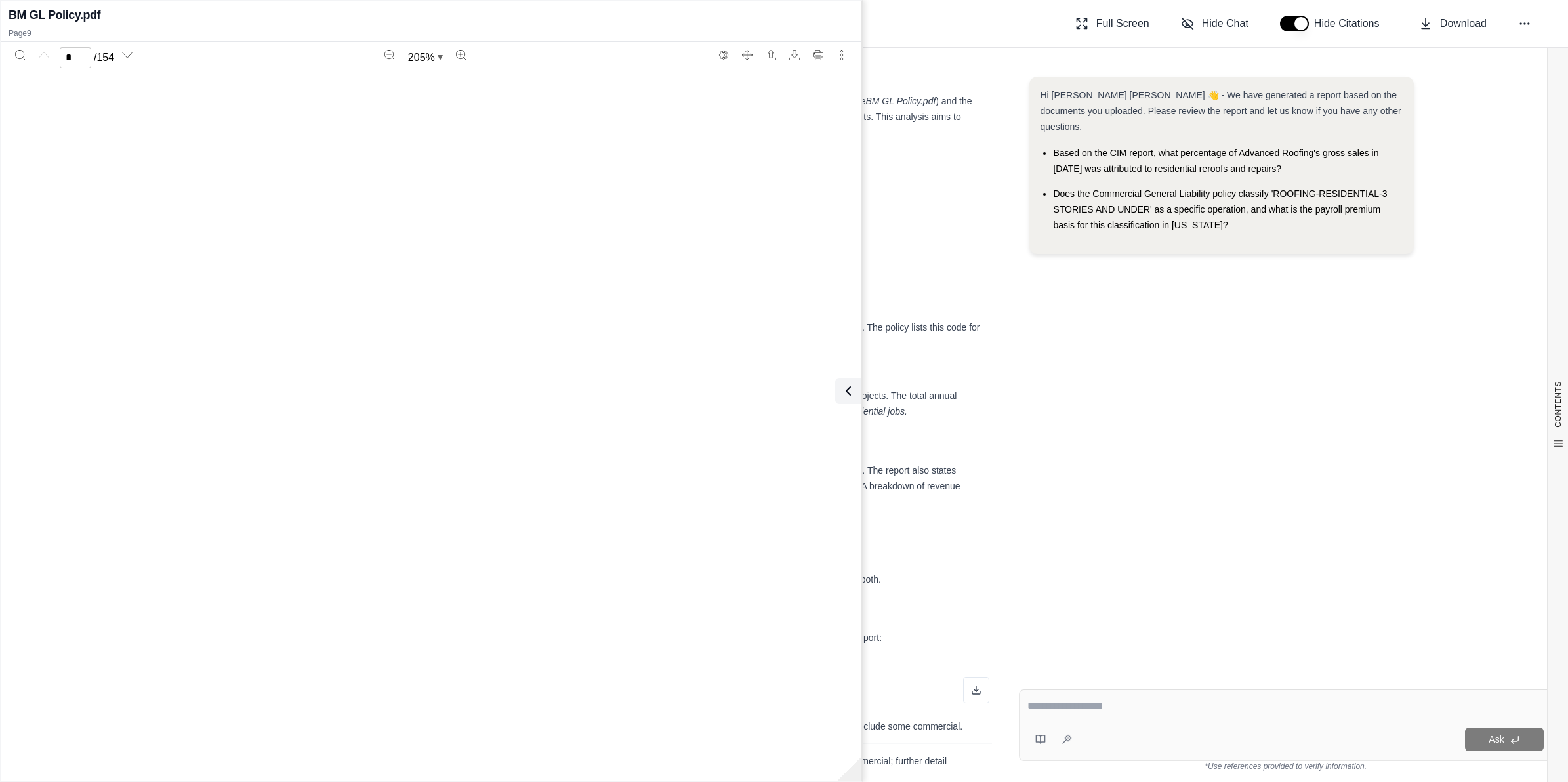
type input "*"
click at [778, 428] on div "Report: Advanced Roofing & Exteriors - Residential Work Analysis Introduction T…" at bounding box center [588, 678] width 808 height 1303
click at [778, 396] on icon at bounding box center [845, 391] width 16 height 16
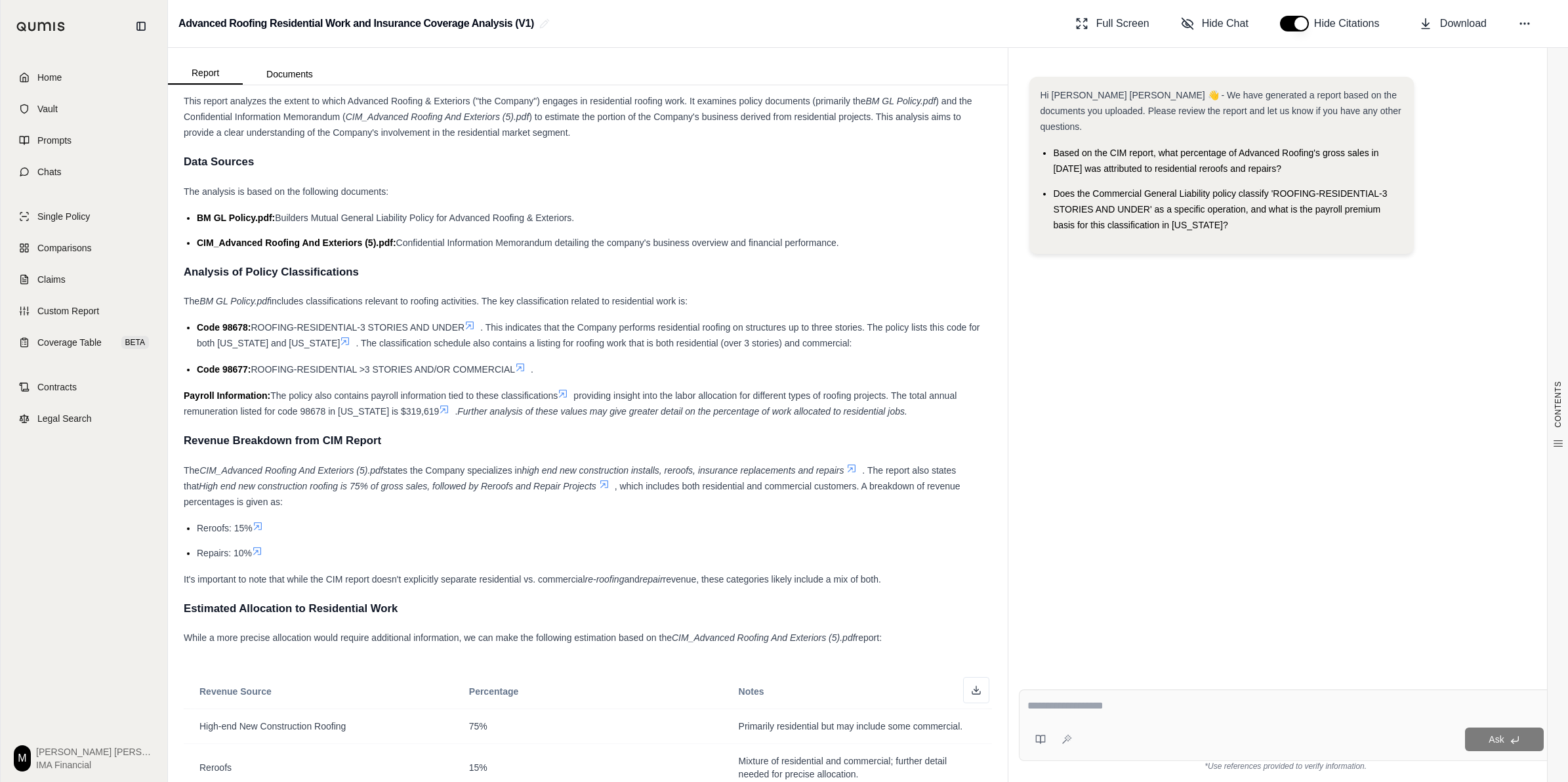
click at [475, 324] on icon at bounding box center [469, 325] width 11 height 11
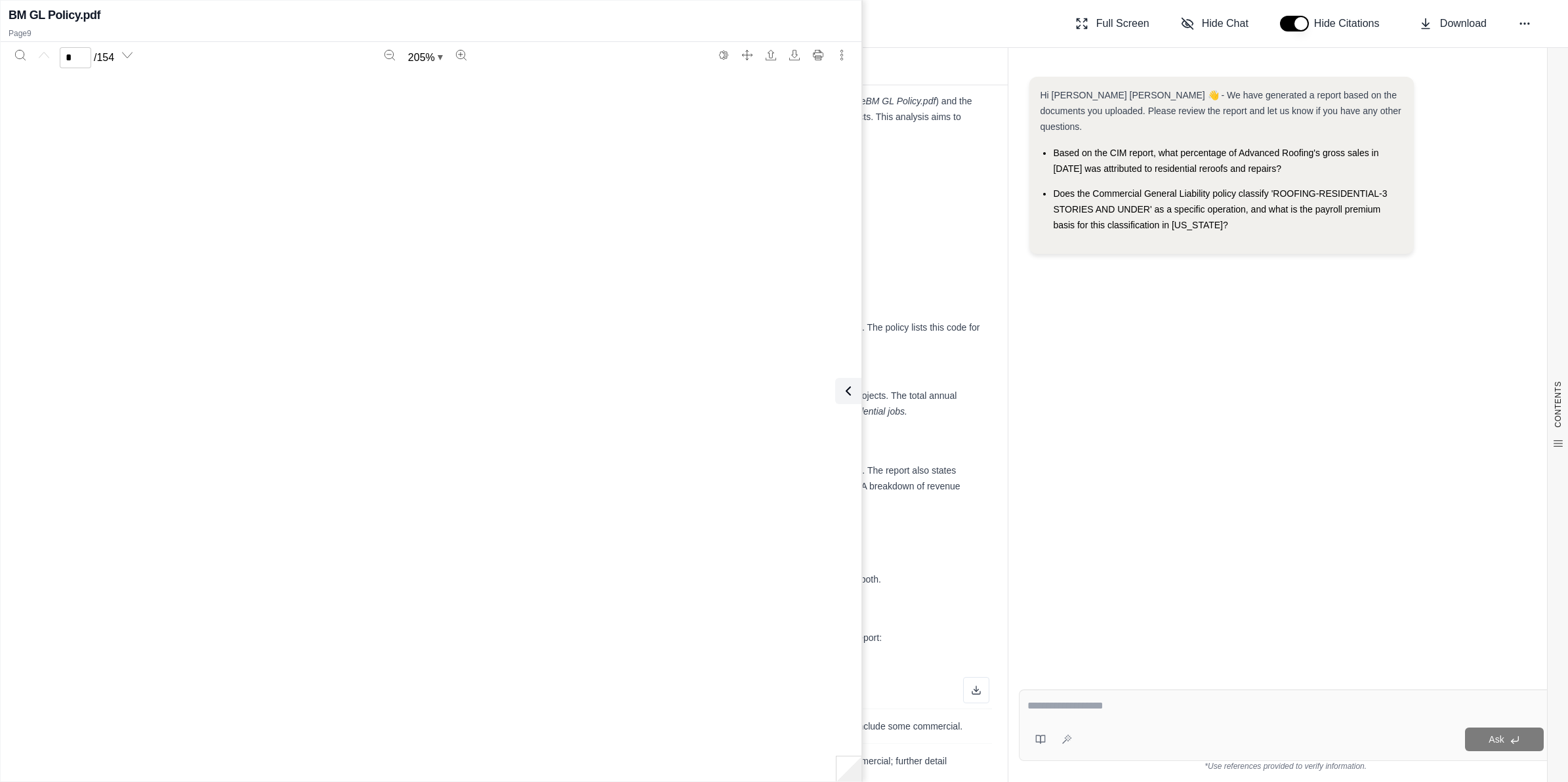
type input "*"
click at [778, 393] on button at bounding box center [846, 391] width 26 height 26
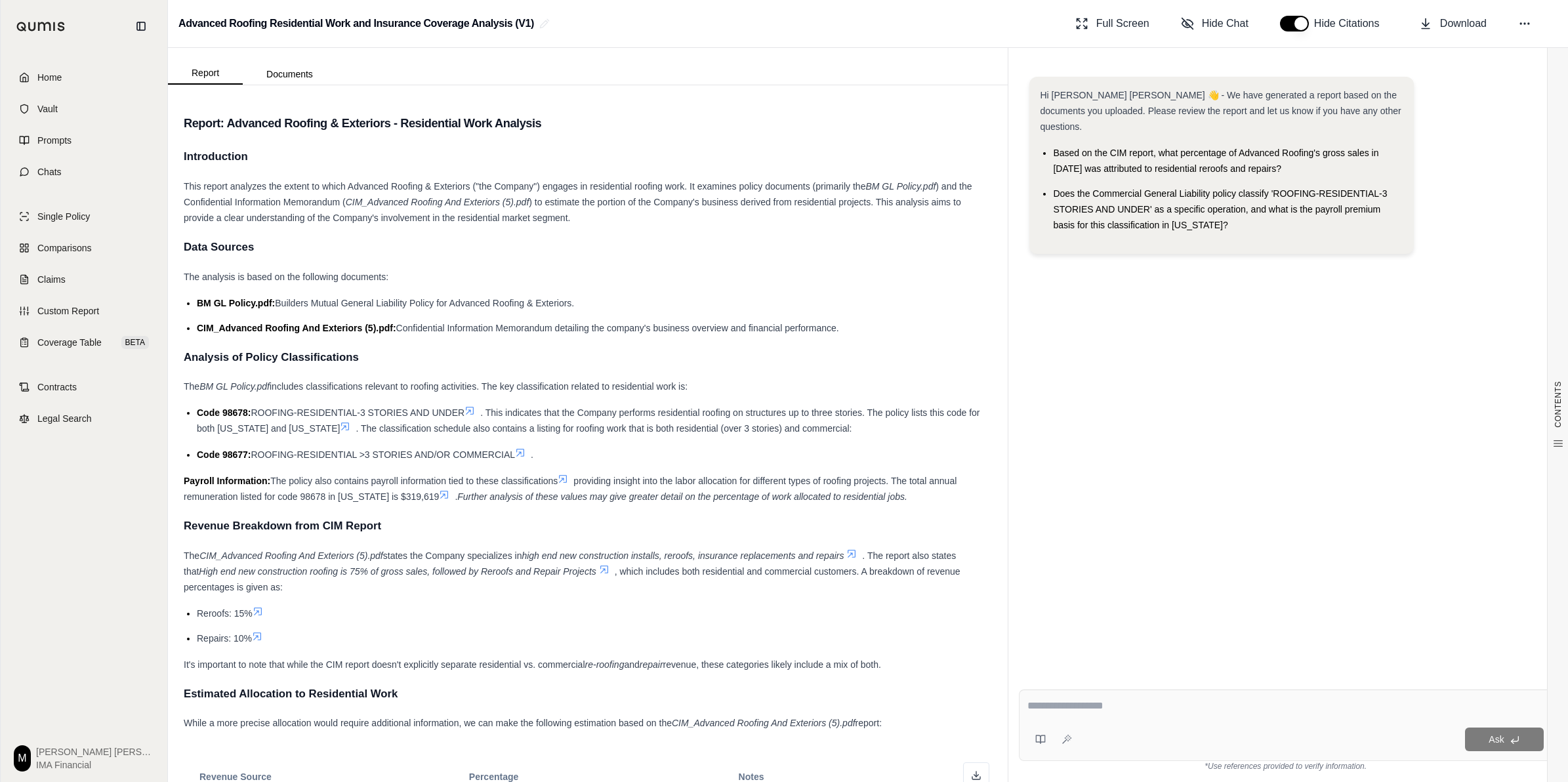
scroll to position [82, 0]
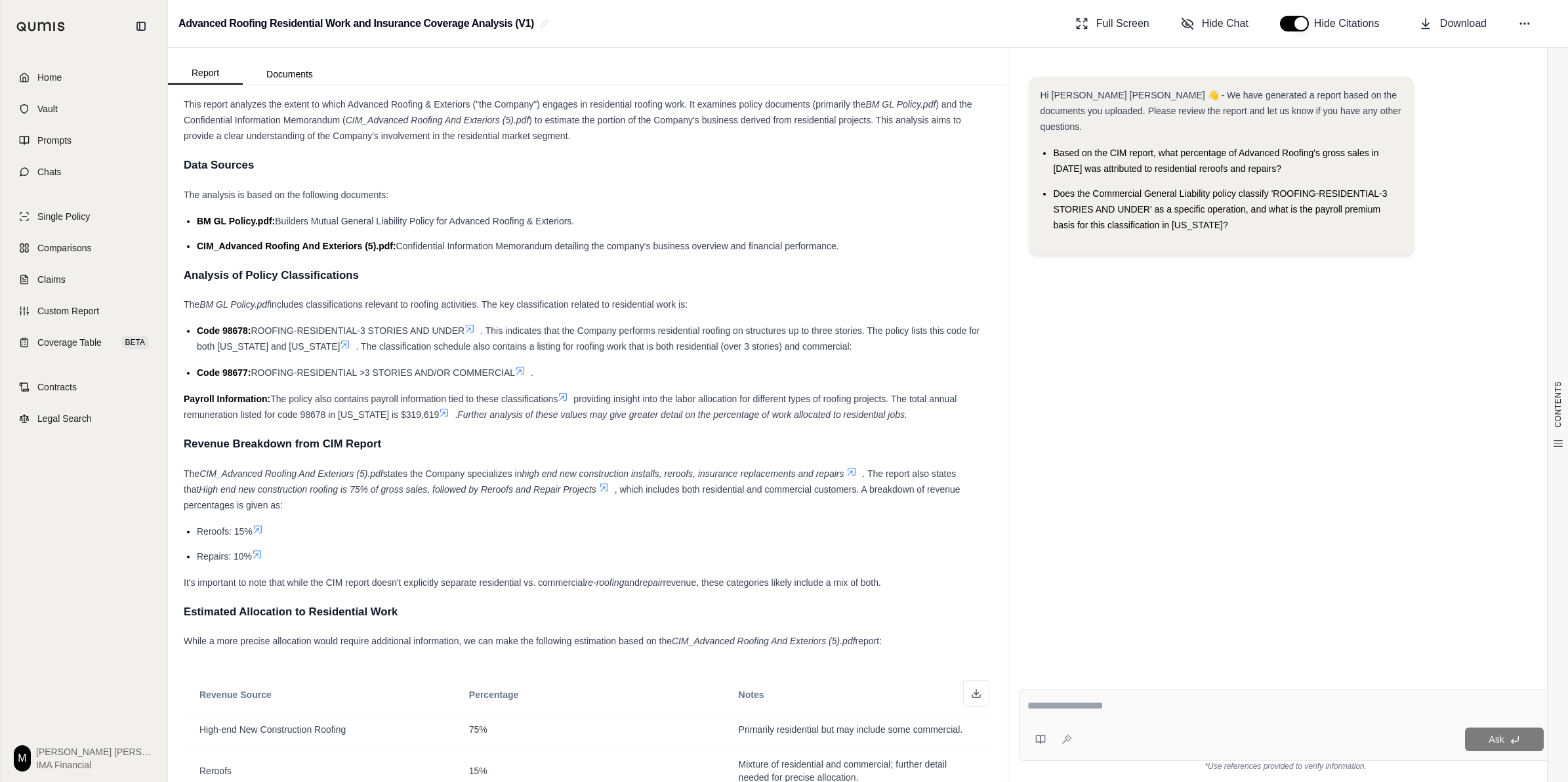
click at [602, 488] on icon at bounding box center [604, 487] width 11 height 11
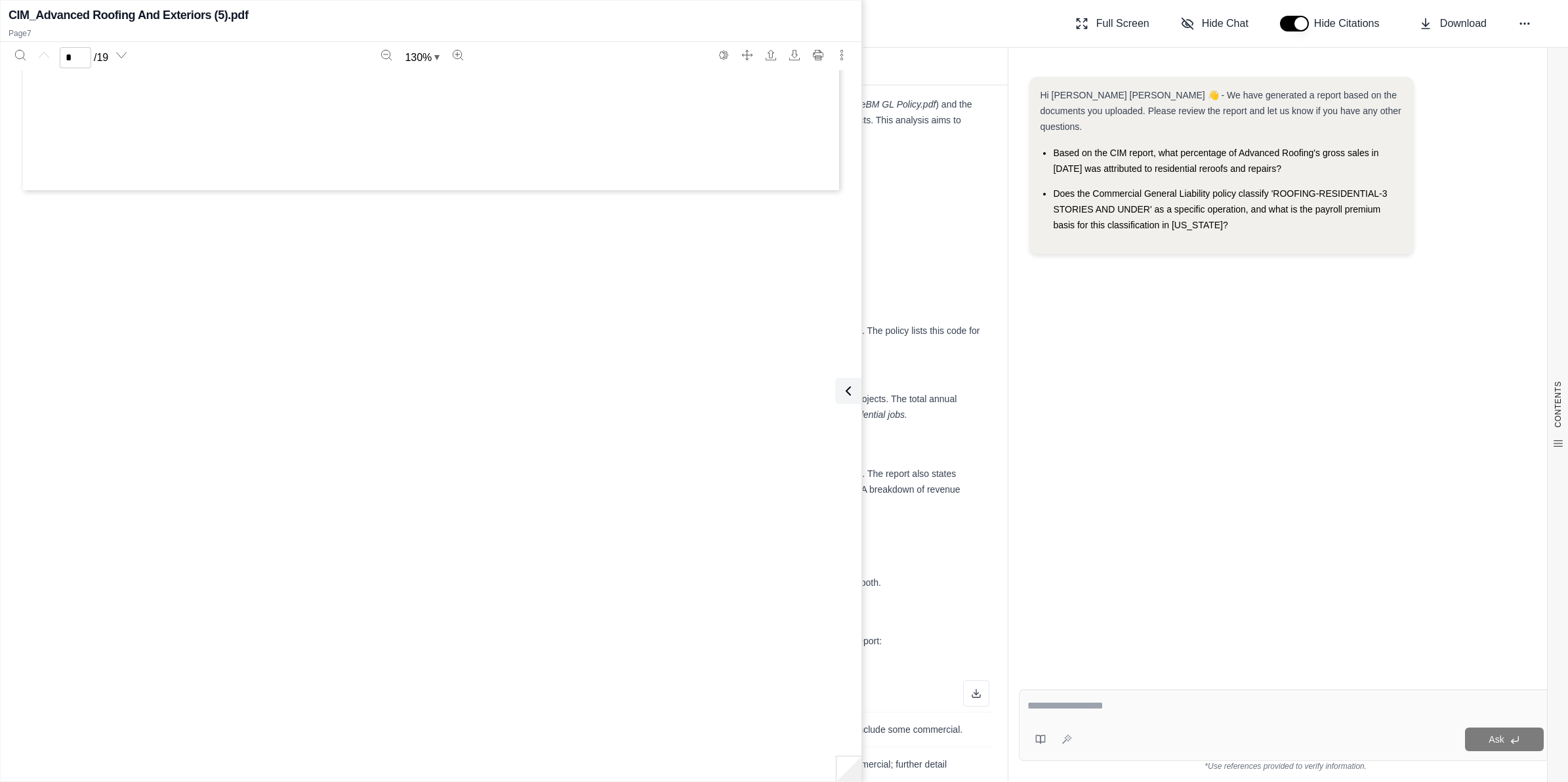
type input "*"
click at [778, 395] on icon at bounding box center [845, 391] width 16 height 16
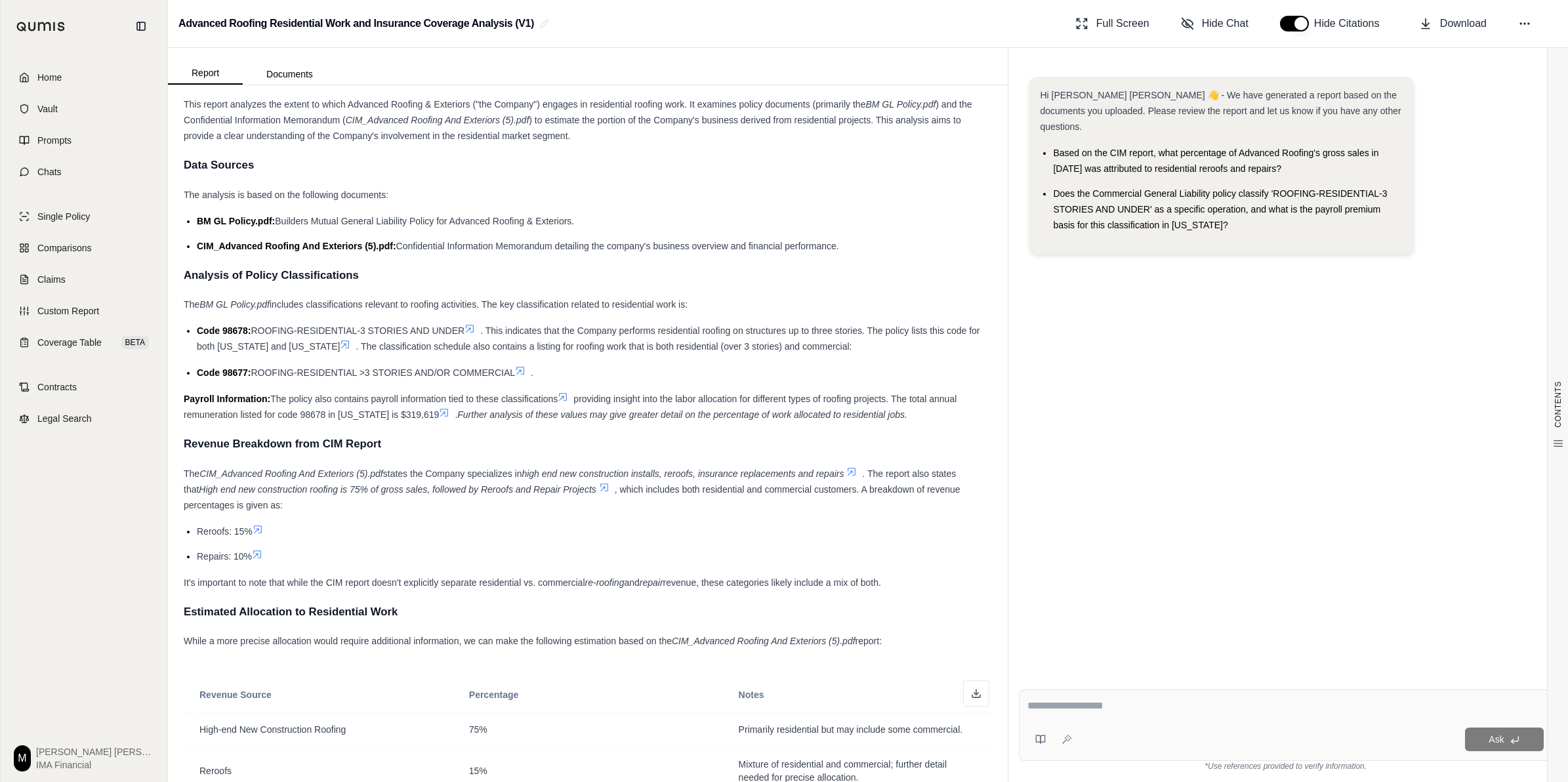
click at [778, 469] on icon at bounding box center [851, 471] width 11 height 11
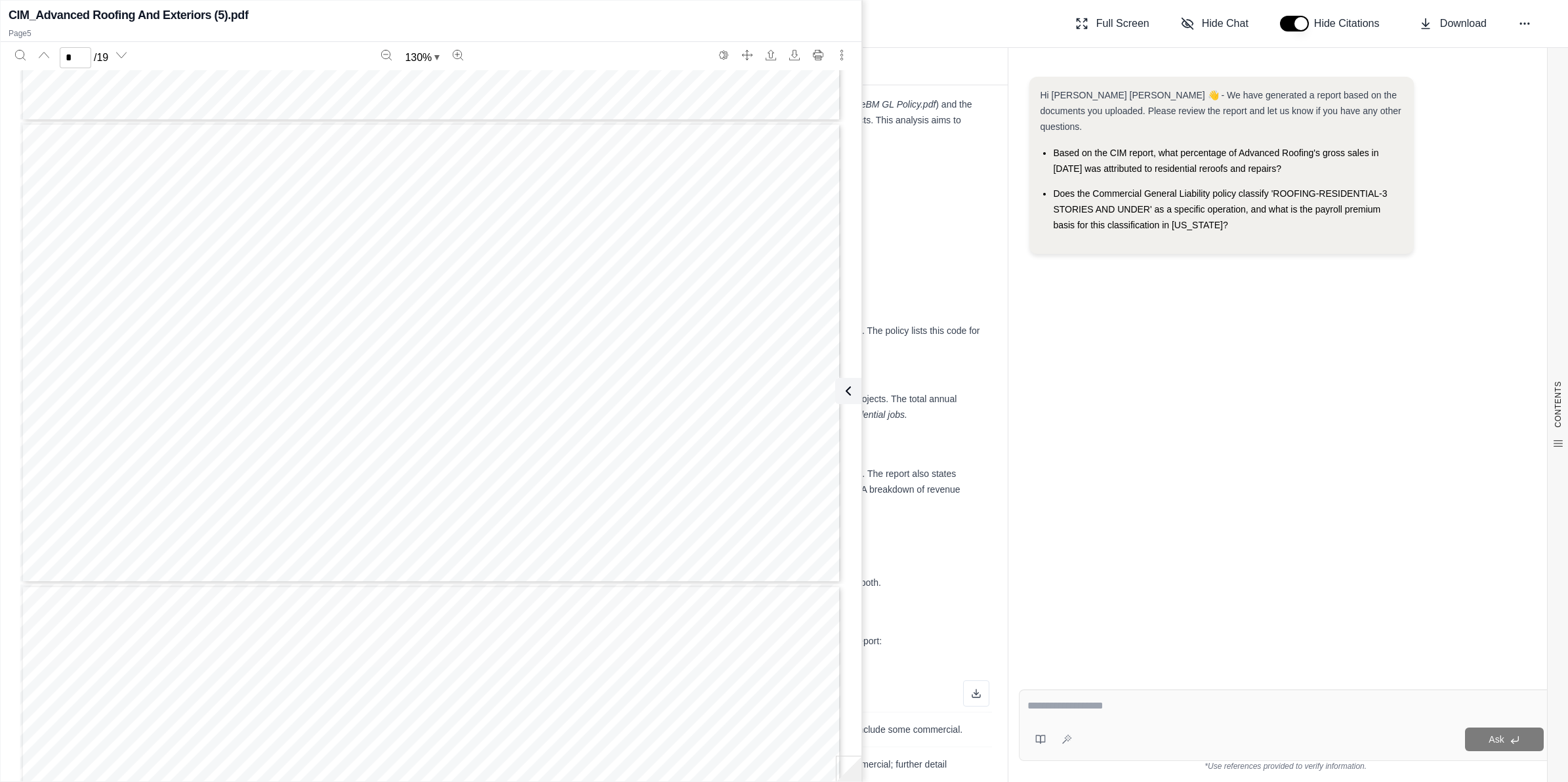
scroll to position [2667, 0]
type input "*"
click at [778, 387] on icon at bounding box center [845, 391] width 16 height 16
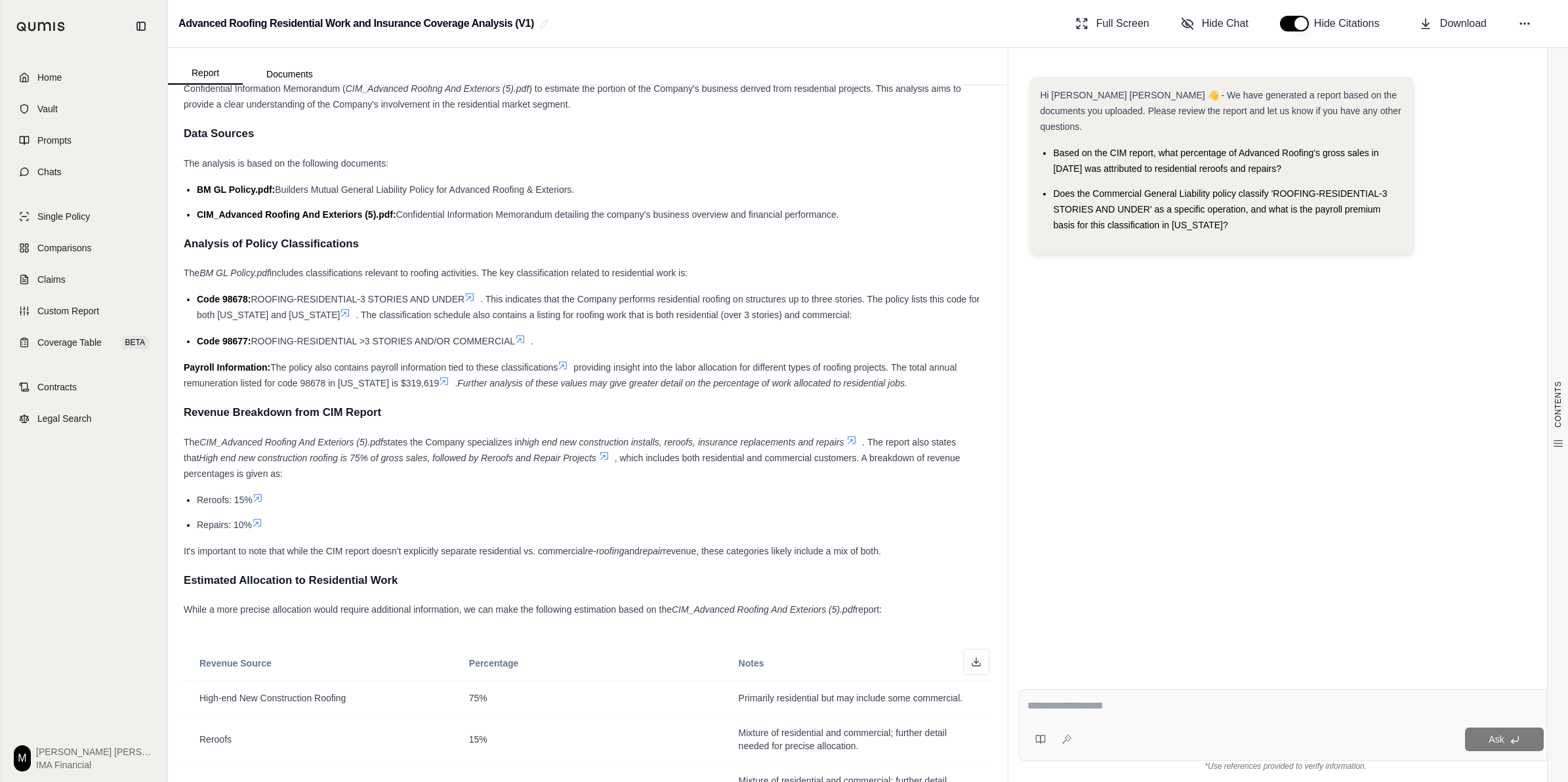
scroll to position [82, 0]
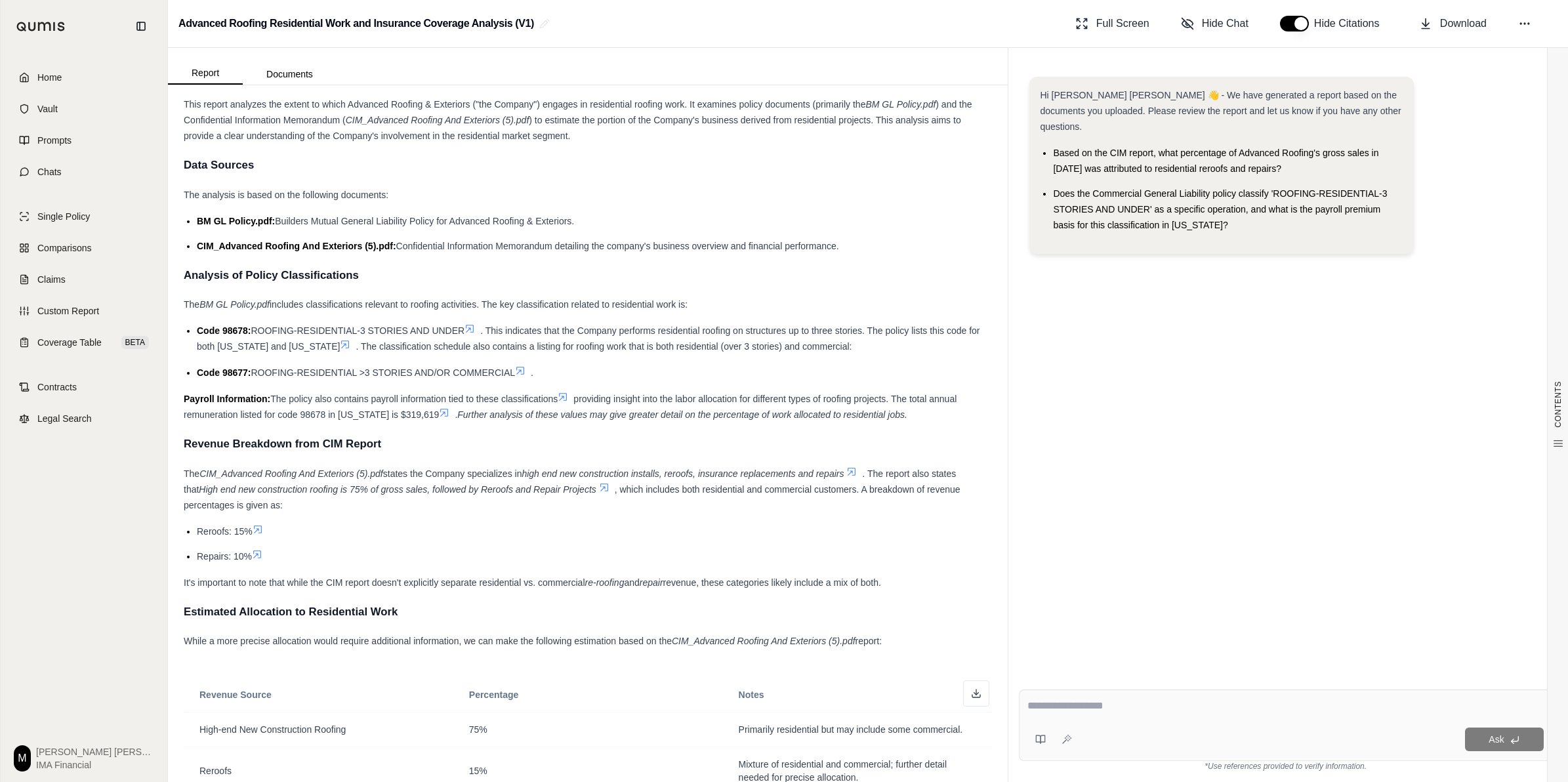
click at [473, 324] on div "Code 98678: ROOFING-RESIDENTIAL-3 STORIES AND UNDER . This indicates that the C…" at bounding box center [594, 338] width 795 height 31
click at [473, 329] on icon at bounding box center [469, 329] width 11 height 11
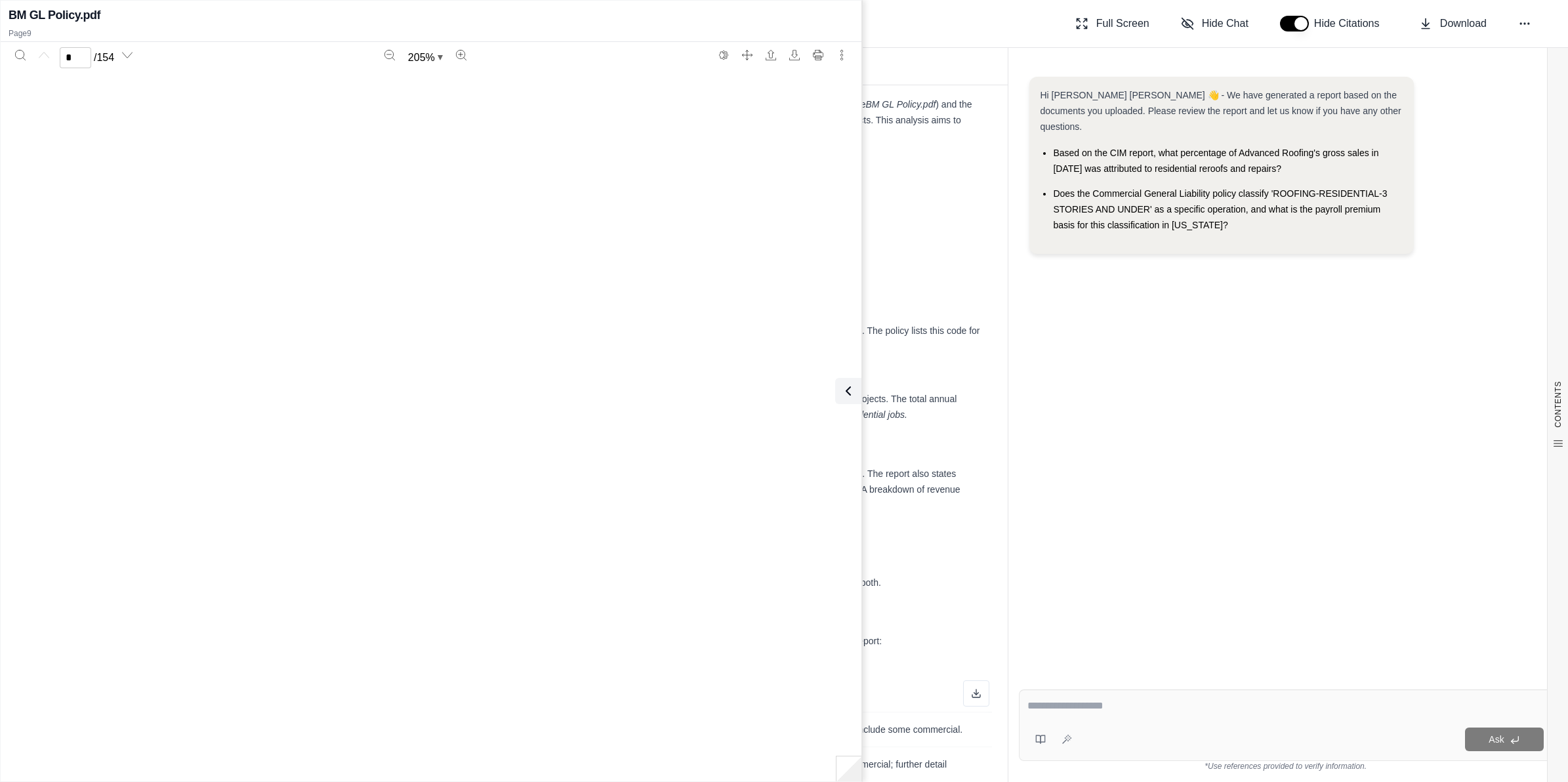
type input "*"
click at [778, 391] on icon at bounding box center [845, 391] width 16 height 16
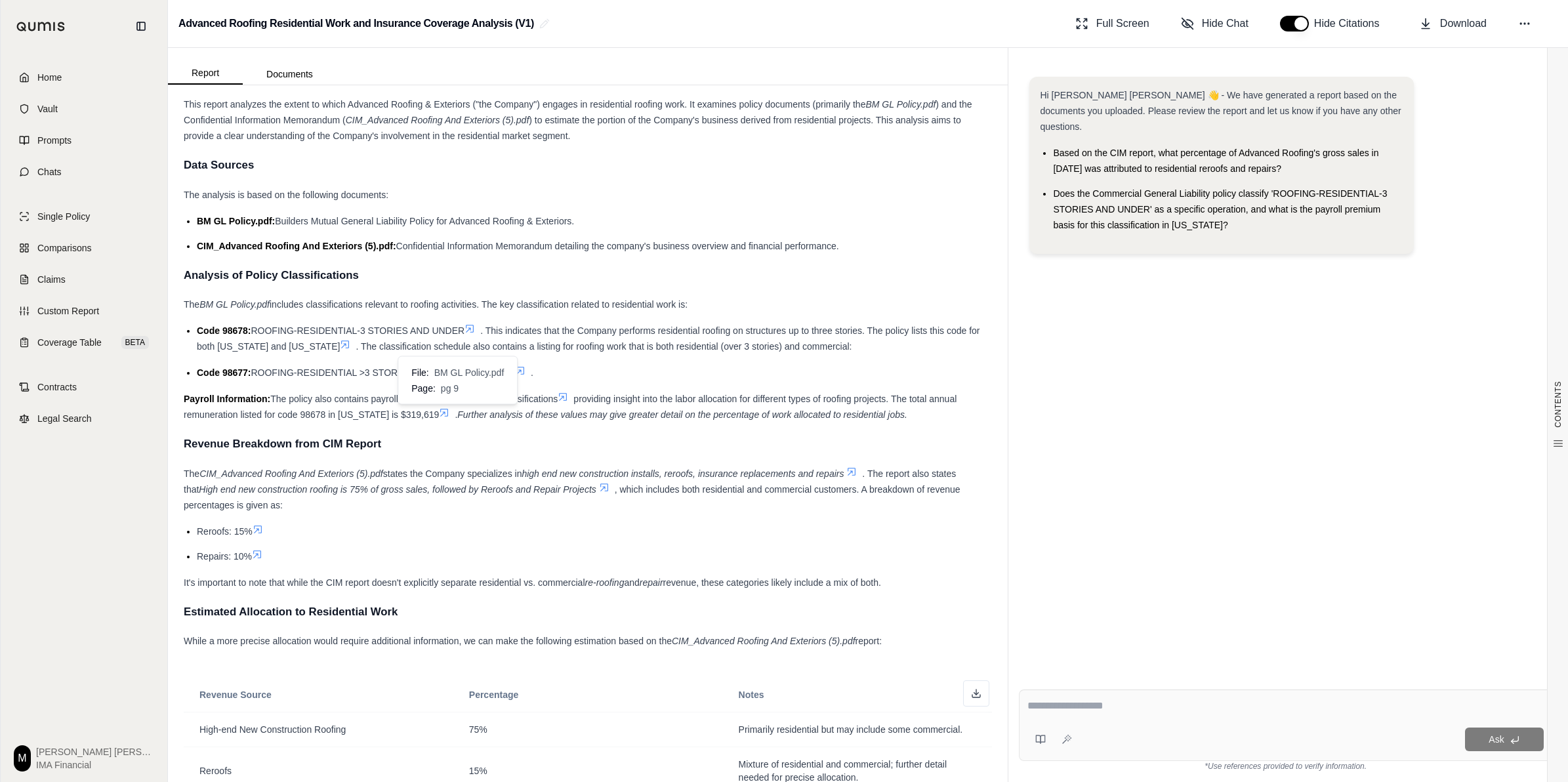
click at [450, 413] on icon at bounding box center [444, 412] width 11 height 11
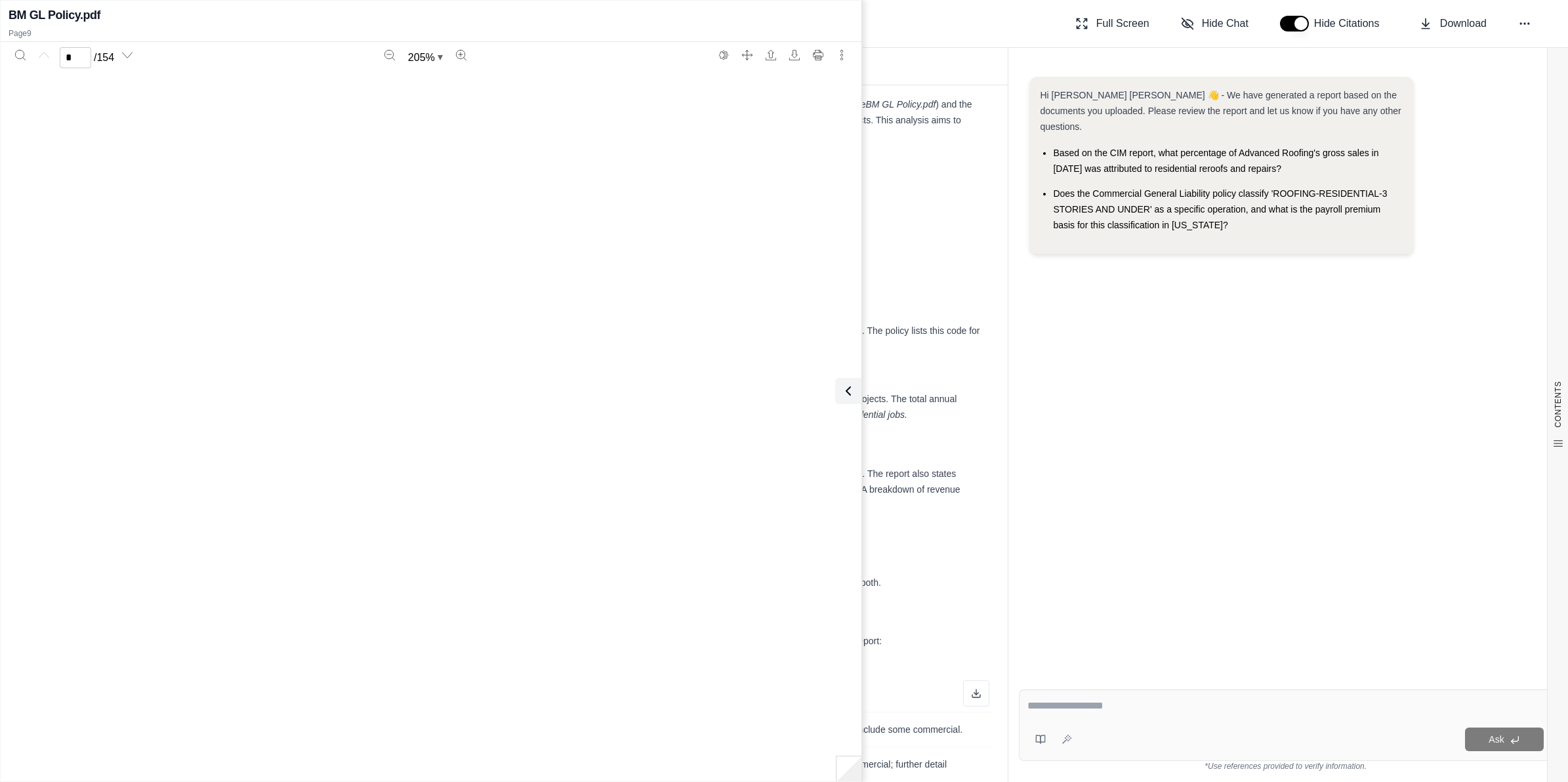
type input "*"
click at [778, 385] on icon at bounding box center [845, 391] width 16 height 16
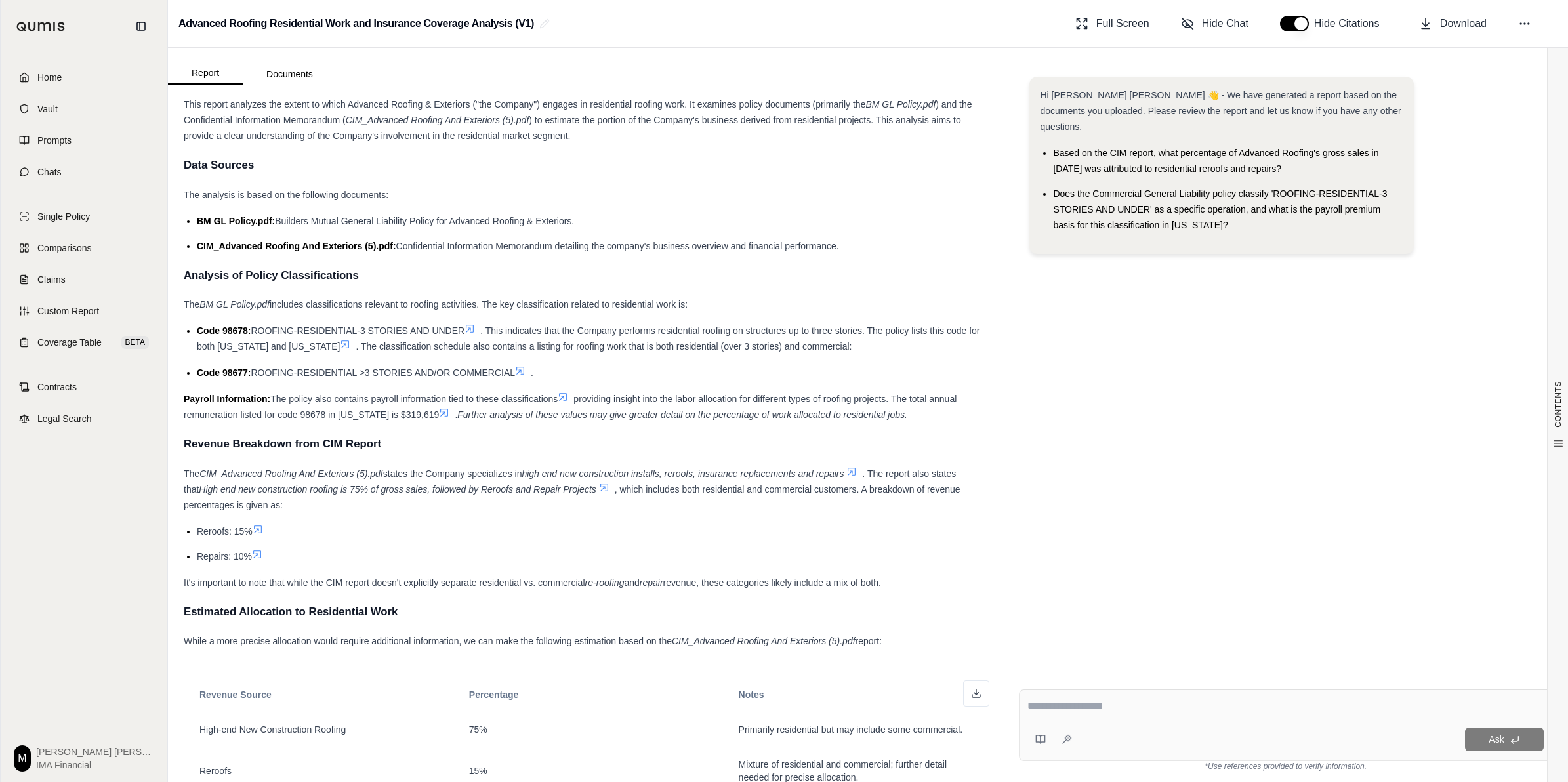
click at [350, 343] on icon at bounding box center [344, 344] width 11 height 11
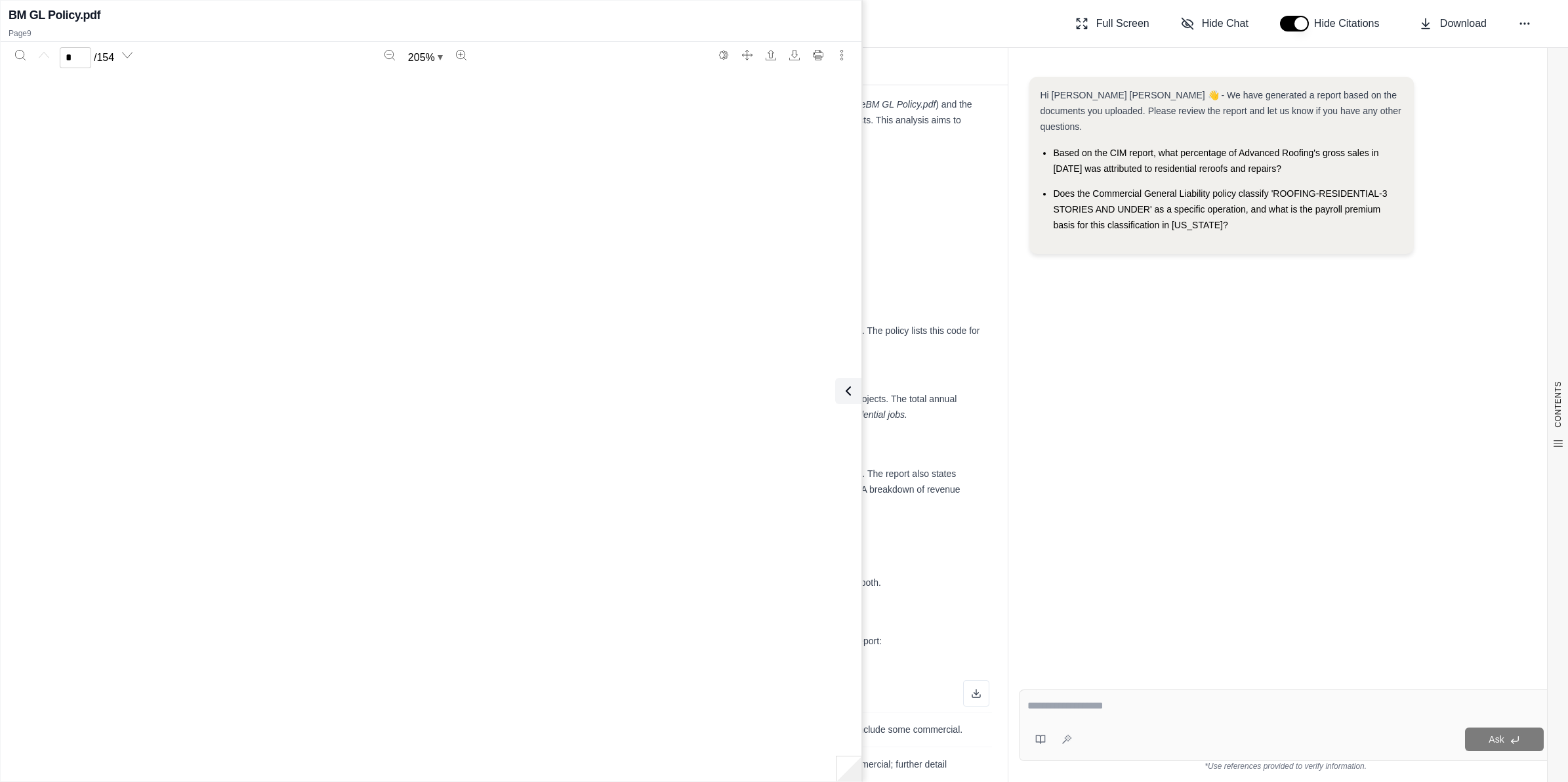
type input "*"
click at [778, 387] on icon at bounding box center [845, 391] width 4 height 8
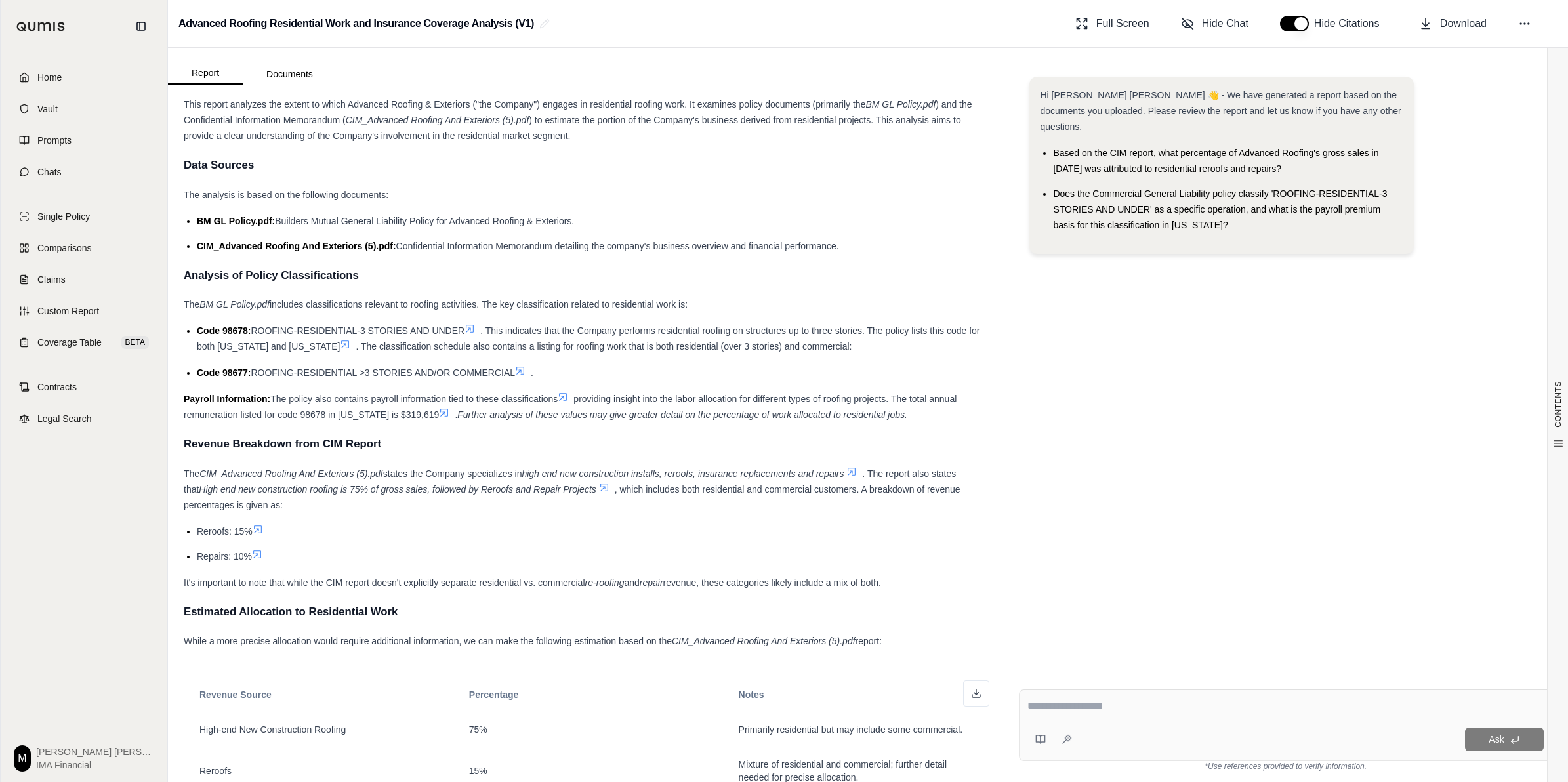
click at [475, 324] on icon at bounding box center [469, 329] width 11 height 11
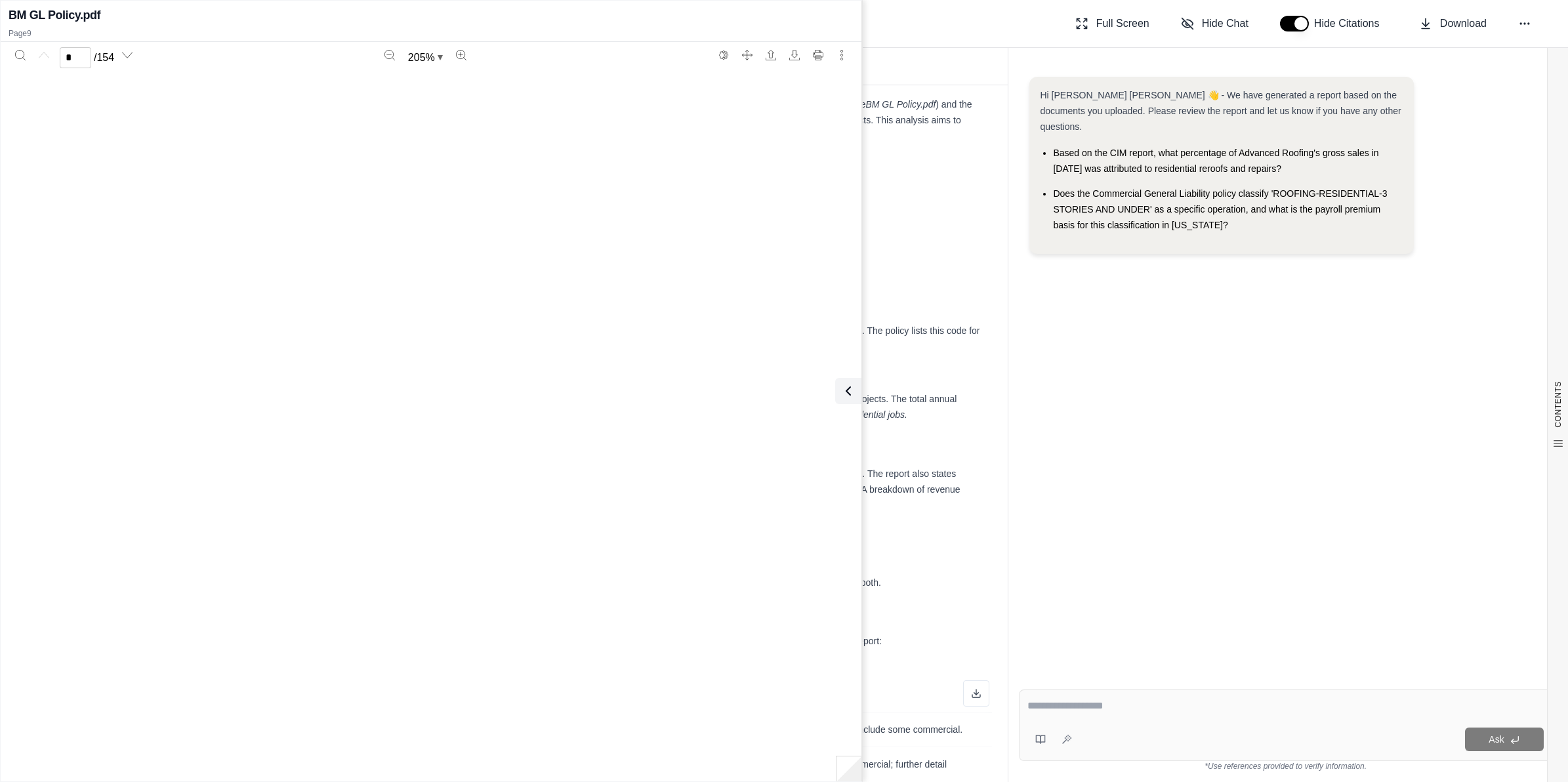
type input "*"
click at [778, 384] on button at bounding box center [846, 391] width 26 height 26
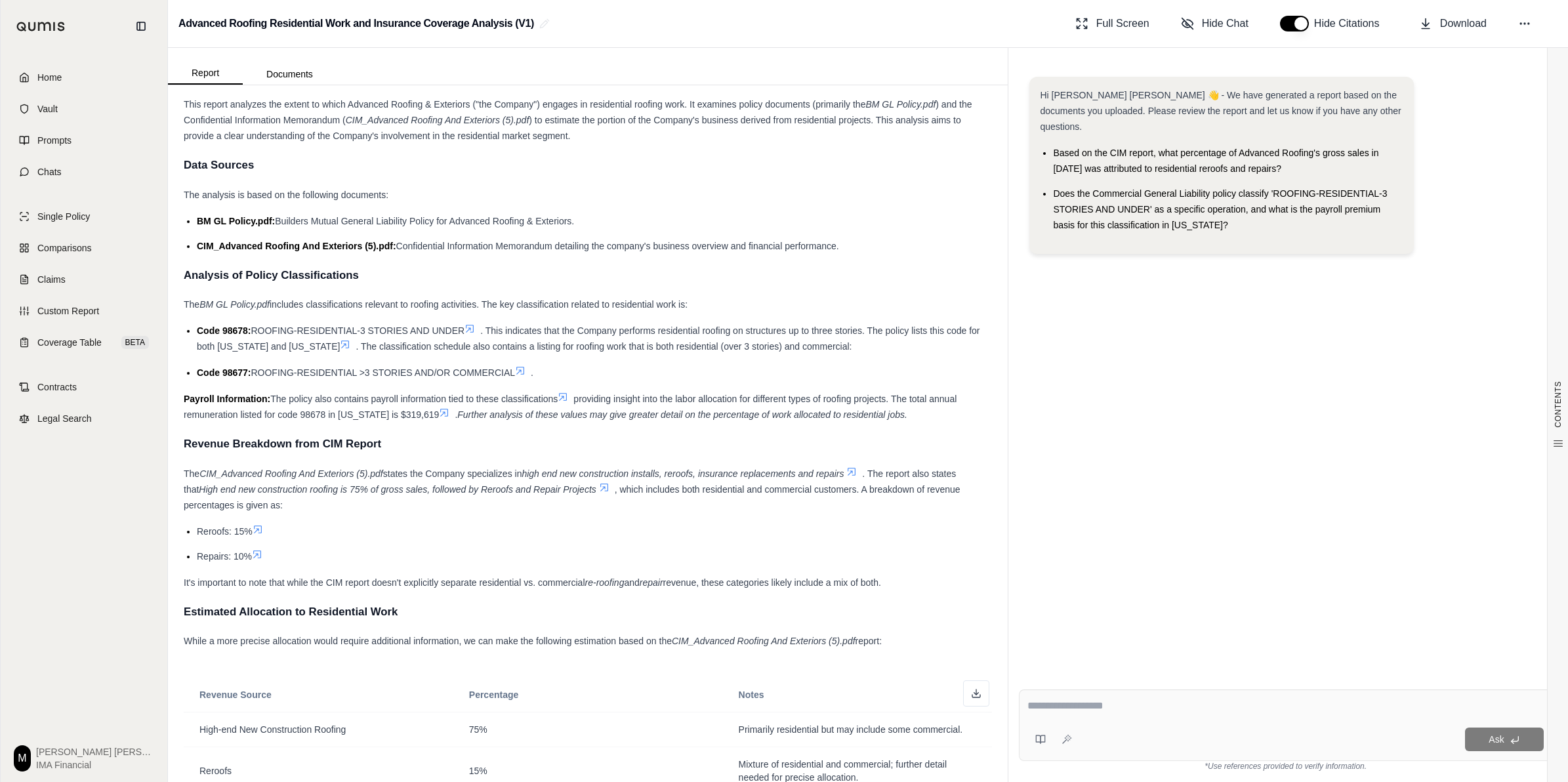
click at [469, 329] on icon at bounding box center [469, 329] width 11 height 11
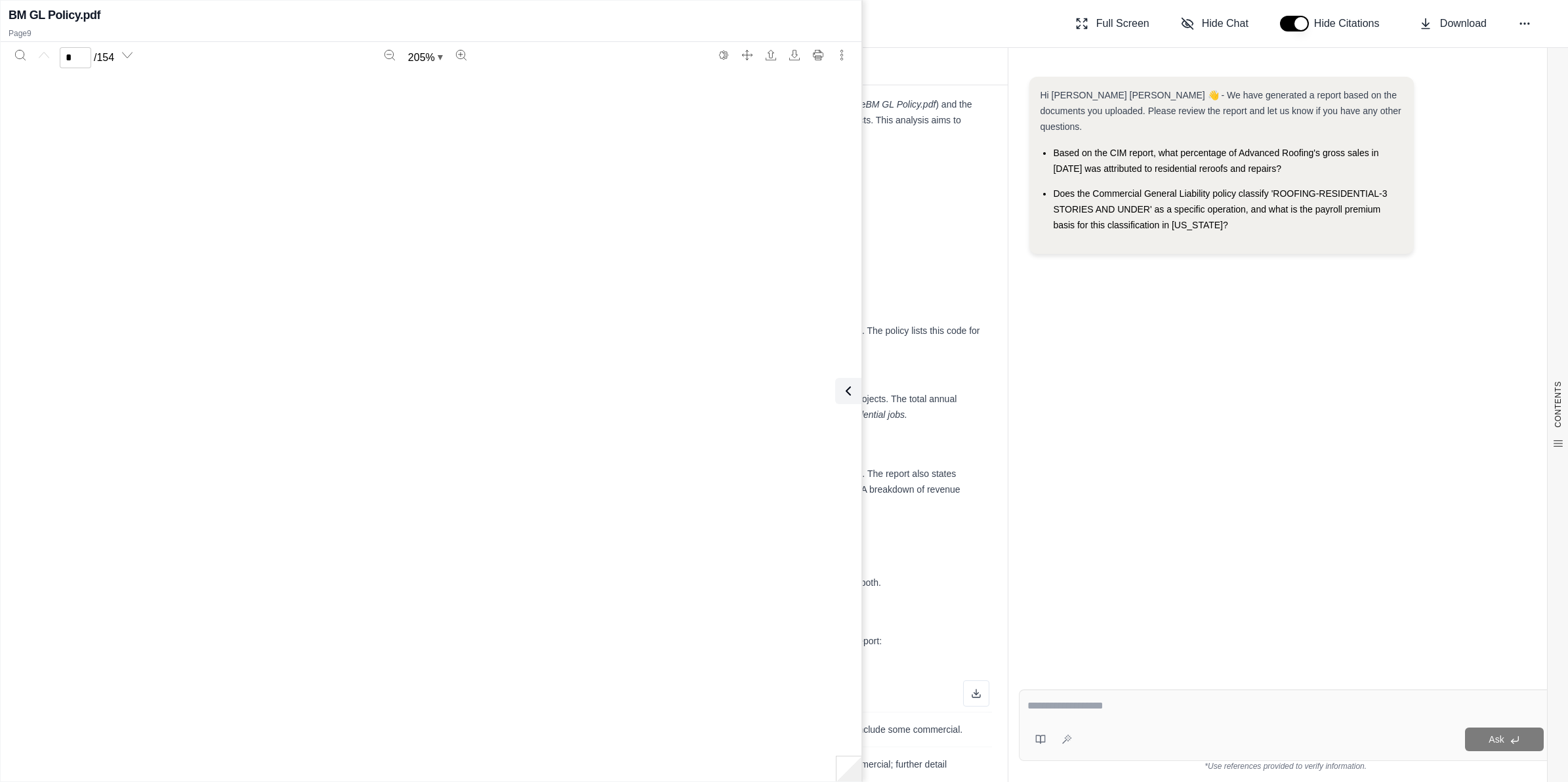
type input "*"
click at [778, 387] on button at bounding box center [846, 391] width 26 height 26
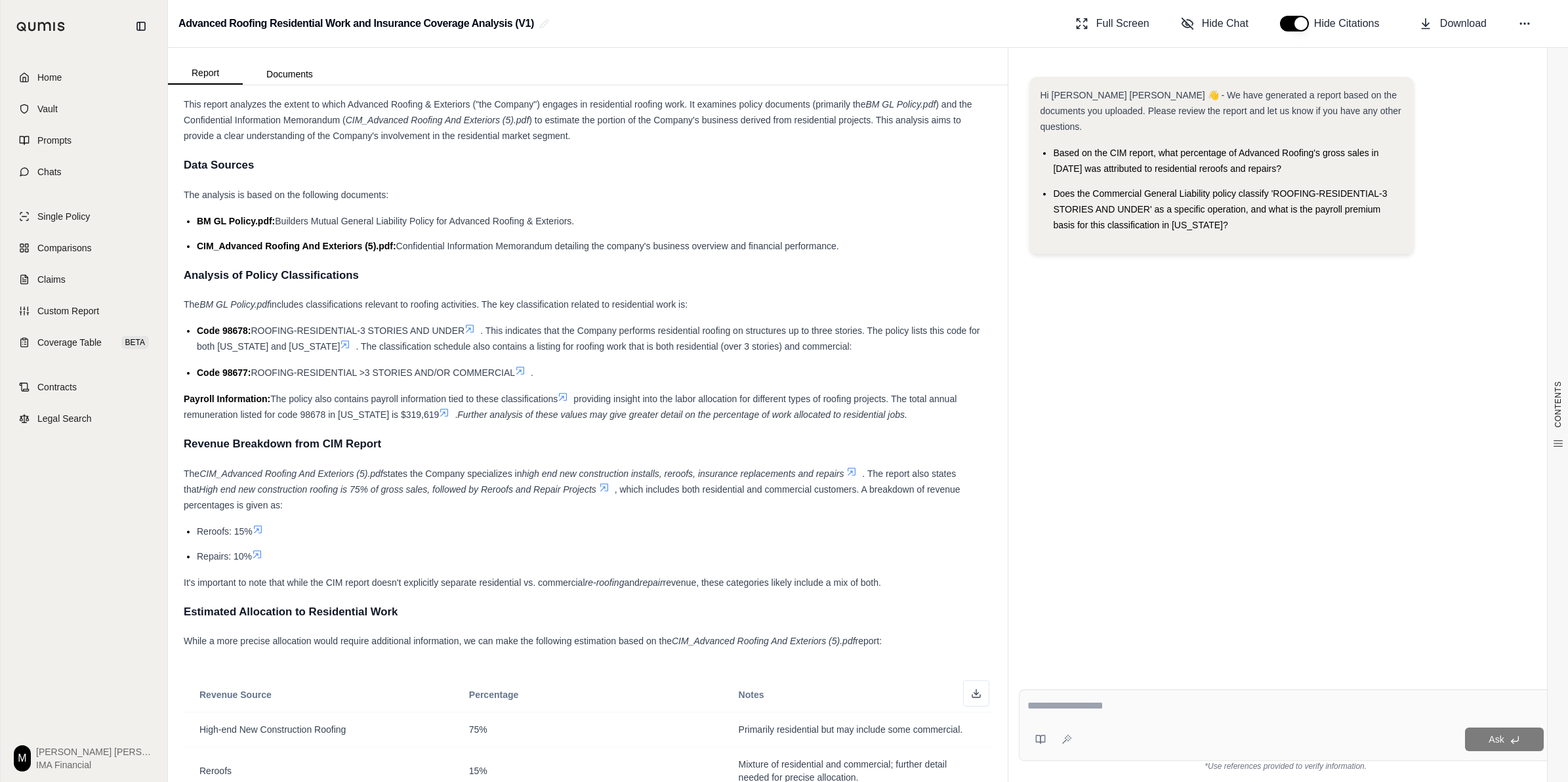
click at [450, 415] on icon at bounding box center [444, 412] width 11 height 11
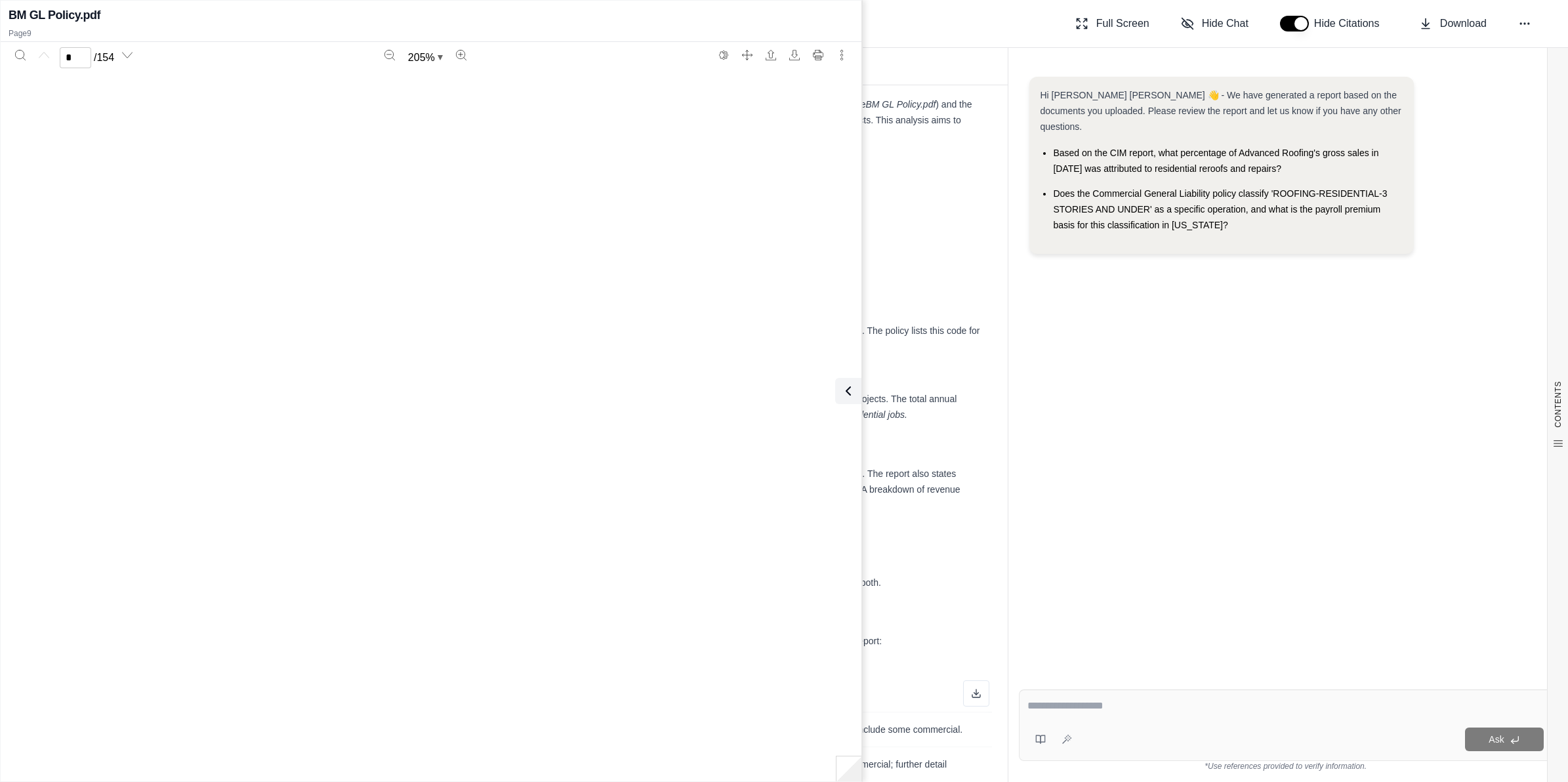
type input "*"
click at [778, 384] on icon at bounding box center [845, 391] width 16 height 16
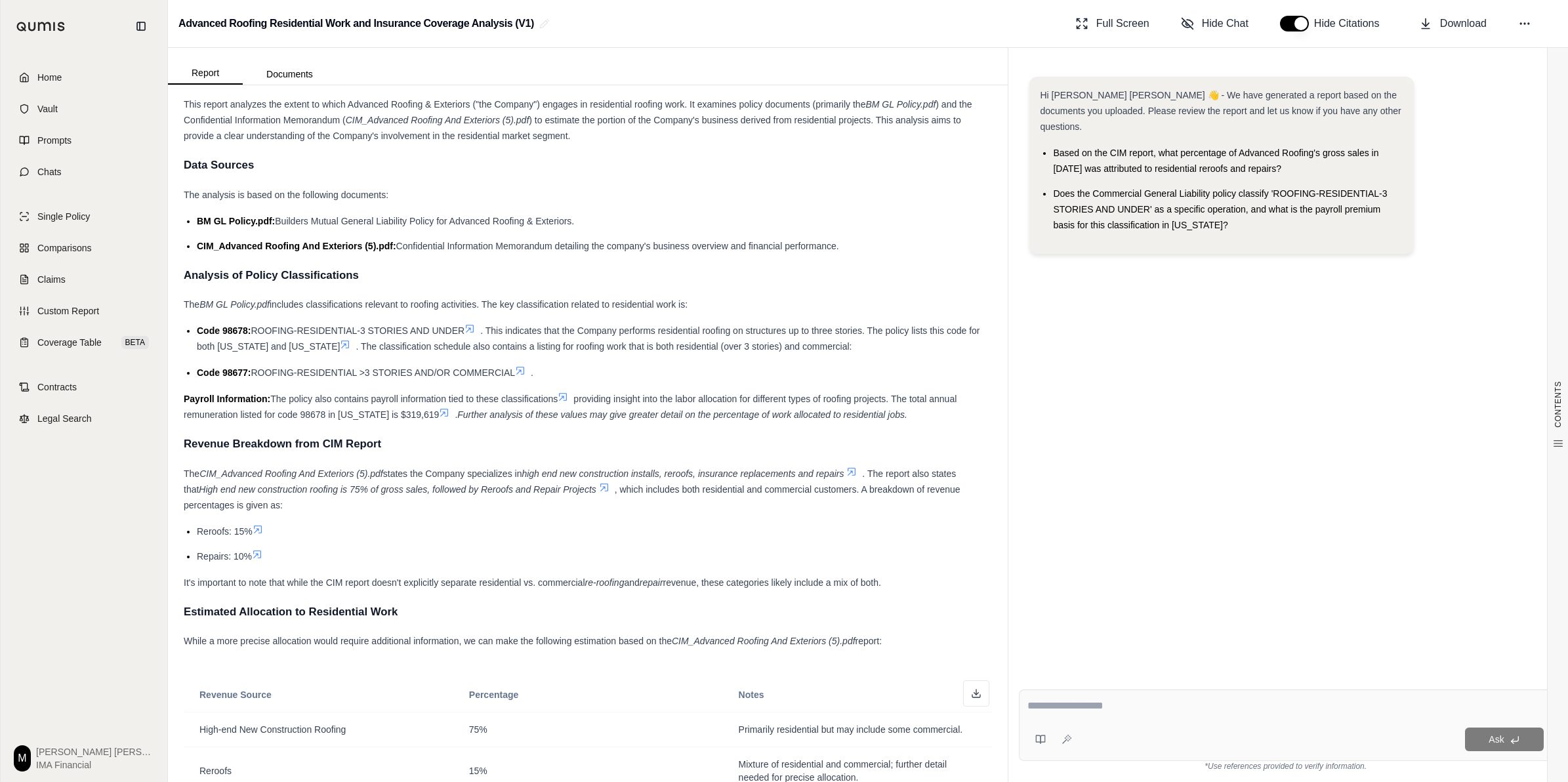
click at [474, 329] on icon at bounding box center [469, 329] width 11 height 11
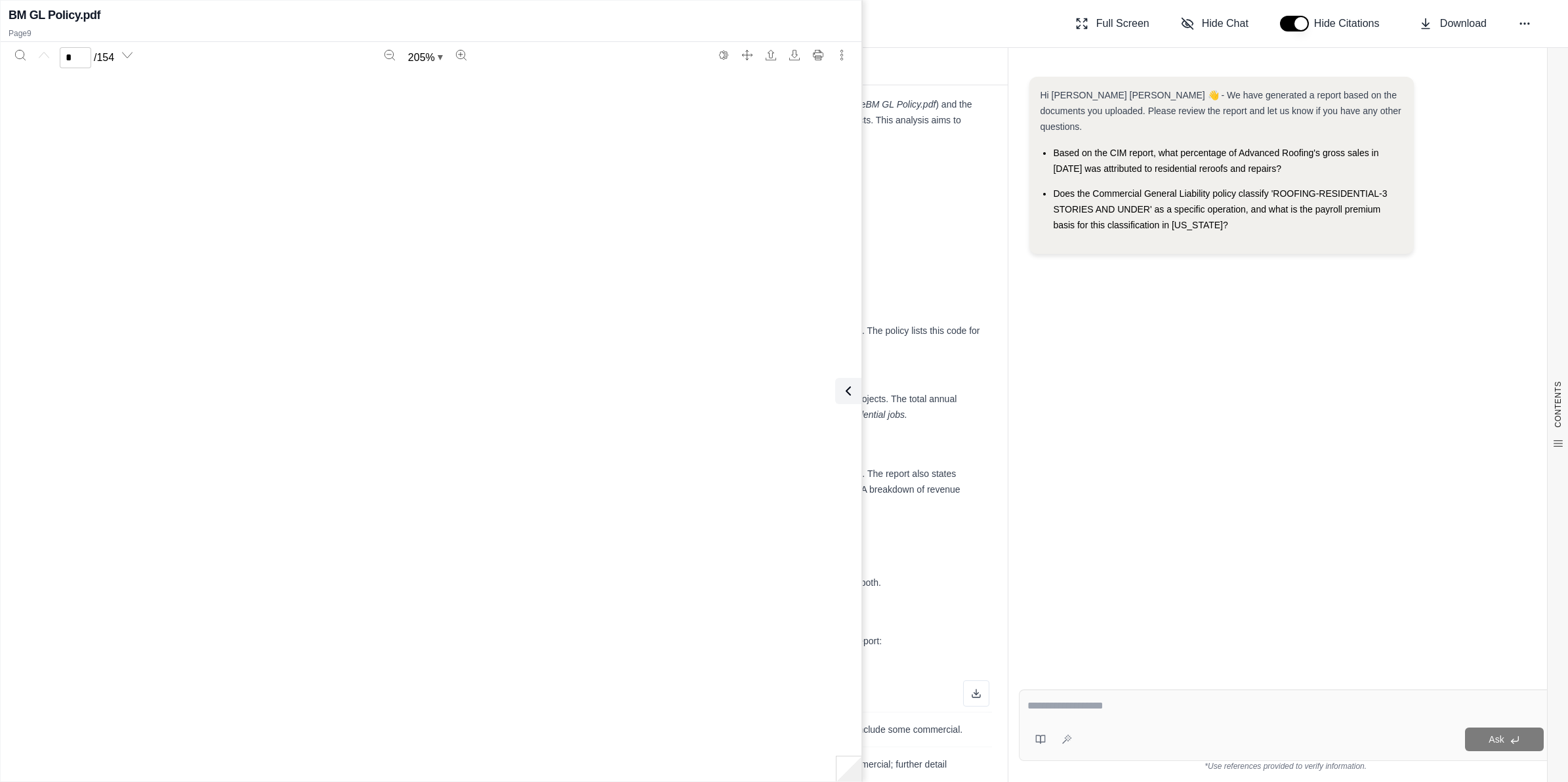
type input "*"
click at [778, 448] on div "Hi [PERSON_NAME] [PERSON_NAME] 👋 - We have generated a report based on the docu…" at bounding box center [1286, 367] width 533 height 602
click at [778, 398] on button at bounding box center [849, 391] width 26 height 26
